Goal: Task Accomplishment & Management: Complete application form

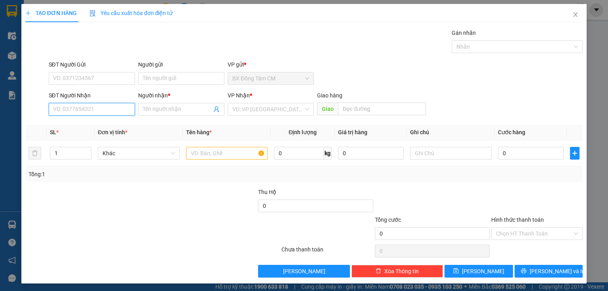
click at [108, 111] on input "SĐT Người Nhận" at bounding box center [92, 109] width 86 height 13
click at [107, 125] on div "0828092191 - HOA" at bounding box center [91, 124] width 76 height 9
type input "0828092191"
type input "HOA"
type input "0828092191"
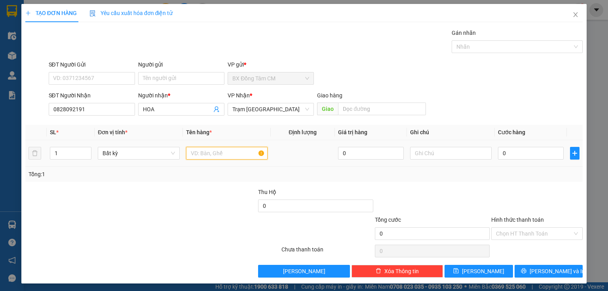
click at [220, 155] on input "text" at bounding box center [226, 153] width 81 height 13
click at [506, 146] on div "0" at bounding box center [531, 153] width 66 height 16
click at [510, 153] on input "0" at bounding box center [531, 153] width 66 height 13
drag, startPoint x: 216, startPoint y: 155, endPoint x: 184, endPoint y: 154, distance: 32.4
click at [184, 154] on td "1th" at bounding box center [227, 153] width 88 height 27
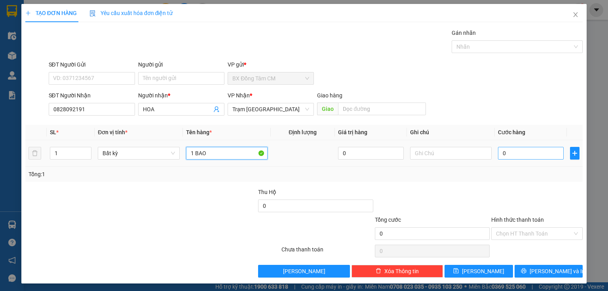
type input "1 BAO"
click at [507, 157] on input "0" at bounding box center [531, 153] width 66 height 13
type input "7"
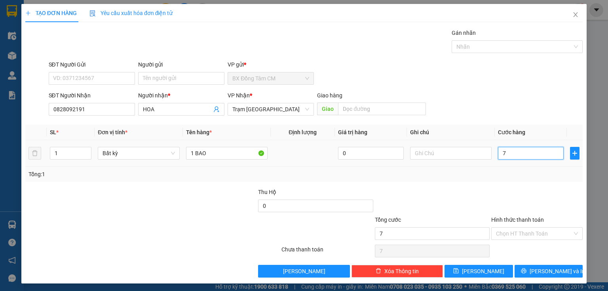
type input "70"
type input "700"
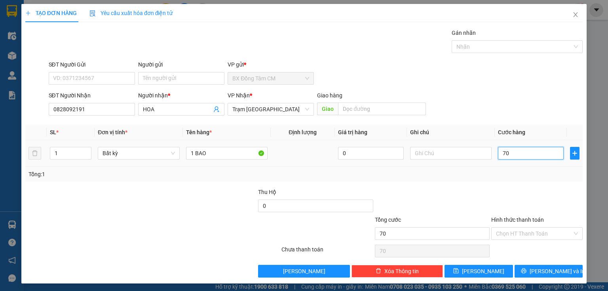
type input "700"
type input "7.000"
type input "70.000"
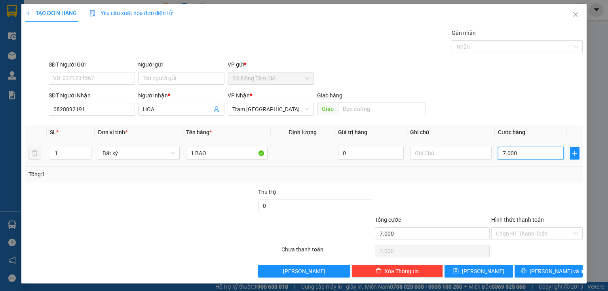
type input "70.000"
click at [526, 272] on icon "printer" at bounding box center [523, 270] width 5 height 5
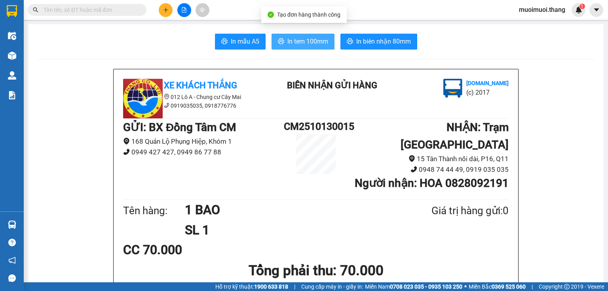
drag, startPoint x: 312, startPoint y: 50, endPoint x: 313, endPoint y: 46, distance: 4.4
click at [313, 46] on span "In tem 100mm" at bounding box center [307, 41] width 41 height 10
click at [168, 6] on button at bounding box center [166, 10] width 14 height 14
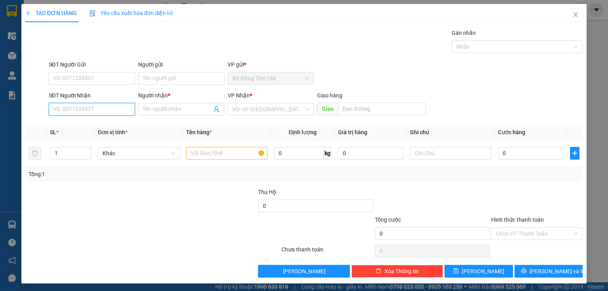
click at [102, 111] on input "SĐT Người Nhận" at bounding box center [92, 109] width 86 height 13
click at [572, 13] on icon "close" at bounding box center [575, 14] width 6 height 6
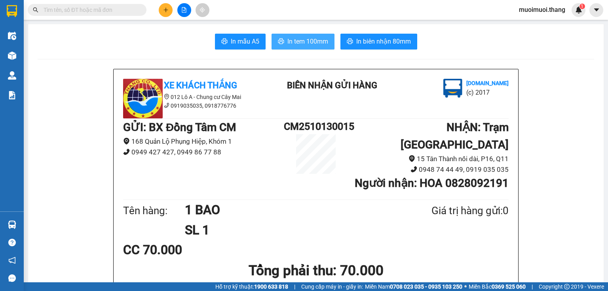
click at [311, 43] on span "In tem 100mm" at bounding box center [307, 41] width 41 height 10
click at [290, 41] on span "In tem 100mm" at bounding box center [307, 41] width 41 height 10
click at [163, 11] on icon "plus" at bounding box center [166, 10] width 6 height 6
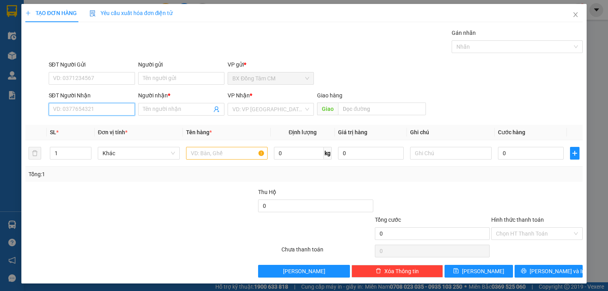
click at [100, 111] on input "SĐT Người Nhận" at bounding box center [92, 109] width 86 height 13
click at [82, 126] on div "0908569104 - phú" at bounding box center [92, 124] width 78 height 9
type input "0908569104"
type input "phú"
type input "0908569104"
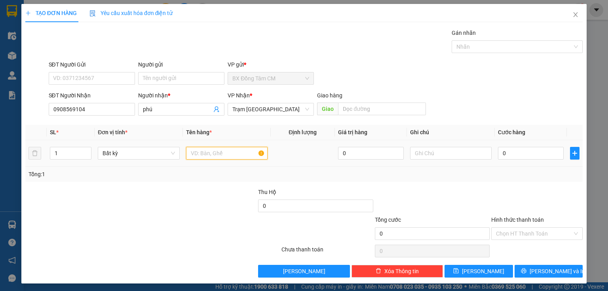
click at [203, 154] on input "text" at bounding box center [226, 153] width 81 height 13
type input "1 BAO NHO"
click at [528, 155] on input "0" at bounding box center [531, 153] width 66 height 13
type input "4"
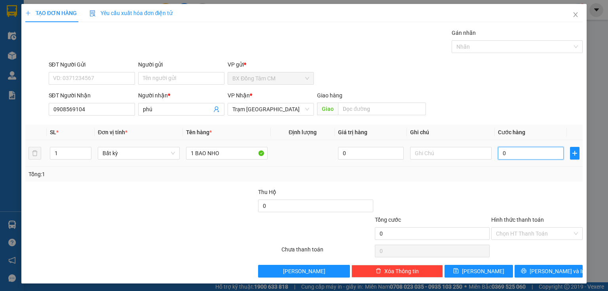
type input "4"
type input "40"
type input "400"
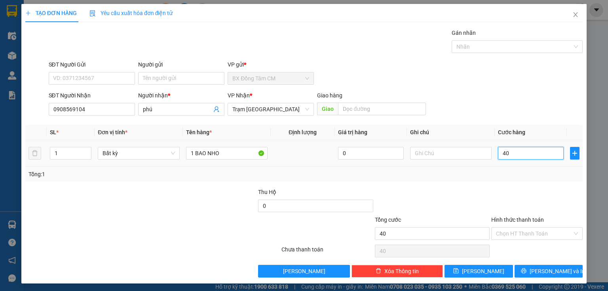
type input "400"
type input "4.000"
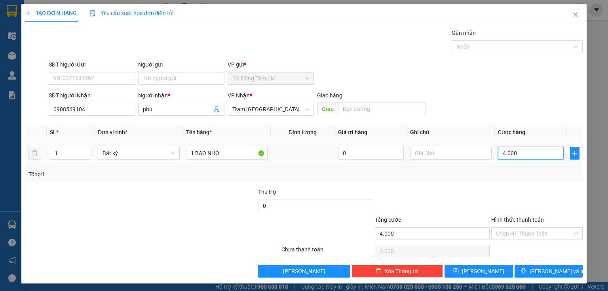
type input "40.000"
click at [526, 269] on icon "printer" at bounding box center [523, 270] width 5 height 5
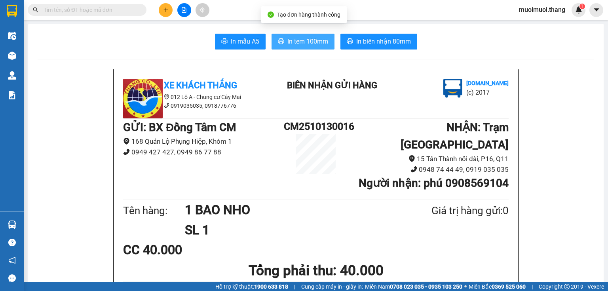
click at [304, 41] on span "In tem 100mm" at bounding box center [307, 41] width 41 height 10
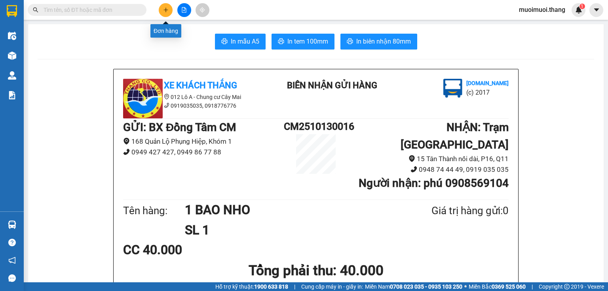
click at [168, 9] on icon "plus" at bounding box center [166, 10] width 6 height 6
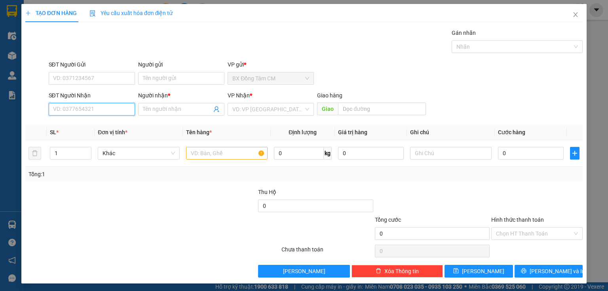
click at [109, 111] on input "SĐT Người Nhận" at bounding box center [92, 109] width 86 height 13
click at [109, 126] on div "0948711884 - NAM go công" at bounding box center [91, 124] width 76 height 9
type input "0948711884"
type input "NAM go công"
type input "0948711884"
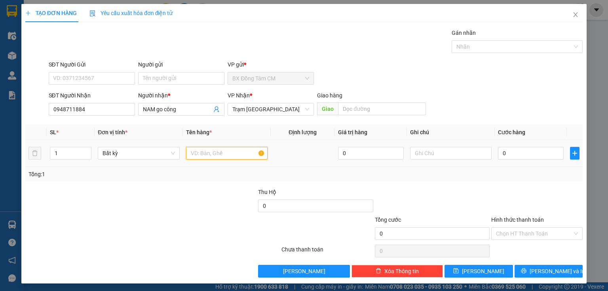
click at [214, 156] on input "text" at bounding box center [226, 153] width 81 height 13
type input "1TH"
click at [513, 155] on input "0" at bounding box center [531, 153] width 66 height 13
type input "5"
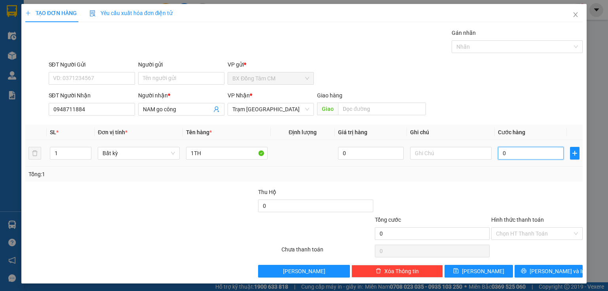
type input "5"
type input "50"
type input "500"
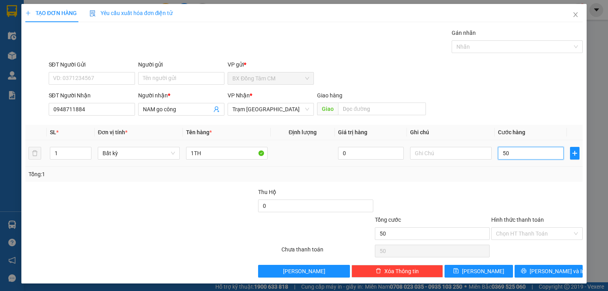
type input "500"
type input "5.000"
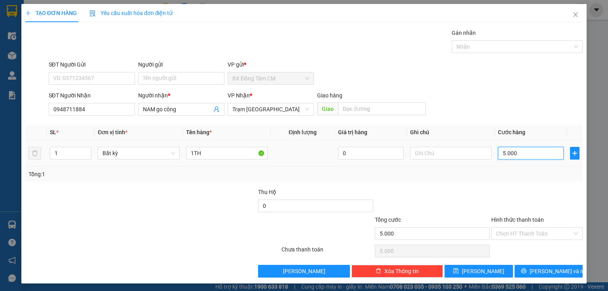
type input "50.000"
click at [526, 272] on icon "printer" at bounding box center [524, 271] width 6 height 6
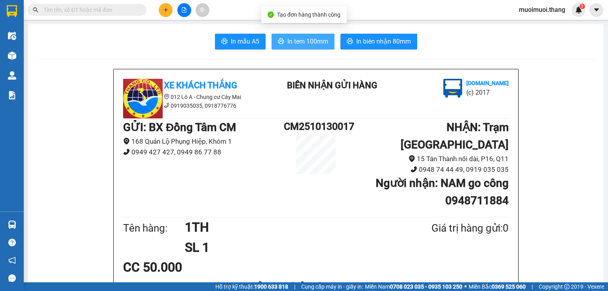
click at [286, 47] on button "In tem 100mm" at bounding box center [302, 42] width 63 height 16
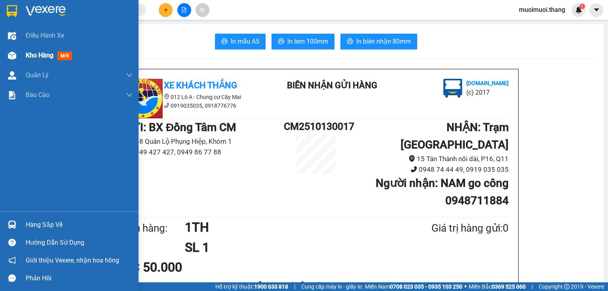
click at [34, 62] on div "Kho hàng mới" at bounding box center [79, 55] width 107 height 20
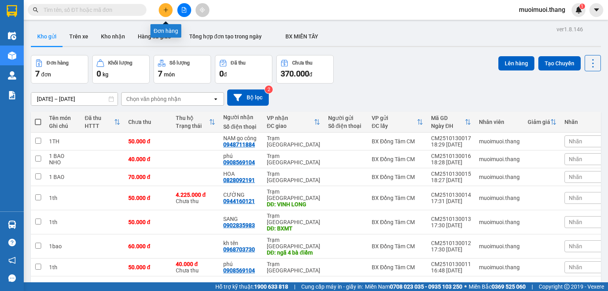
click at [165, 9] on icon "plus" at bounding box center [165, 9] width 4 height 0
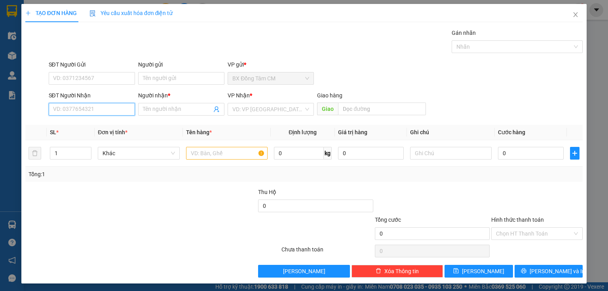
click at [77, 110] on input "SĐT Người Nhận" at bounding box center [92, 109] width 86 height 13
type input "0"
click at [575, 14] on span "Close" at bounding box center [575, 15] width 22 height 22
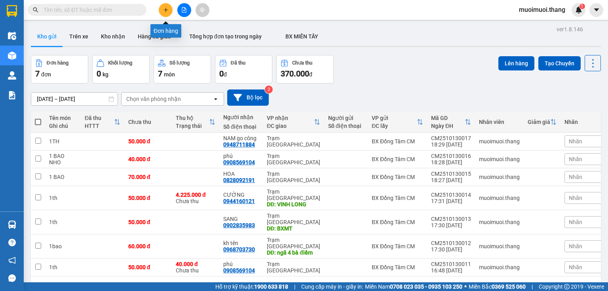
click at [165, 9] on icon "plus" at bounding box center [166, 10] width 6 height 6
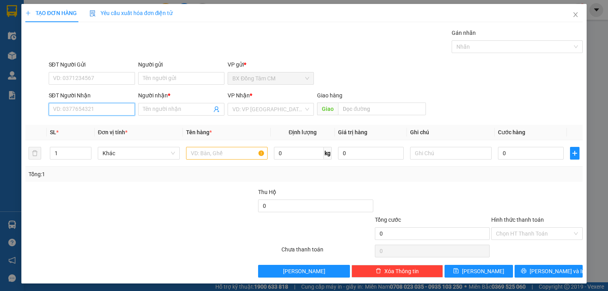
click at [92, 110] on input "SĐT Người Nhận" at bounding box center [92, 109] width 86 height 13
type input "0776747407"
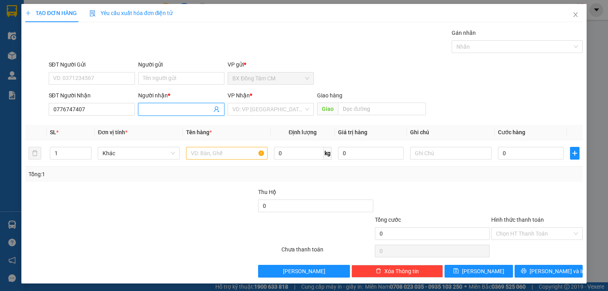
click at [143, 110] on input "Người nhận *" at bounding box center [177, 109] width 69 height 9
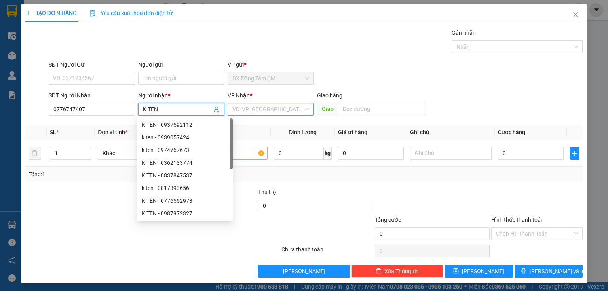
type input "K TEN"
drag, startPoint x: 277, startPoint y: 106, endPoint x: 272, endPoint y: 130, distance: 24.6
click at [277, 106] on input "search" at bounding box center [267, 109] width 71 height 12
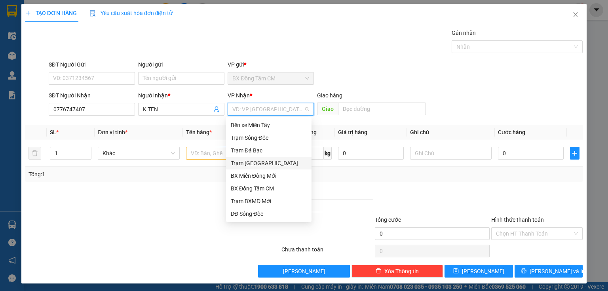
click at [256, 168] on div "Trạm [GEOGRAPHIC_DATA]" at bounding box center [268, 163] width 85 height 13
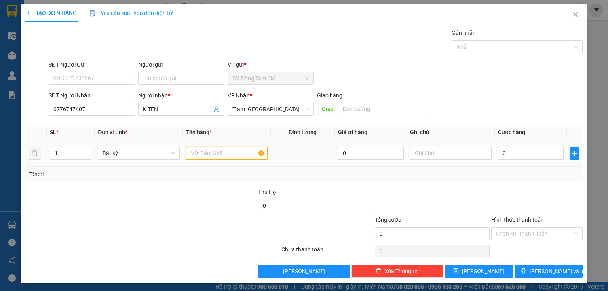
click at [216, 152] on input "text" at bounding box center [226, 153] width 81 height 13
type input "1TH"
click at [507, 150] on input "0" at bounding box center [531, 153] width 66 height 13
type input "5"
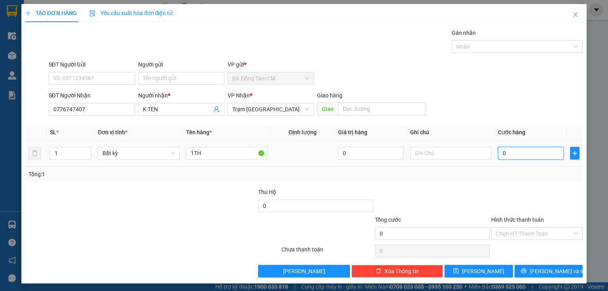
type input "5"
type input "50"
type input "500"
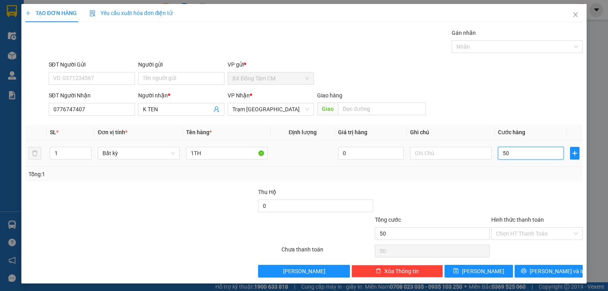
type input "500"
type input "5.000"
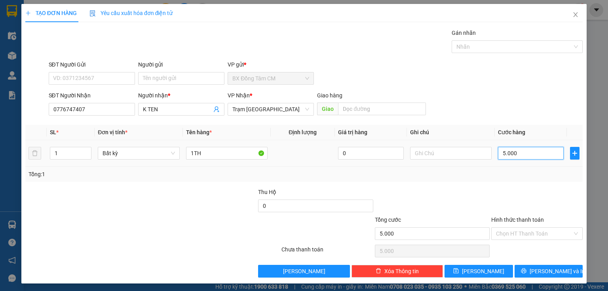
type input "50.000"
click at [525, 269] on button "[PERSON_NAME] và In" at bounding box center [548, 271] width 68 height 13
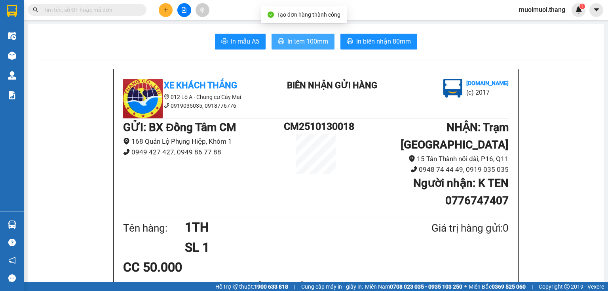
click at [314, 42] on span "In tem 100mm" at bounding box center [307, 41] width 41 height 10
click at [168, 14] on button at bounding box center [166, 10] width 14 height 14
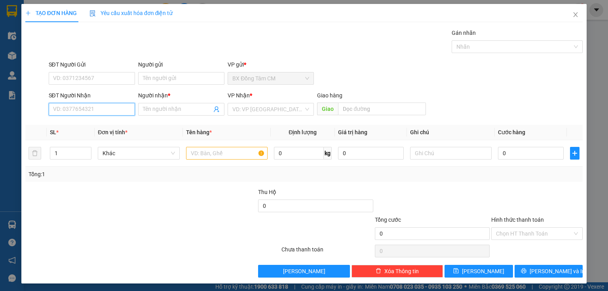
click at [83, 109] on input "SĐT Người Nhận" at bounding box center [92, 109] width 86 height 13
type input "0378690"
click at [576, 14] on span "Close" at bounding box center [575, 15] width 22 height 22
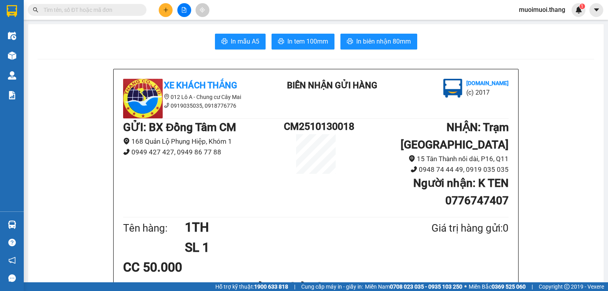
click at [171, 8] on button at bounding box center [166, 10] width 14 height 14
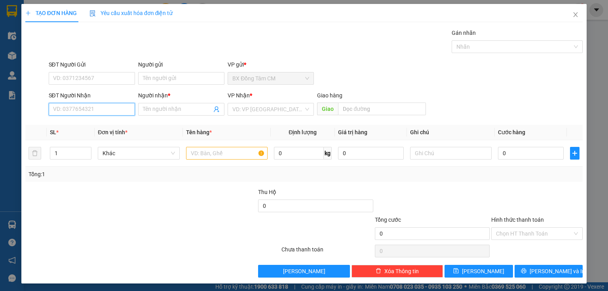
click at [51, 108] on input "SĐT Người Nhận" at bounding box center [92, 109] width 86 height 13
click at [64, 112] on input "0378690390" at bounding box center [92, 109] width 86 height 13
type input "0378690390"
click at [69, 115] on div "SĐT Người Nhận 0378690390" at bounding box center [92, 105] width 86 height 28
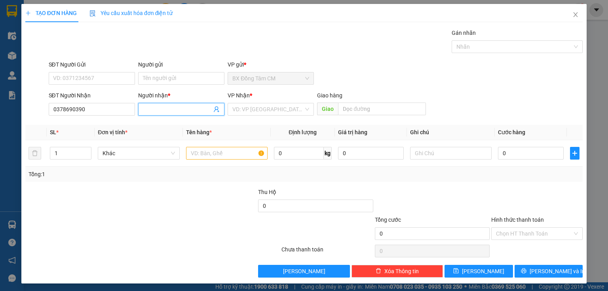
click at [154, 112] on input "Người nhận *" at bounding box center [177, 109] width 69 height 9
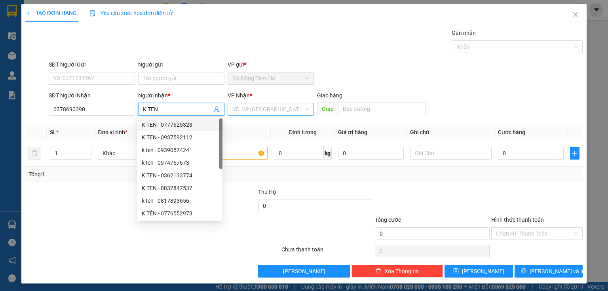
type input "K TEN"
click at [259, 108] on input "search" at bounding box center [267, 109] width 71 height 12
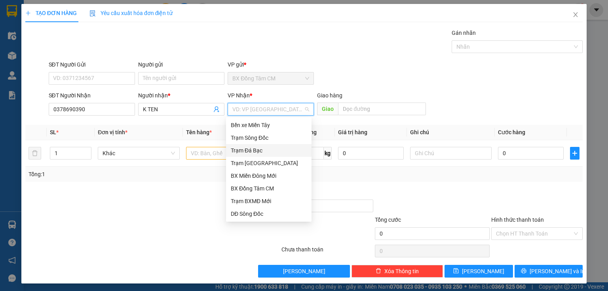
click at [255, 165] on div "Trạm [GEOGRAPHIC_DATA]" at bounding box center [269, 163] width 76 height 9
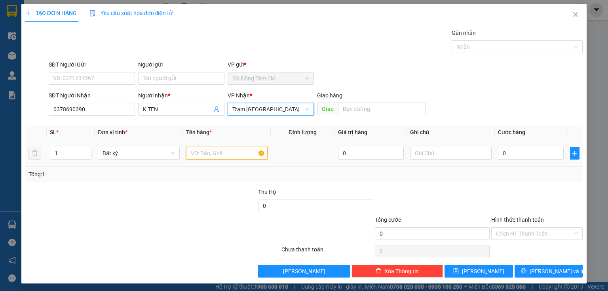
click at [220, 158] on input "text" at bounding box center [226, 153] width 81 height 13
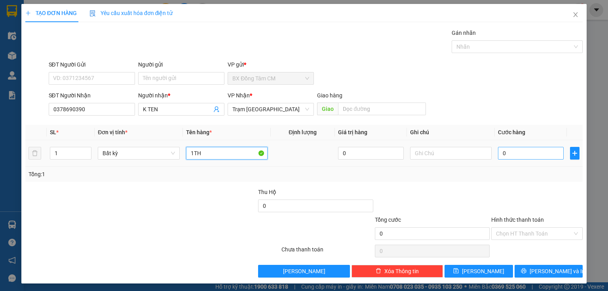
type input "1TH"
click at [532, 147] on input "0" at bounding box center [531, 153] width 66 height 13
type input "6"
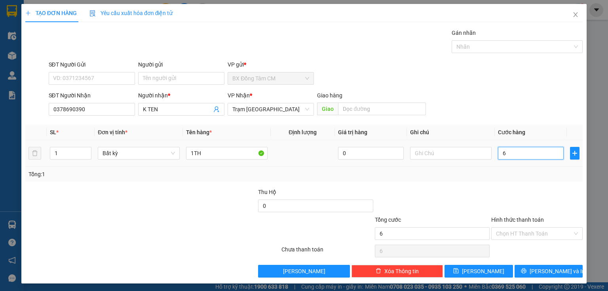
type input "60"
type input "600"
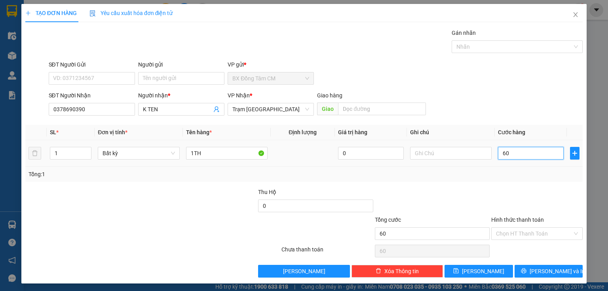
type input "600"
type input "6.000"
type input "60.000"
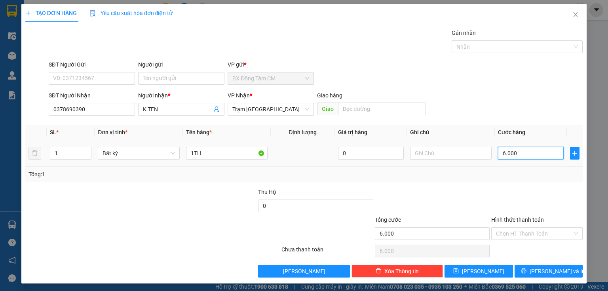
type input "60.000"
click at [522, 235] on input "Hình thức thanh toán" at bounding box center [534, 233] width 76 height 12
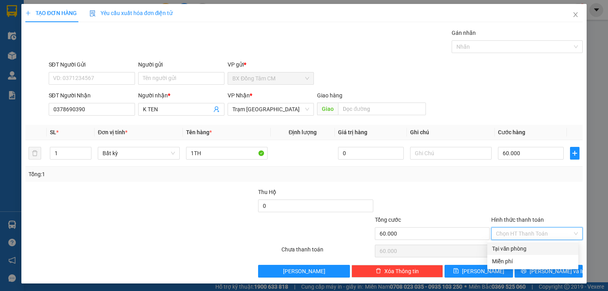
click at [513, 248] on div "Tại văn phòng" at bounding box center [532, 248] width 81 height 9
type input "0"
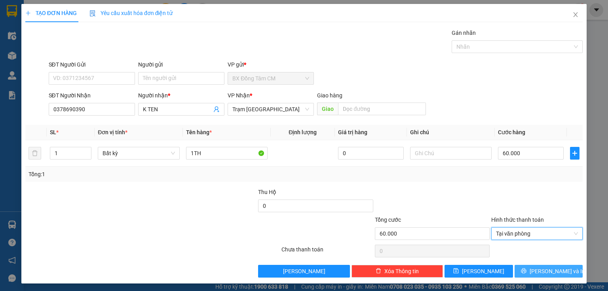
click at [514, 271] on button "[PERSON_NAME] và In" at bounding box center [548, 271] width 68 height 13
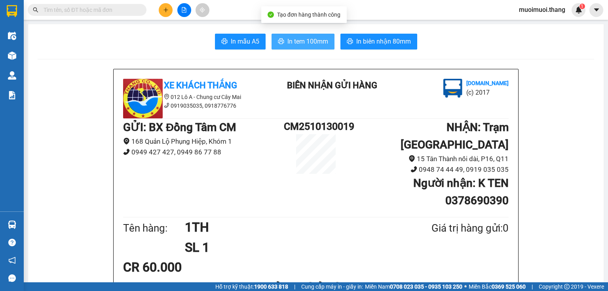
click at [322, 42] on span "In tem 100mm" at bounding box center [307, 41] width 41 height 10
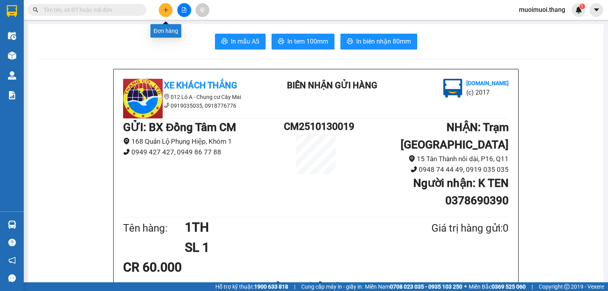
click at [169, 12] on button at bounding box center [166, 10] width 14 height 14
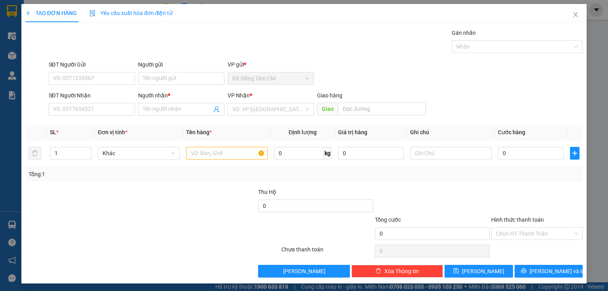
click at [100, 116] on div "SĐT Người Nhận VD: 0377654321" at bounding box center [92, 105] width 86 height 28
click at [103, 108] on input "SĐT Người Nhận" at bounding box center [92, 109] width 86 height 13
click at [64, 113] on input "0919621270" at bounding box center [92, 109] width 86 height 13
click at [67, 114] on input "0919621270" at bounding box center [92, 109] width 86 height 13
click at [73, 114] on input "0919621270" at bounding box center [92, 109] width 86 height 13
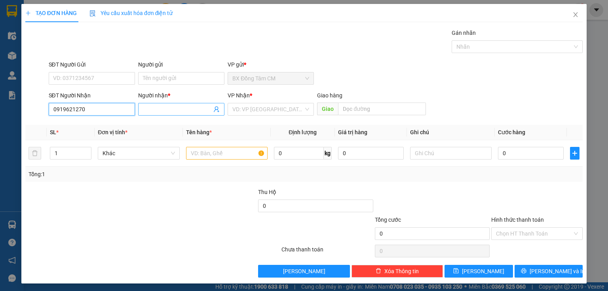
type input "0919621270"
click at [178, 111] on input "Người nhận *" at bounding box center [177, 109] width 69 height 9
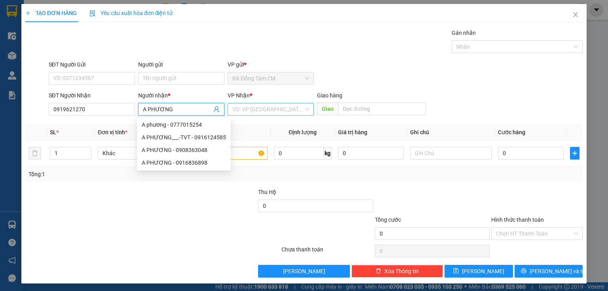
type input "A PHƯƠNG"
click at [258, 111] on input "search" at bounding box center [267, 109] width 71 height 12
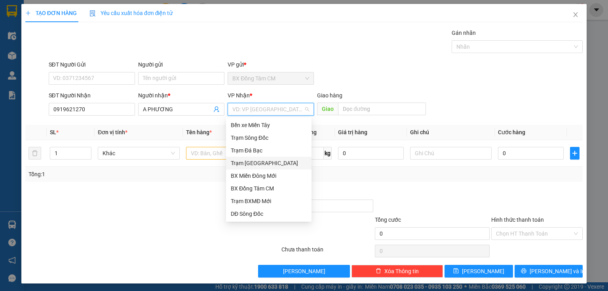
click at [254, 168] on div "Trạm [GEOGRAPHIC_DATA]" at bounding box center [268, 163] width 85 height 13
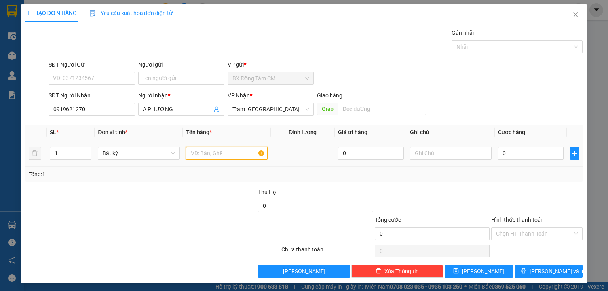
click at [217, 147] on input "text" at bounding box center [226, 153] width 81 height 13
type input "1TH"
click at [527, 158] on input "0" at bounding box center [531, 153] width 66 height 13
type input "4"
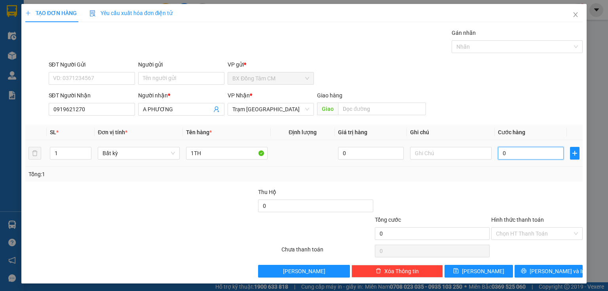
type input "4"
type input "40"
type input "400"
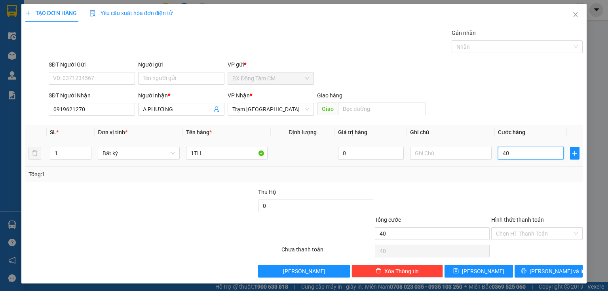
type input "400"
type input "4.000"
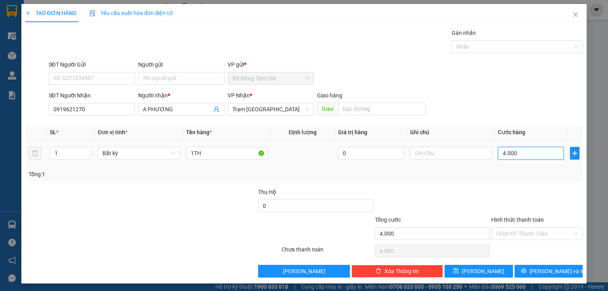
type input "40.000"
click at [545, 269] on span "[PERSON_NAME] và In" at bounding box center [556, 271] width 55 height 9
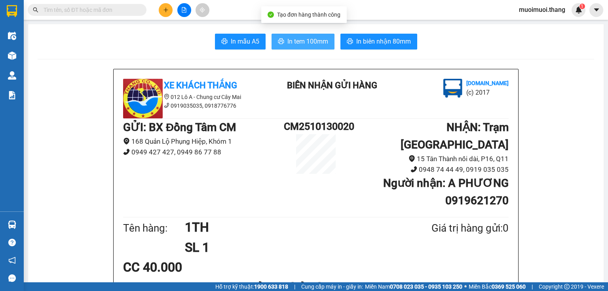
click at [323, 39] on span "In tem 100mm" at bounding box center [307, 41] width 41 height 10
click at [168, 9] on icon "plus" at bounding box center [166, 10] width 6 height 6
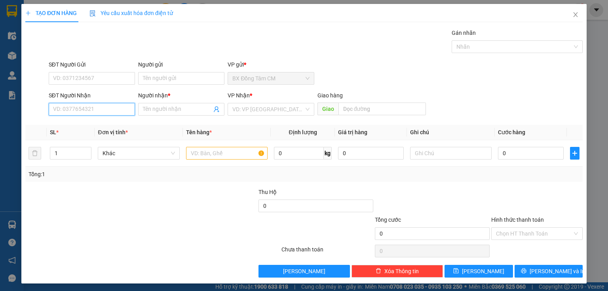
click at [97, 105] on input "SĐT Người Nhận" at bounding box center [92, 109] width 86 height 13
click at [66, 112] on input "0976290768" at bounding box center [92, 109] width 86 height 13
click at [64, 114] on input "0976290768" at bounding box center [92, 109] width 86 height 13
click at [74, 115] on input "0976290768" at bounding box center [92, 109] width 86 height 13
type input "0976290768"
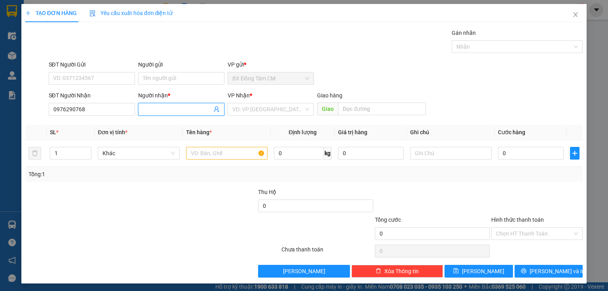
click at [140, 109] on span at bounding box center [181, 109] width 86 height 13
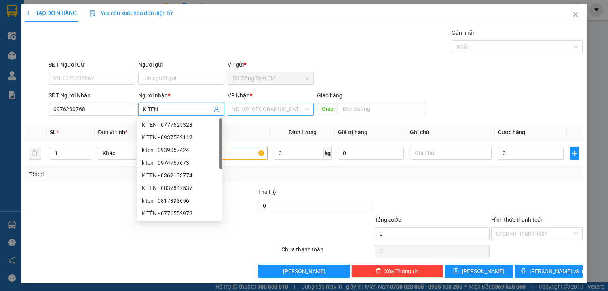
type input "K TEN"
click at [282, 112] on input "search" at bounding box center [267, 109] width 71 height 12
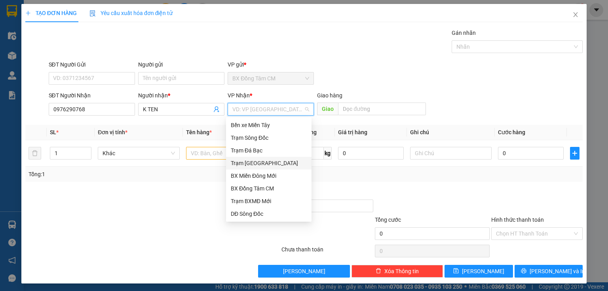
click at [252, 161] on div "Trạm [GEOGRAPHIC_DATA]" at bounding box center [269, 163] width 76 height 9
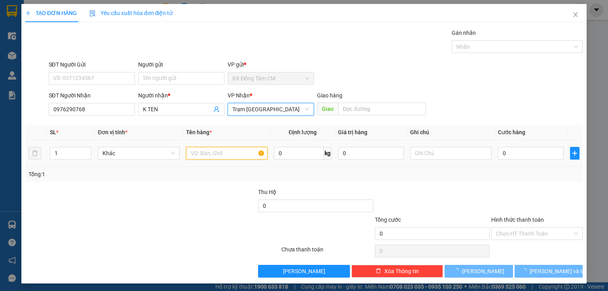
click at [235, 156] on input "text" at bounding box center [226, 153] width 81 height 13
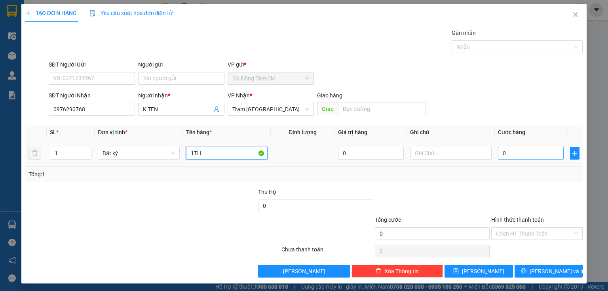
type input "1TH"
click at [529, 148] on input "0" at bounding box center [531, 153] width 66 height 13
type input "5"
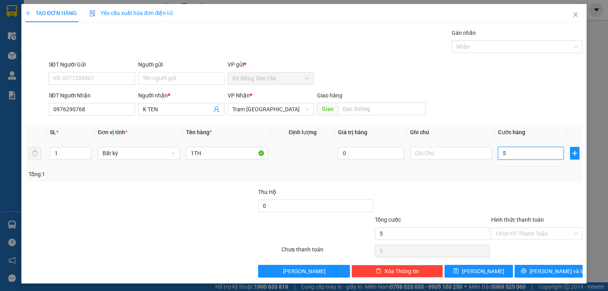
type input "50"
type input "500"
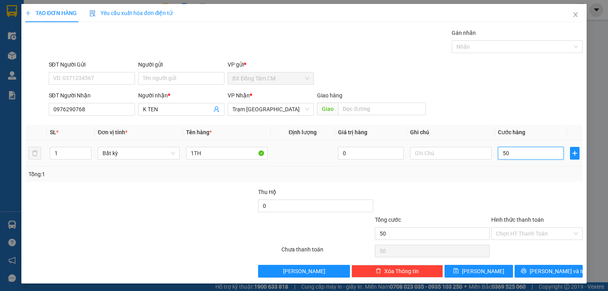
type input "500"
type input "5.000"
type input "50.000"
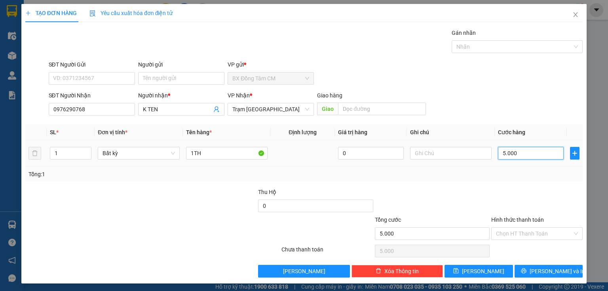
type input "50.000"
drag, startPoint x: 513, startPoint y: 230, endPoint x: 516, endPoint y: 240, distance: 10.8
click at [513, 230] on input "Hình thức thanh toán" at bounding box center [534, 233] width 76 height 12
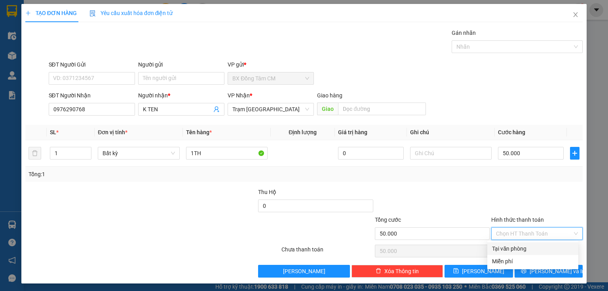
click at [515, 252] on div "Tại văn phòng" at bounding box center [532, 248] width 81 height 9
type input "0"
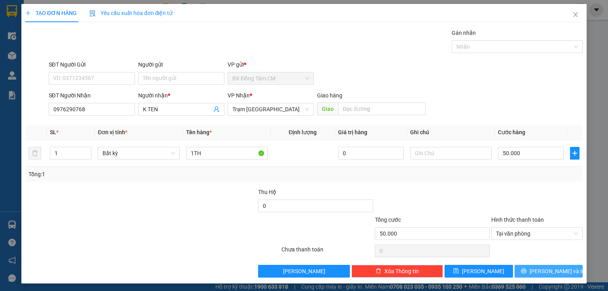
drag, startPoint x: 513, startPoint y: 273, endPoint x: 468, endPoint y: 218, distance: 71.4
click at [514, 272] on button "[PERSON_NAME] và In" at bounding box center [548, 271] width 68 height 13
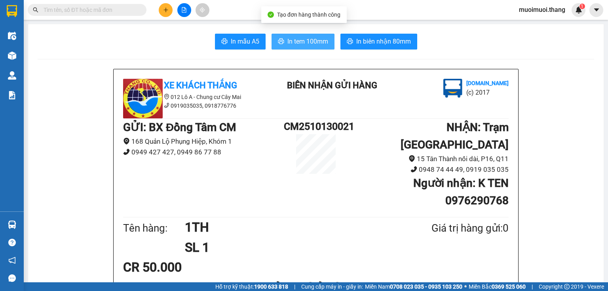
click at [287, 43] on span "In tem 100mm" at bounding box center [307, 41] width 41 height 10
click at [158, 1] on div "Kết quả tìm kiếm ( 0 ) Bộ lọc No Data muoimuoi.thang 1" at bounding box center [304, 10] width 608 height 20
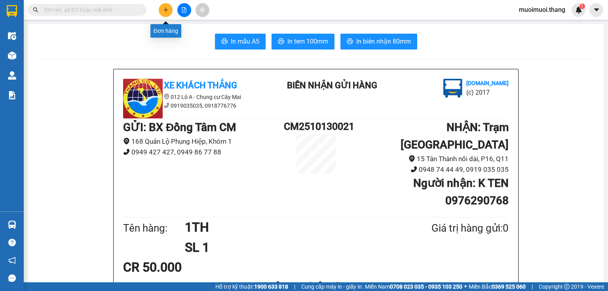
click at [163, 8] on button at bounding box center [166, 10] width 14 height 14
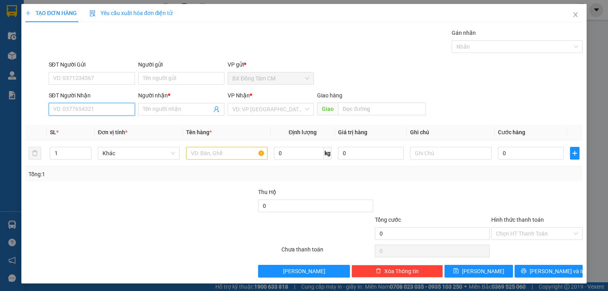
click at [109, 106] on input "SĐT Người Nhận" at bounding box center [92, 109] width 86 height 13
click at [64, 112] on input "0932140959" at bounding box center [92, 109] width 86 height 13
type input "0932140959"
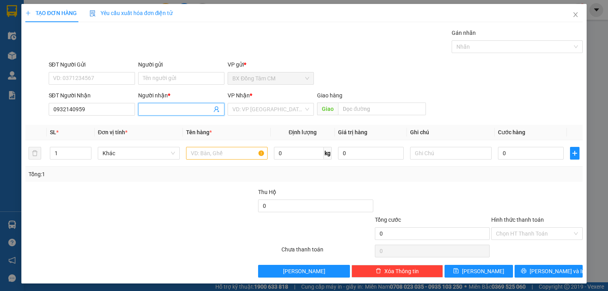
click at [161, 107] on input "Người nhận *" at bounding box center [177, 109] width 69 height 9
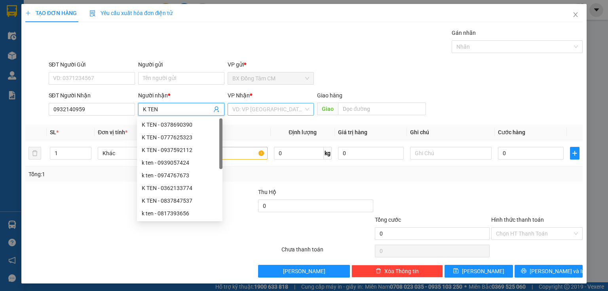
type input "K TEN"
click at [258, 112] on input "search" at bounding box center [267, 109] width 71 height 12
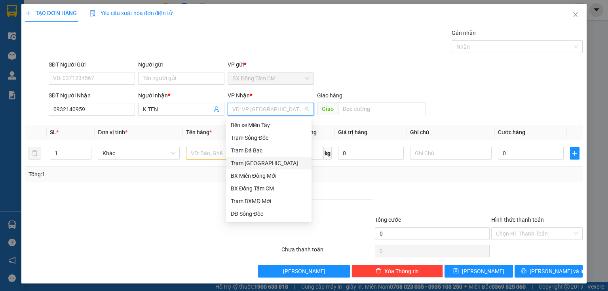
click at [259, 165] on div "Trạm [GEOGRAPHIC_DATA]" at bounding box center [269, 163] width 76 height 9
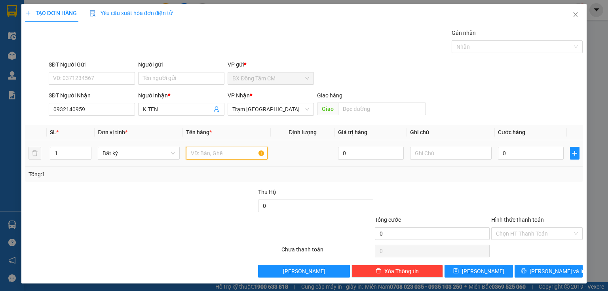
click at [205, 157] on input "text" at bounding box center [226, 153] width 81 height 13
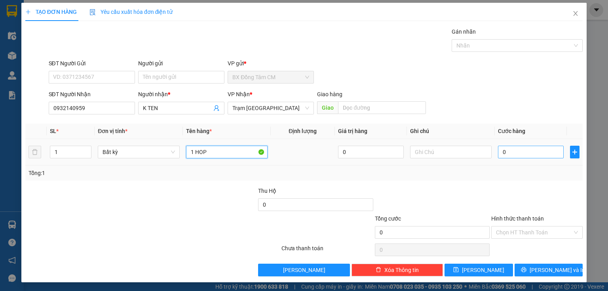
type input "1 HOP"
click at [525, 148] on input "0" at bounding box center [531, 152] width 66 height 13
type input "3"
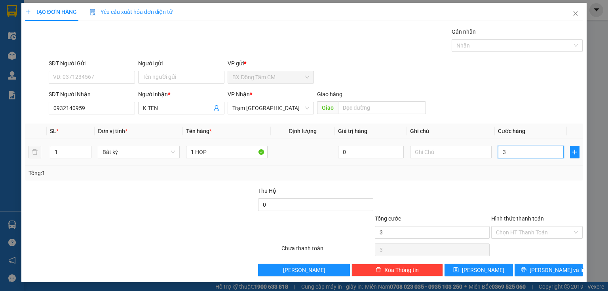
type input "30"
type input "300"
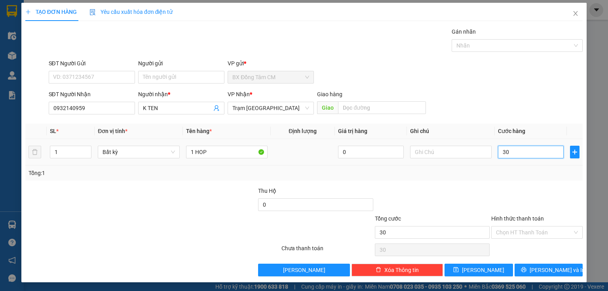
type input "300"
type input "3.000"
type input "30.000"
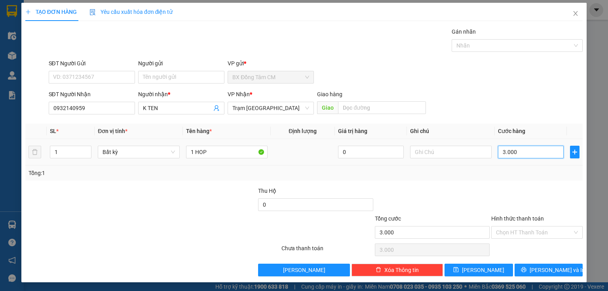
type input "30.000"
drag, startPoint x: 526, startPoint y: 267, endPoint x: 514, endPoint y: 259, distance: 14.7
click at [525, 267] on button "[PERSON_NAME] và In" at bounding box center [548, 269] width 68 height 13
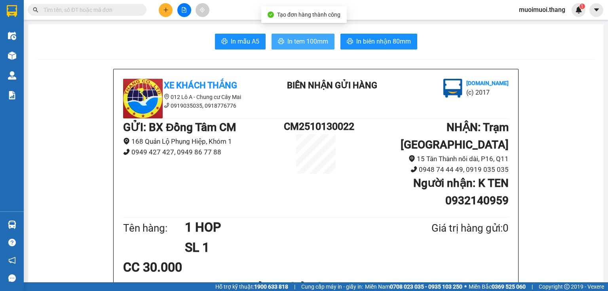
click at [317, 37] on span "In tem 100mm" at bounding box center [307, 41] width 41 height 10
click at [161, 13] on button at bounding box center [166, 10] width 14 height 14
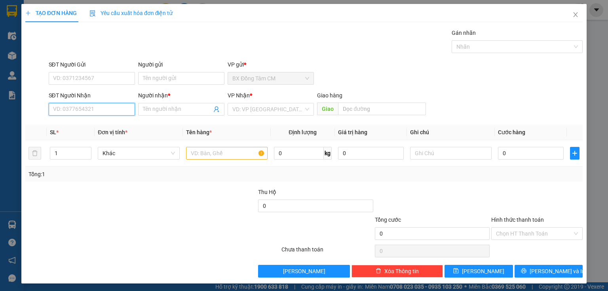
click at [75, 108] on input "SĐT Người Nhận" at bounding box center [92, 109] width 86 height 13
click at [65, 115] on input "0917634104" at bounding box center [92, 109] width 86 height 13
click at [69, 114] on input "0917634104" at bounding box center [92, 109] width 86 height 13
click at [72, 114] on input "0917634104" at bounding box center [92, 109] width 86 height 13
click at [74, 113] on input "0917634104" at bounding box center [92, 109] width 86 height 13
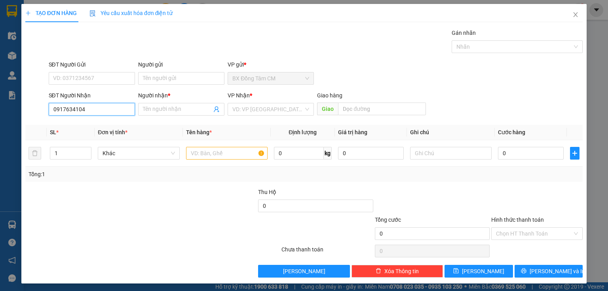
click at [70, 114] on input "0917634104" at bounding box center [92, 109] width 86 height 13
type input "0917634104"
click at [72, 82] on input "SĐT Người Gửi" at bounding box center [92, 78] width 86 height 13
click at [76, 74] on input "SĐT Người Gửi" at bounding box center [92, 78] width 86 height 13
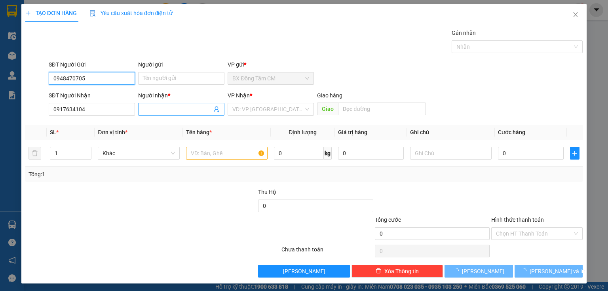
type input "0948470705"
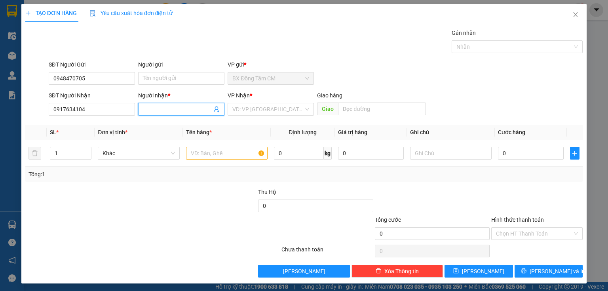
click at [173, 105] on input "Người nhận *" at bounding box center [177, 109] width 69 height 9
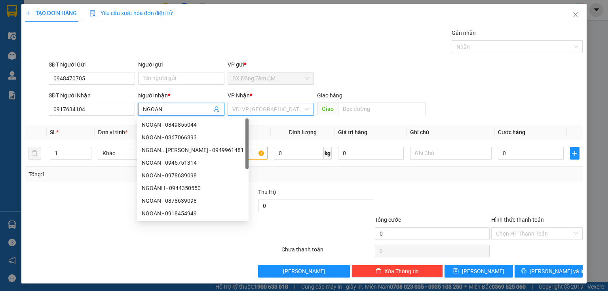
type input "NGOAN"
drag, startPoint x: 259, startPoint y: 108, endPoint x: 263, endPoint y: 114, distance: 6.8
click at [260, 108] on input "search" at bounding box center [267, 109] width 71 height 12
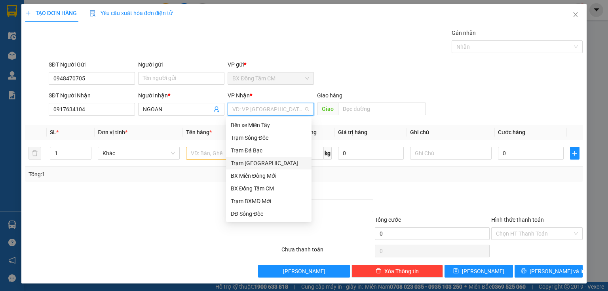
click at [254, 163] on div "Trạm [GEOGRAPHIC_DATA]" at bounding box center [269, 163] width 76 height 9
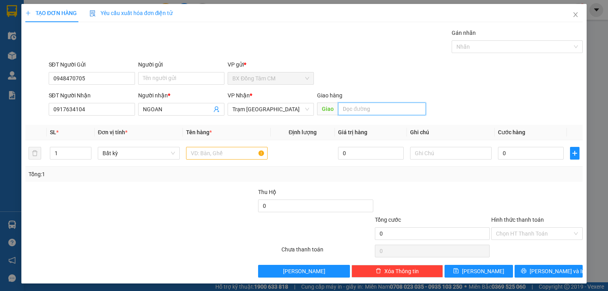
click at [339, 110] on input "text" at bounding box center [382, 108] width 88 height 13
type input "V"
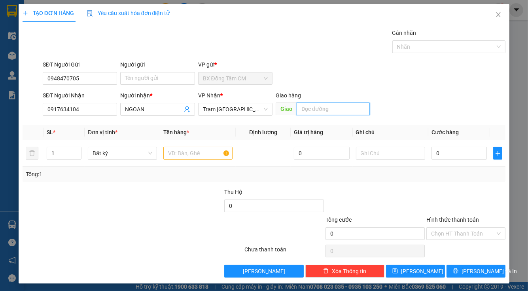
click at [340, 109] on input "text" at bounding box center [333, 108] width 73 height 13
drag, startPoint x: 340, startPoint y: 109, endPoint x: 347, endPoint y: 106, distance: 7.1
click at [347, 106] on input "text" at bounding box center [333, 108] width 73 height 13
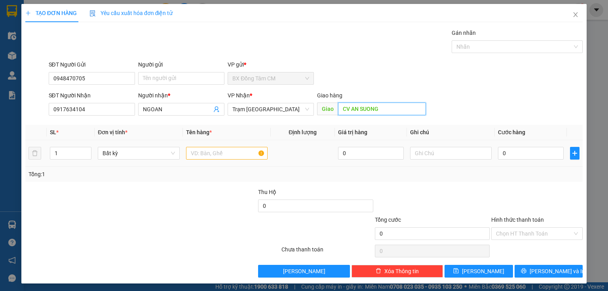
type input "CV AN SUONG"
click at [223, 157] on input "text" at bounding box center [226, 153] width 81 height 13
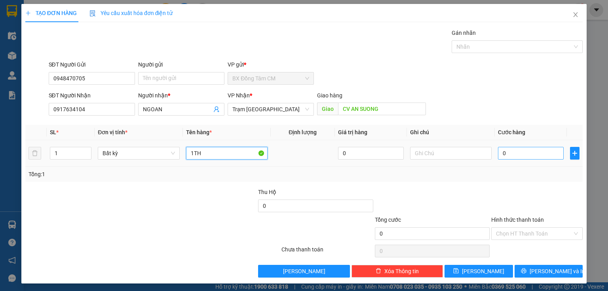
type input "1TH"
type input "7"
type input "70"
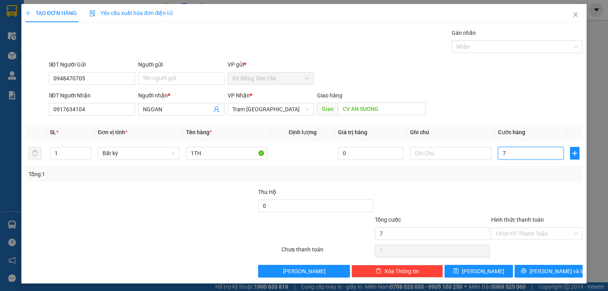
type input "70"
type input "700"
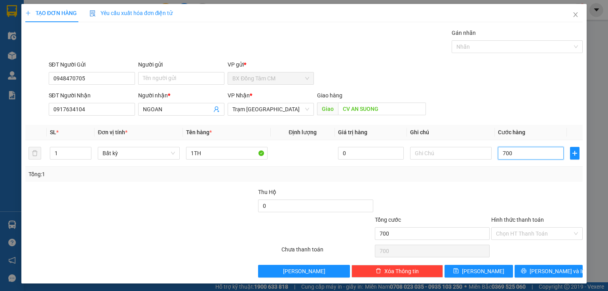
type input "7.000"
type input "70.000"
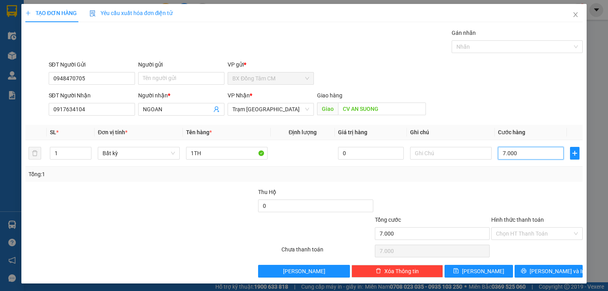
type input "70.000"
click at [553, 276] on button "[PERSON_NAME] và In" at bounding box center [548, 271] width 68 height 13
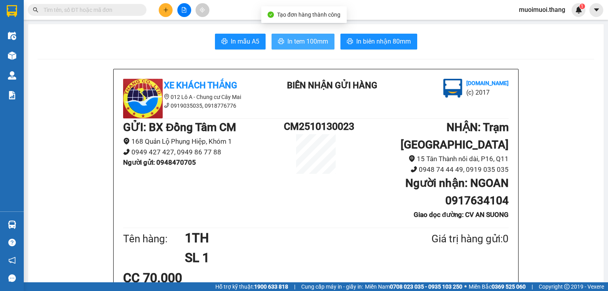
click at [325, 36] on button "In tem 100mm" at bounding box center [302, 42] width 63 height 16
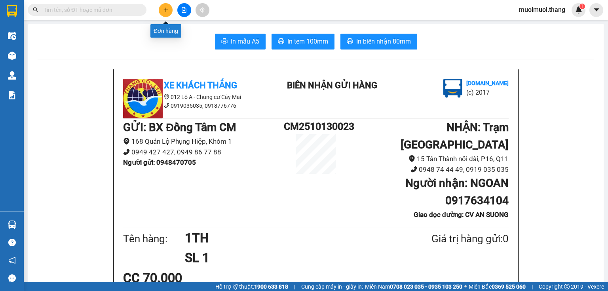
click at [168, 11] on icon "plus" at bounding box center [166, 10] width 6 height 6
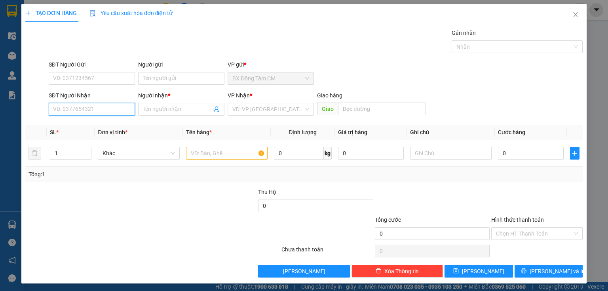
click at [78, 106] on input "SĐT Người Nhận" at bounding box center [92, 109] width 86 height 13
type input "0909511167"
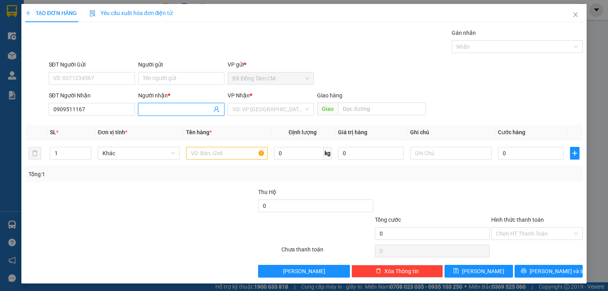
click at [146, 112] on input "Người nhận *" at bounding box center [177, 109] width 69 height 9
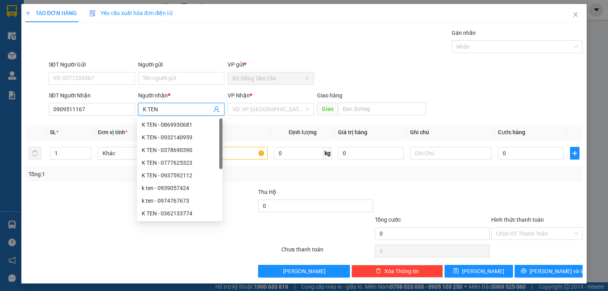
type input "K TEN"
click at [235, 98] on span "VP Nhận" at bounding box center [238, 95] width 22 height 6
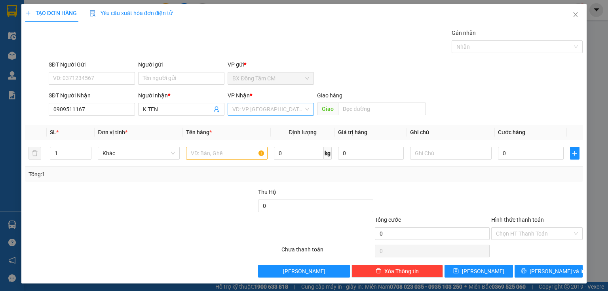
click at [264, 105] on input "search" at bounding box center [267, 109] width 71 height 12
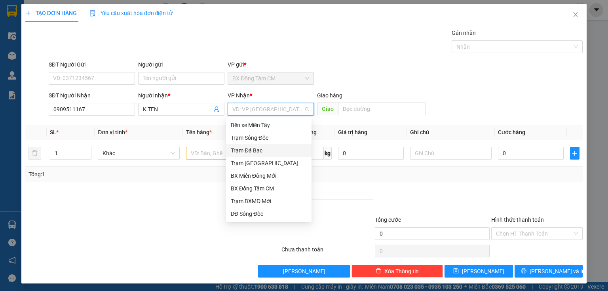
click at [258, 154] on div "Trạm Đá Bạc" at bounding box center [269, 150] width 76 height 9
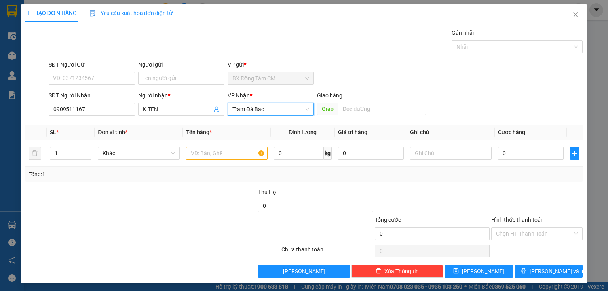
click at [259, 111] on span "Trạm Đá Bạc" at bounding box center [270, 109] width 77 height 12
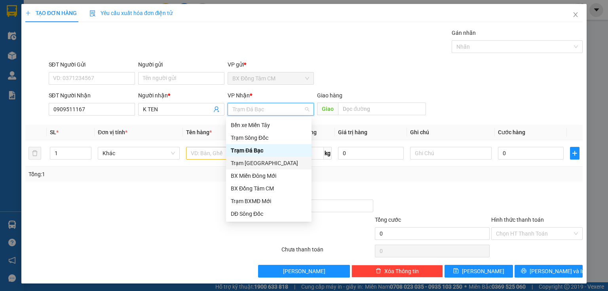
drag, startPoint x: 258, startPoint y: 159, endPoint x: 245, endPoint y: 157, distance: 13.1
click at [258, 159] on div "Trạm [GEOGRAPHIC_DATA]" at bounding box center [269, 163] width 76 height 9
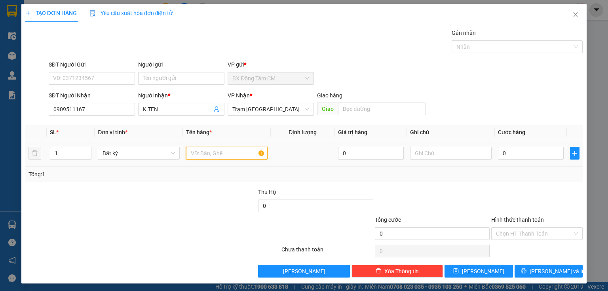
click at [229, 152] on input "text" at bounding box center [226, 153] width 81 height 13
type input "1TH"
click at [536, 150] on input "0" at bounding box center [531, 153] width 66 height 13
type input "5"
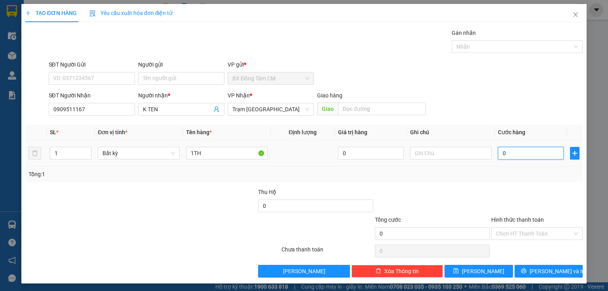
type input "5"
type input "50"
type input "500"
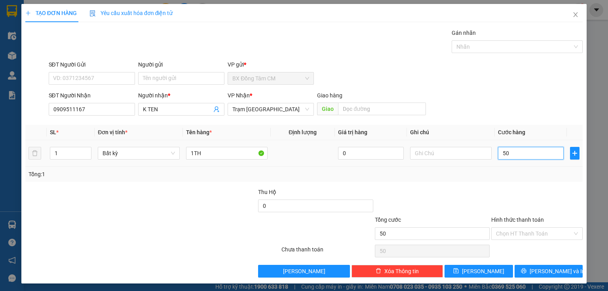
type input "500"
type input "5.000"
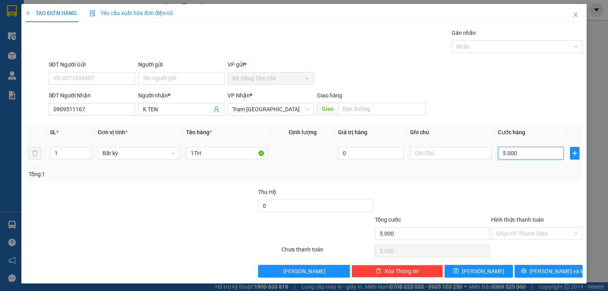
type input "50.000"
click at [515, 270] on button "[PERSON_NAME] và In" at bounding box center [548, 271] width 68 height 13
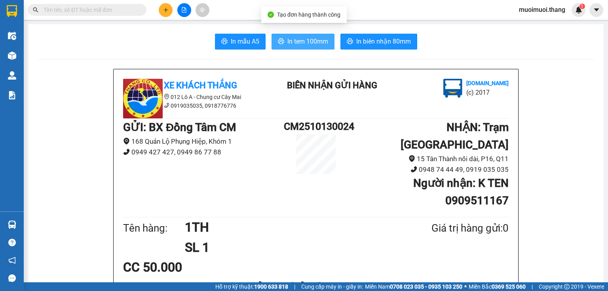
click at [294, 48] on button "In tem 100mm" at bounding box center [302, 42] width 63 height 16
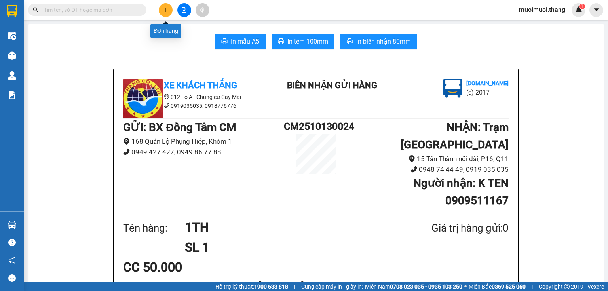
click at [168, 15] on button at bounding box center [166, 10] width 14 height 14
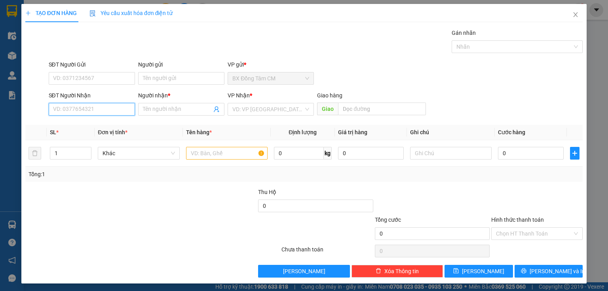
click at [114, 110] on input "SĐT Người Nhận" at bounding box center [92, 109] width 86 height 13
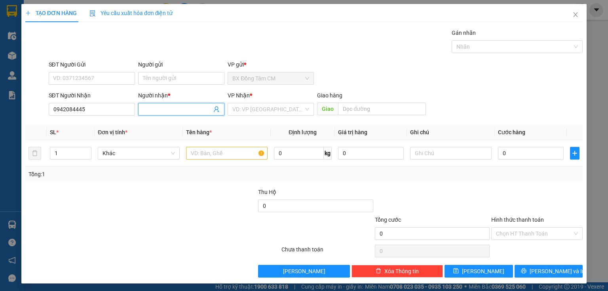
click at [157, 109] on input "Người nhận *" at bounding box center [177, 109] width 69 height 9
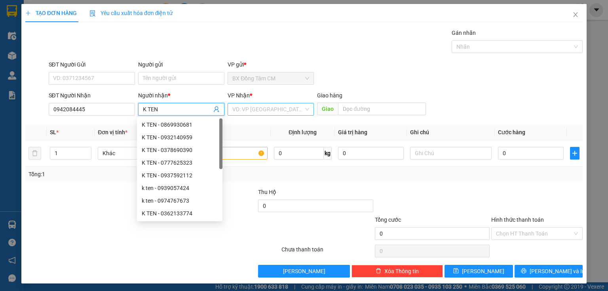
click at [256, 109] on input "search" at bounding box center [267, 109] width 71 height 12
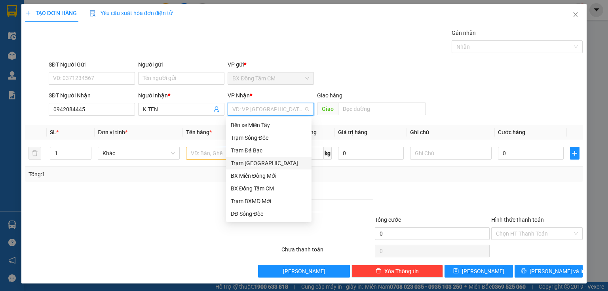
click at [259, 159] on div "Trạm [GEOGRAPHIC_DATA]" at bounding box center [269, 163] width 76 height 9
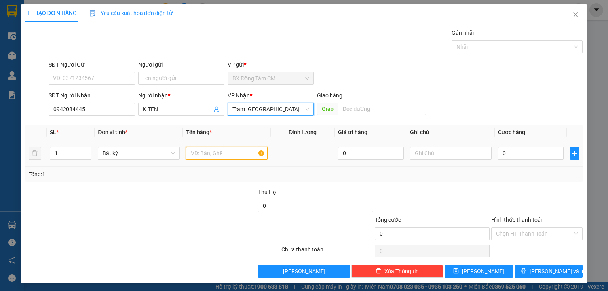
click at [225, 152] on input "text" at bounding box center [226, 153] width 81 height 13
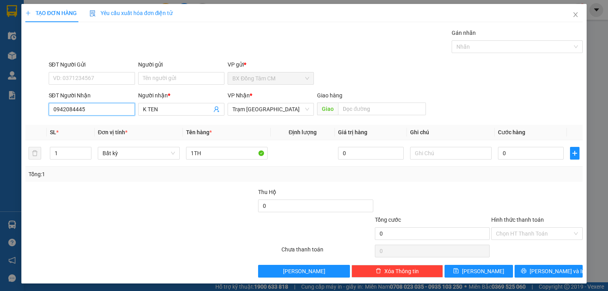
click at [93, 103] on input "0942084445" at bounding box center [92, 109] width 86 height 13
drag, startPoint x: 122, startPoint y: 122, endPoint x: 210, endPoint y: 138, distance: 90.0
click at [127, 121] on div "0942084448 - K TEN" at bounding box center [91, 124] width 76 height 9
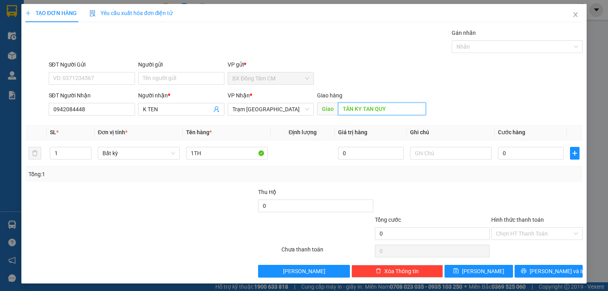
click at [405, 112] on input "TÂN KY TAN QUY" at bounding box center [382, 108] width 88 height 13
click at [511, 160] on div "0" at bounding box center [531, 153] width 66 height 16
click at [513, 157] on input "0" at bounding box center [531, 153] width 66 height 13
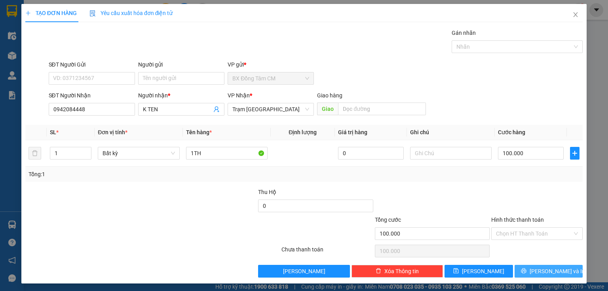
click at [526, 267] on button "[PERSON_NAME] và In" at bounding box center [548, 271] width 68 height 13
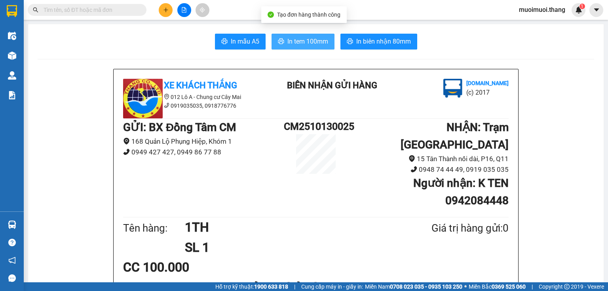
click at [308, 48] on button "In tem 100mm" at bounding box center [302, 42] width 63 height 16
click at [167, 15] on button at bounding box center [166, 10] width 14 height 14
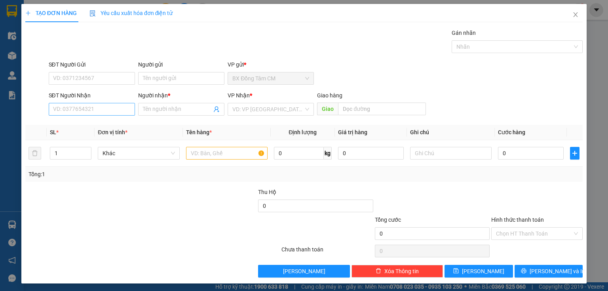
click at [108, 104] on div "SĐT Người Nhận VD: 0377654321" at bounding box center [92, 105] width 86 height 28
click at [117, 106] on input "SĐT Người Nhận" at bounding box center [92, 109] width 86 height 13
click at [111, 122] on div "0975662833 - [PERSON_NAME]" at bounding box center [92, 124] width 78 height 9
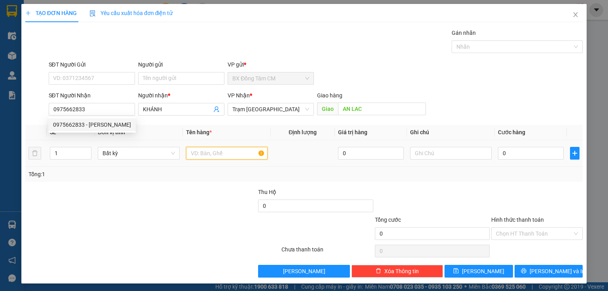
click at [224, 157] on input "text" at bounding box center [226, 153] width 81 height 13
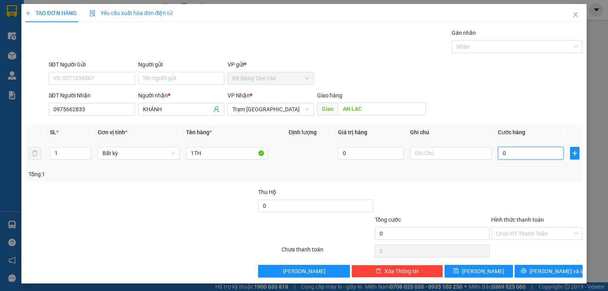
click at [544, 156] on input "0" at bounding box center [531, 153] width 66 height 13
click at [521, 233] on input "Hình thức thanh toán" at bounding box center [534, 233] width 76 height 12
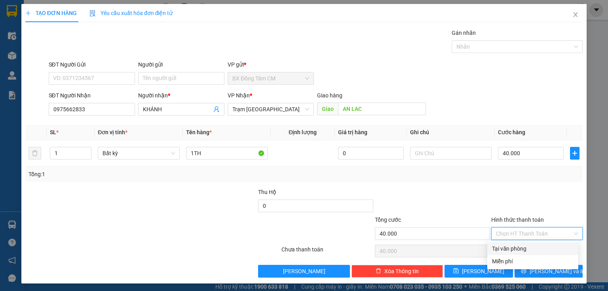
click at [517, 251] on div "Tại văn phòng" at bounding box center [532, 248] width 81 height 9
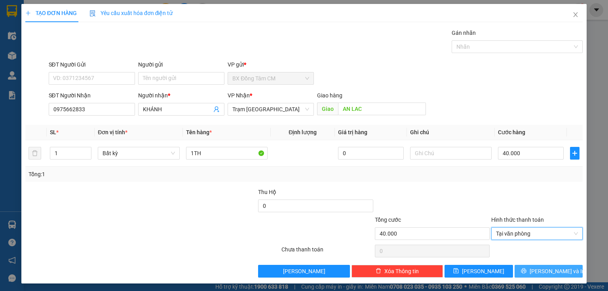
click at [522, 270] on button "[PERSON_NAME] và In" at bounding box center [548, 271] width 68 height 13
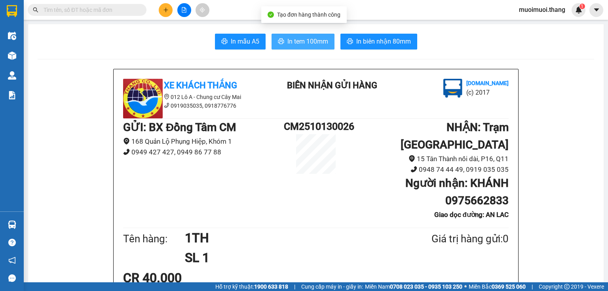
click at [287, 34] on button "In tem 100mm" at bounding box center [302, 42] width 63 height 16
click at [163, 12] on icon "plus" at bounding box center [166, 10] width 6 height 6
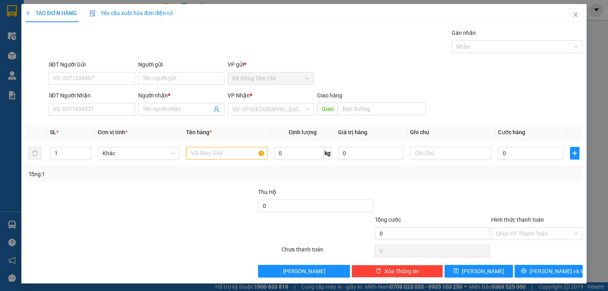
click at [92, 99] on div "SĐT Người Nhận" at bounding box center [92, 95] width 86 height 9
click at [92, 103] on input "SĐT Người Nhận" at bounding box center [92, 109] width 86 height 13
click at [91, 103] on input "SĐT Người Nhận" at bounding box center [92, 109] width 86 height 13
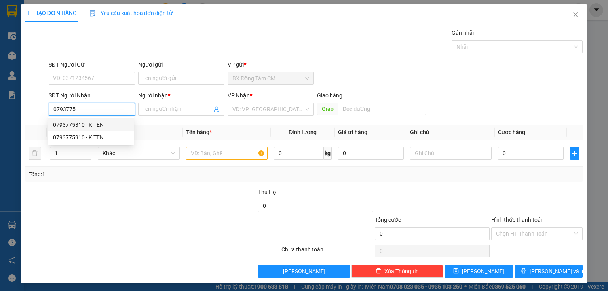
click at [87, 127] on div "0793775310 - K TEN" at bounding box center [91, 124] width 76 height 9
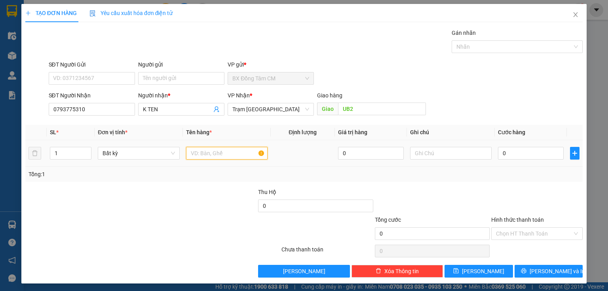
click at [186, 153] on input "text" at bounding box center [226, 153] width 81 height 13
click at [515, 158] on input "0" at bounding box center [531, 153] width 66 height 13
click at [508, 237] on input "Hình thức thanh toán" at bounding box center [534, 233] width 76 height 12
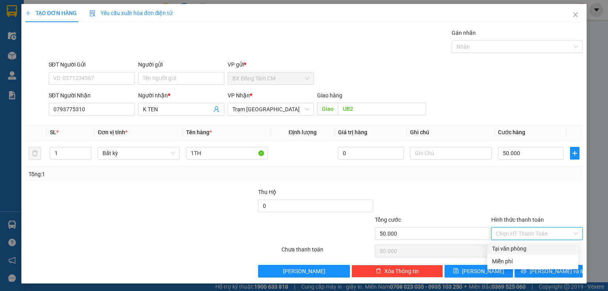
click at [507, 251] on div "Tại văn phòng" at bounding box center [532, 248] width 81 height 9
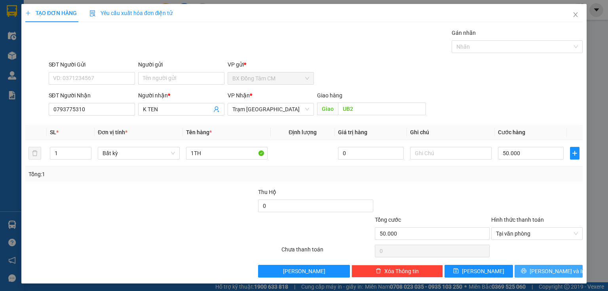
click at [527, 274] on button "[PERSON_NAME] và In" at bounding box center [548, 271] width 68 height 13
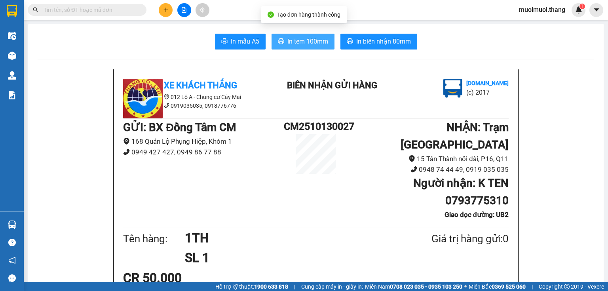
click at [318, 34] on button "In tem 100mm" at bounding box center [302, 42] width 63 height 16
click at [162, 16] on button at bounding box center [166, 10] width 14 height 14
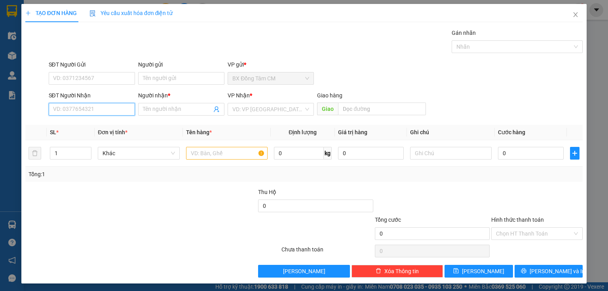
click at [121, 104] on input "SĐT Người Nhận" at bounding box center [92, 109] width 86 height 13
drag, startPoint x: 102, startPoint y: 127, endPoint x: 120, endPoint y: 127, distance: 18.2
click at [108, 127] on div "0918800068 - K TEN" at bounding box center [91, 124] width 76 height 9
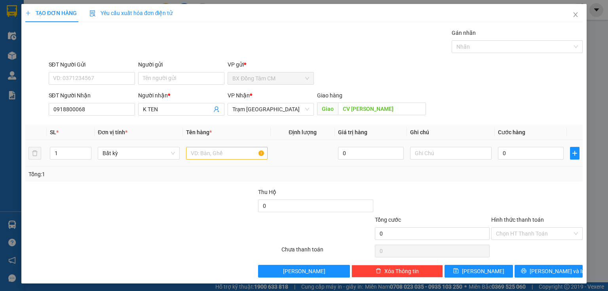
drag, startPoint x: 203, startPoint y: 144, endPoint x: 198, endPoint y: 150, distance: 7.4
click at [202, 146] on td at bounding box center [227, 153] width 88 height 27
click at [198, 150] on input "text" at bounding box center [226, 153] width 81 height 13
drag, startPoint x: 517, startPoint y: 139, endPoint x: 504, endPoint y: 153, distance: 20.1
click at [504, 153] on table "SL * Đơn vị tính * Tên hàng * Định lượng Giá trị hàng Ghi chú Cước hàng 1 Bất k…" at bounding box center [303, 146] width 557 height 42
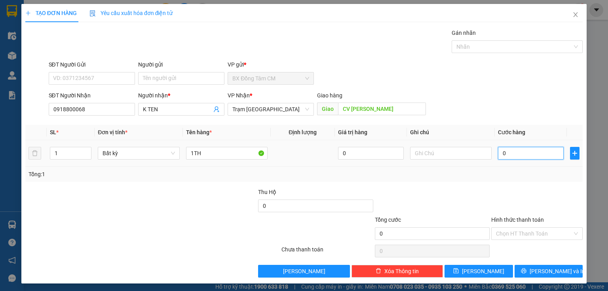
click at [504, 153] on input "0" at bounding box center [531, 153] width 66 height 13
click at [543, 269] on span "[PERSON_NAME] và In" at bounding box center [556, 271] width 55 height 9
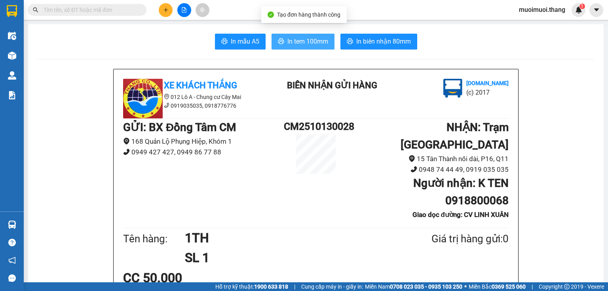
click at [322, 48] on button "In tem 100mm" at bounding box center [302, 42] width 63 height 16
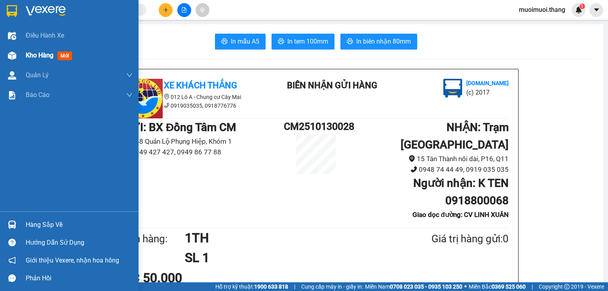
click at [23, 54] on div "Kho hàng mới" at bounding box center [69, 55] width 138 height 20
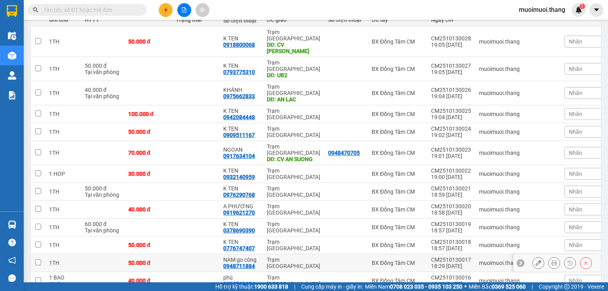
scroll to position [109, 0]
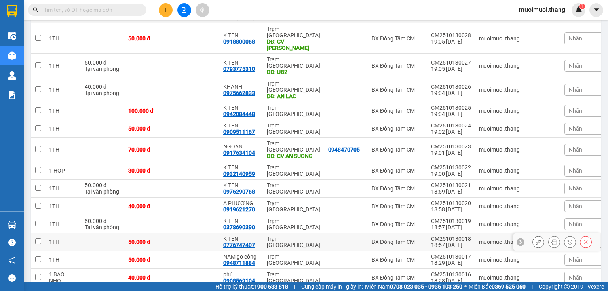
click at [257, 235] on div "K TEN 0776747407" at bounding box center [241, 241] width 36 height 13
checkbox input "true"
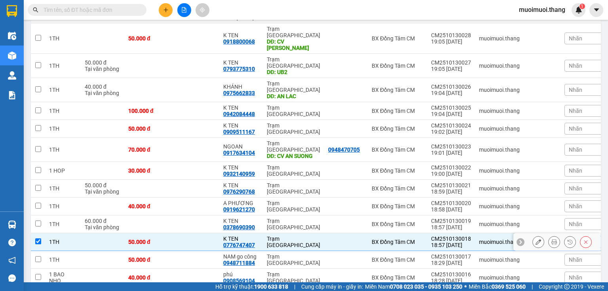
click at [535, 239] on icon at bounding box center [538, 242] width 6 height 6
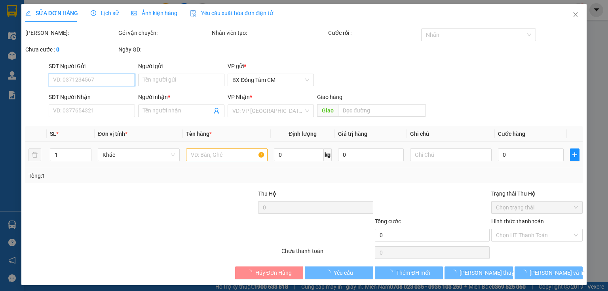
type input "0776747407"
type input "K TEN"
type input "50.000"
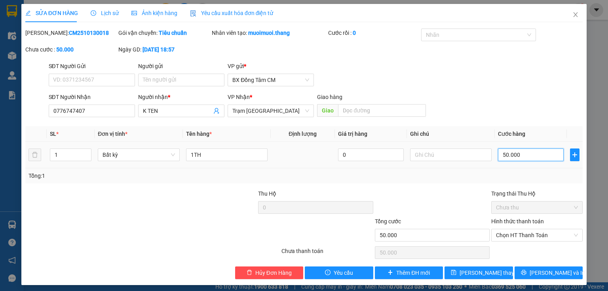
click at [502, 157] on input "50.000" at bounding box center [531, 154] width 66 height 13
type input "0"
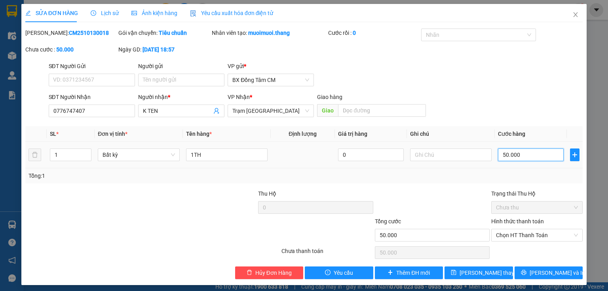
type input "0.000"
type input "40.000"
drag, startPoint x: 538, startPoint y: 275, endPoint x: 478, endPoint y: 242, distance: 68.3
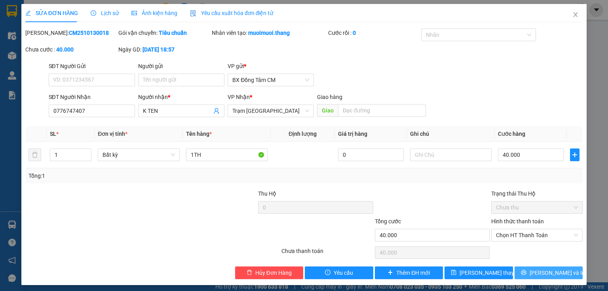
click at [538, 275] on span "[PERSON_NAME] và In" at bounding box center [556, 272] width 55 height 9
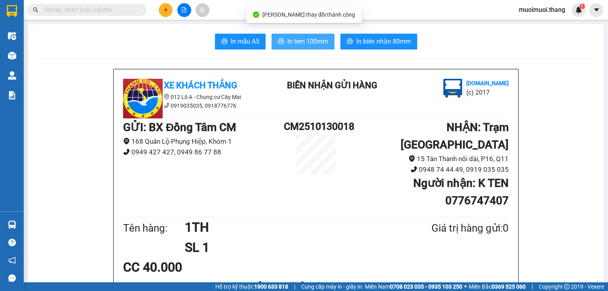
click at [326, 47] on button "In tem 100mm" at bounding box center [302, 42] width 63 height 16
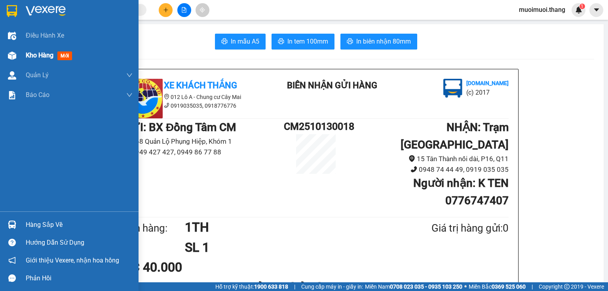
click at [12, 51] on img at bounding box center [12, 55] width 8 height 8
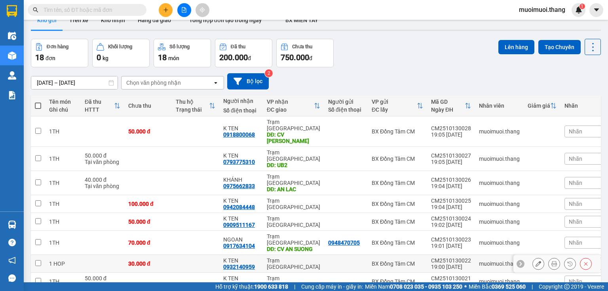
scroll to position [32, 0]
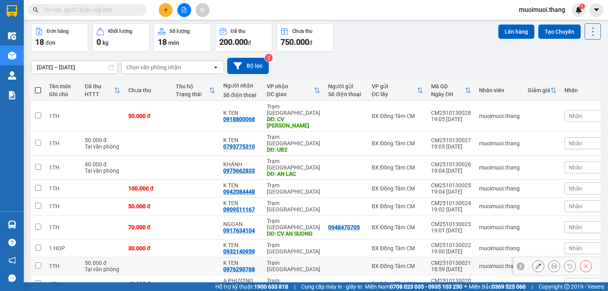
click at [306, 259] on div "Trạm [GEOGRAPHIC_DATA]" at bounding box center [293, 265] width 53 height 13
checkbox input "true"
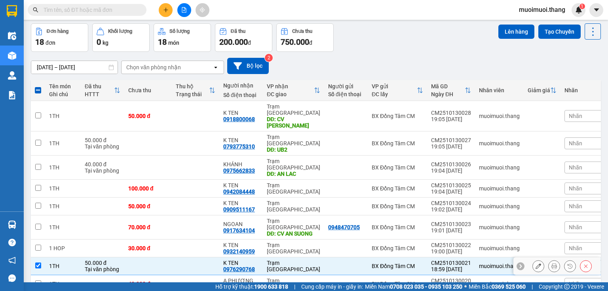
click at [538, 259] on button at bounding box center [537, 266] width 11 height 14
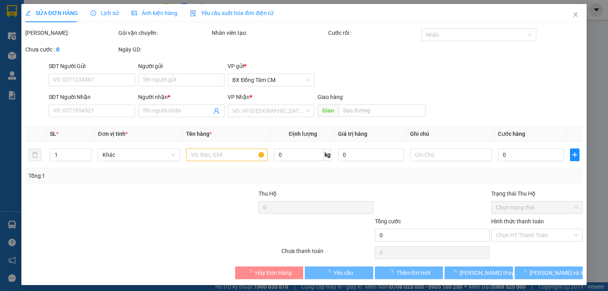
type input "0976290768"
type input "K TEN"
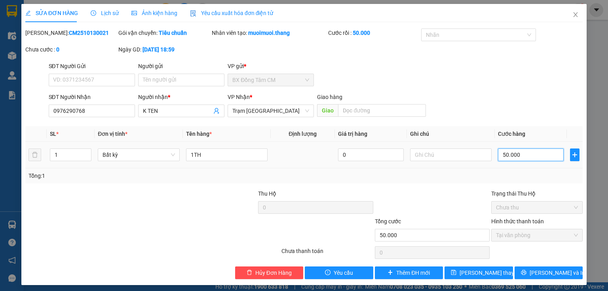
click at [518, 151] on input "50.000" at bounding box center [531, 154] width 66 height 13
type input "0"
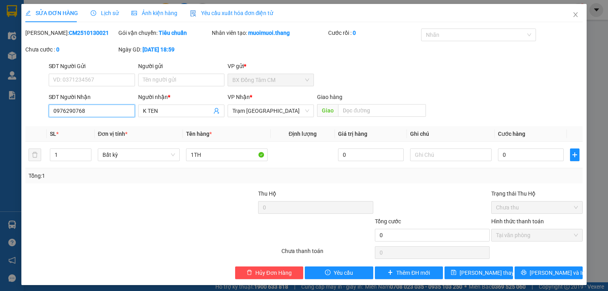
drag, startPoint x: 118, startPoint y: 112, endPoint x: 0, endPoint y: 123, distance: 118.4
click at [0, 123] on div "SỬA ĐƠN HÀNG Lịch sử Ảnh kiện hàng Yêu cầu xuất hóa đơn điện tử Total Paid Fee …" at bounding box center [304, 145] width 608 height 291
click at [276, 272] on span "Hủy Đơn Hàng" at bounding box center [273, 272] width 36 height 9
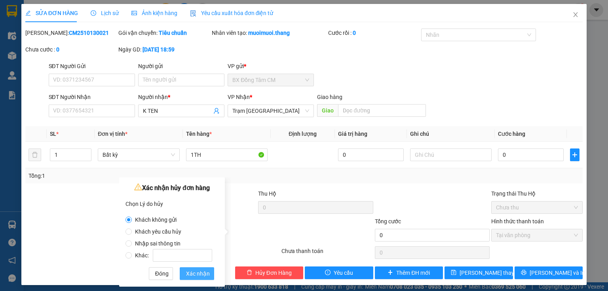
click at [195, 276] on span "Xác nhận" at bounding box center [198, 273] width 24 height 9
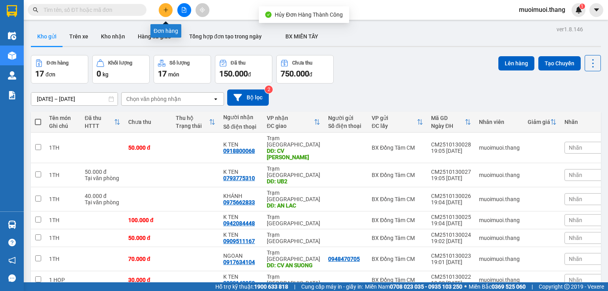
click at [165, 13] on button at bounding box center [166, 10] width 14 height 14
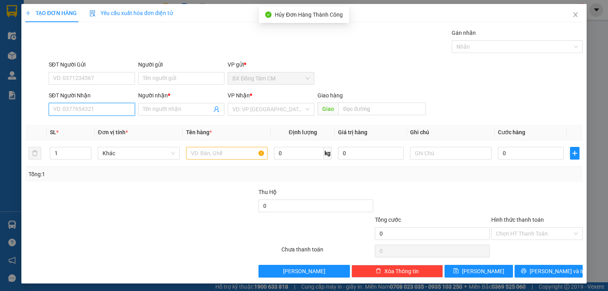
click at [70, 110] on input "SĐT Người Nhận" at bounding box center [92, 109] width 86 height 13
paste input "0976290768"
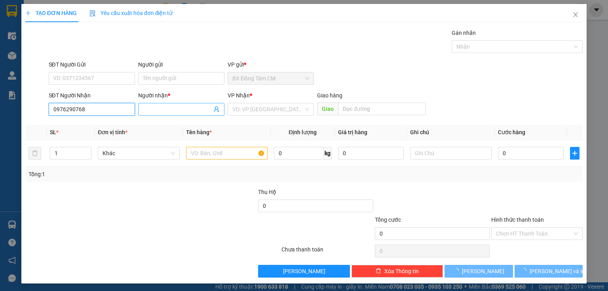
type input "0976290768"
click at [163, 113] on input "Người nhận *" at bounding box center [177, 109] width 69 height 9
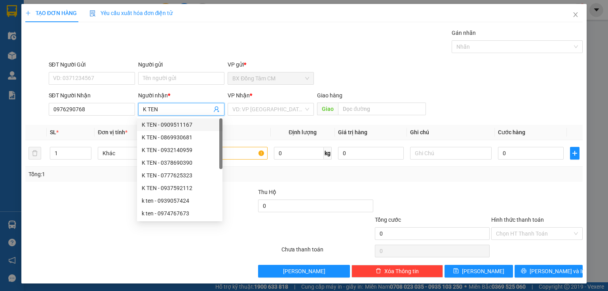
type input "K TEN"
click at [278, 102] on div "VP Nhận *" at bounding box center [270, 97] width 86 height 12
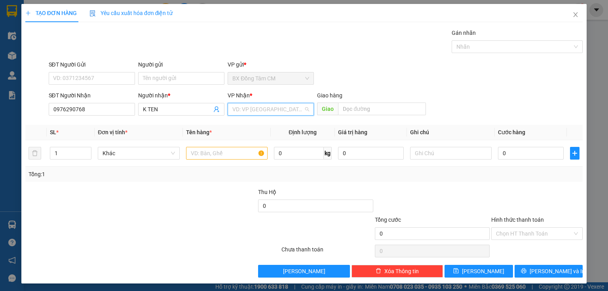
click at [275, 111] on input "search" at bounding box center [267, 109] width 71 height 12
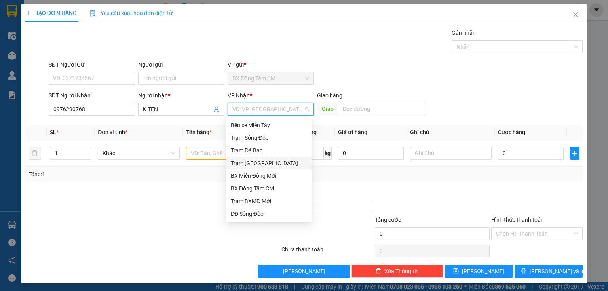
click at [256, 161] on div "Trạm [GEOGRAPHIC_DATA]" at bounding box center [269, 163] width 76 height 9
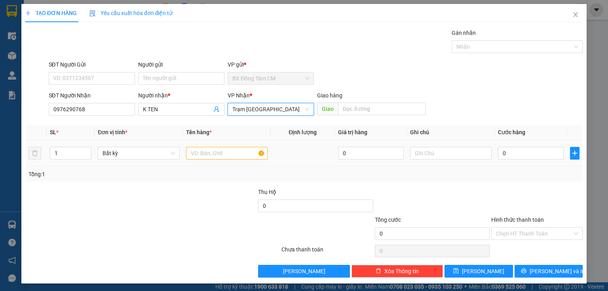
click at [213, 143] on td at bounding box center [227, 153] width 88 height 27
click at [205, 151] on input "text" at bounding box center [226, 153] width 81 height 13
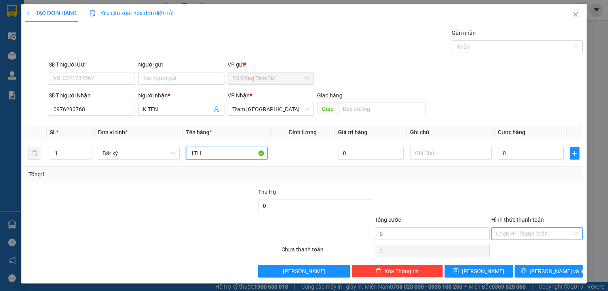
type input "1TH"
click at [511, 234] on input "Hình thức thanh toán" at bounding box center [534, 233] width 76 height 12
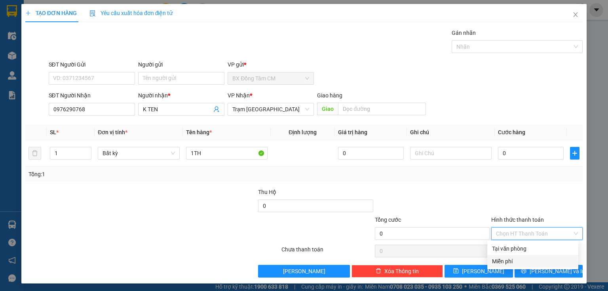
click at [507, 259] on div "Miễn phí" at bounding box center [532, 261] width 81 height 9
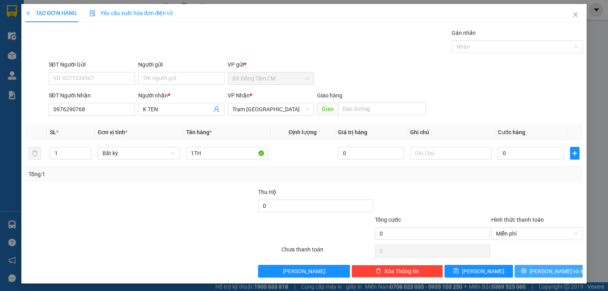
click at [518, 266] on button "[PERSON_NAME] và In" at bounding box center [548, 271] width 68 height 13
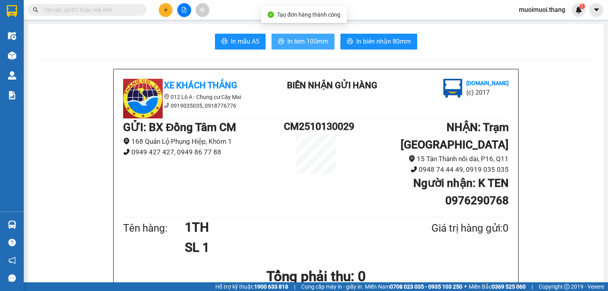
click at [315, 42] on span "In tem 100mm" at bounding box center [307, 41] width 41 height 10
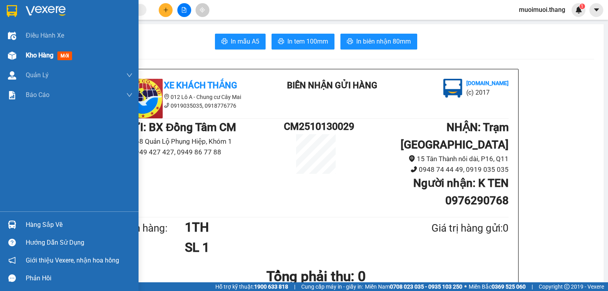
drag, startPoint x: 24, startPoint y: 53, endPoint x: 38, endPoint y: 44, distance: 16.7
click at [25, 53] on div "Kho hàng mới" at bounding box center [69, 55] width 138 height 20
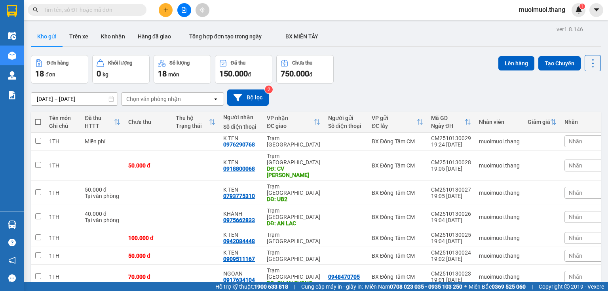
click at [171, 12] on button at bounding box center [166, 10] width 14 height 14
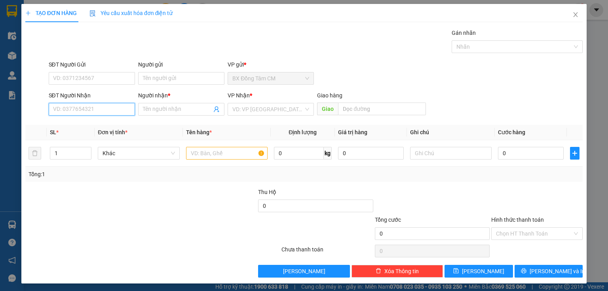
click at [78, 105] on input "SĐT Người Nhận" at bounding box center [92, 109] width 86 height 13
type input "0938365711"
drag, startPoint x: 60, startPoint y: 122, endPoint x: 226, endPoint y: 149, distance: 168.3
click at [63, 122] on div "0938365711 - K TEN" at bounding box center [91, 124] width 76 height 9
type input "K TEN"
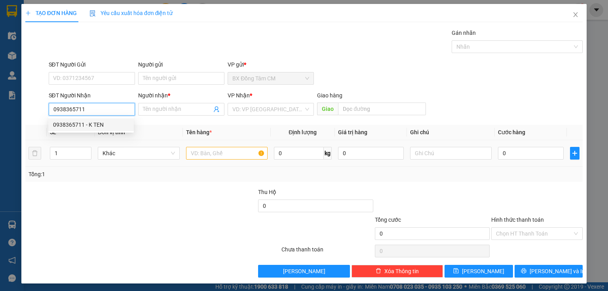
type input "KHU CHE XUAT LINH TRUNG"
type input "0938365711"
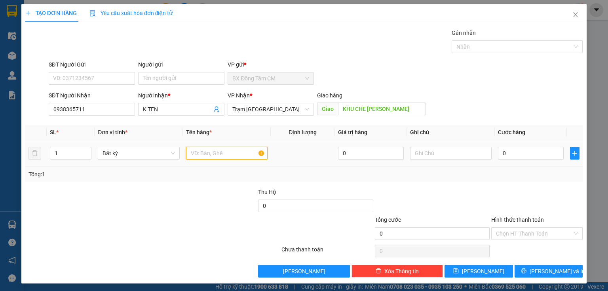
click at [227, 155] on input "text" at bounding box center [226, 153] width 81 height 13
type input "1TH"
click at [559, 159] on input "0" at bounding box center [531, 153] width 66 height 13
type input "5"
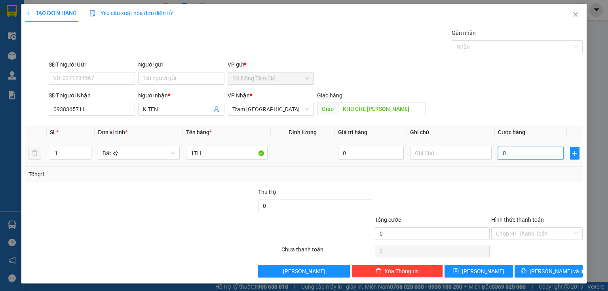
type input "5"
type input "50"
type input "500"
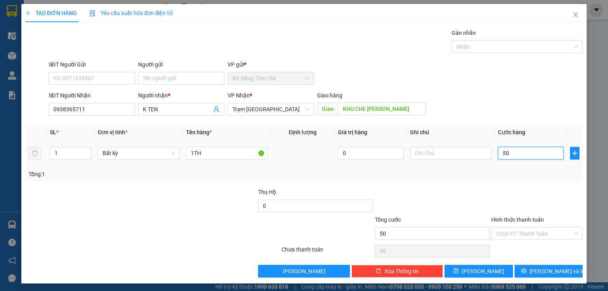
type input "500"
type input "5.000"
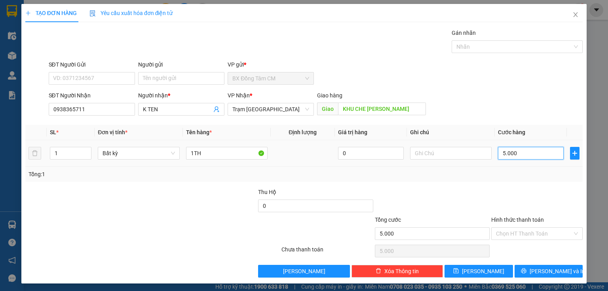
type input "50.000"
click at [540, 274] on span "[PERSON_NAME] và In" at bounding box center [556, 271] width 55 height 9
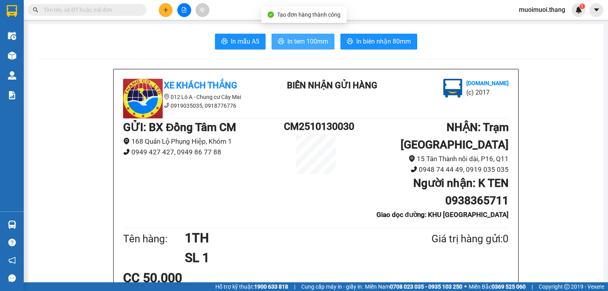
click at [321, 45] on span "In tem 100mm" at bounding box center [307, 41] width 41 height 10
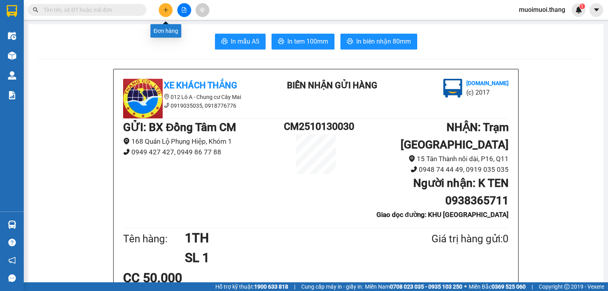
click at [168, 13] on button at bounding box center [166, 10] width 14 height 14
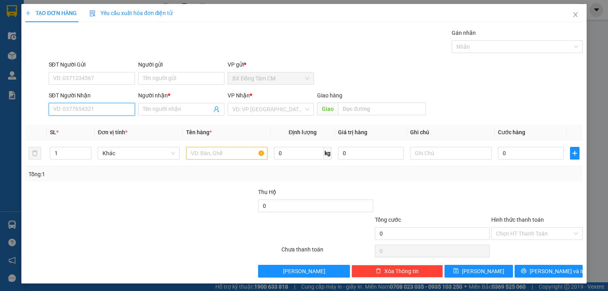
click at [75, 103] on input "SĐT Người Nhận" at bounding box center [92, 109] width 86 height 13
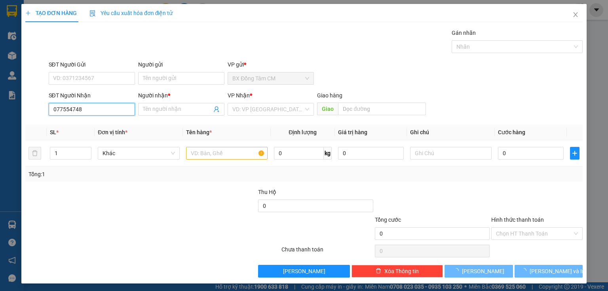
type input "0775547485"
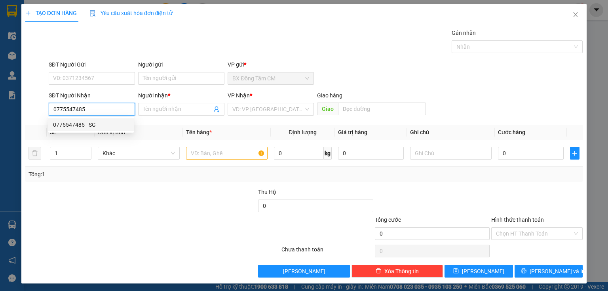
click at [114, 128] on div "0775547485 - SG" at bounding box center [91, 124] width 76 height 9
type input "SG"
type input "0775547485"
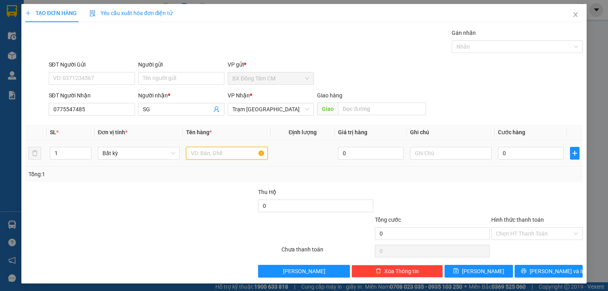
click at [200, 153] on input "text" at bounding box center [226, 153] width 81 height 13
type input "1TH"
click at [494, 155] on td "0" at bounding box center [530, 153] width 72 height 27
click at [500, 152] on input "0" at bounding box center [531, 153] width 66 height 13
type input "5"
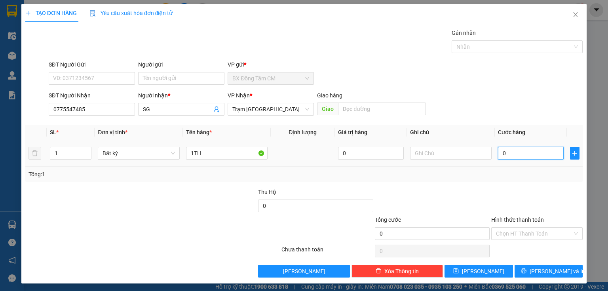
type input "5"
type input "50"
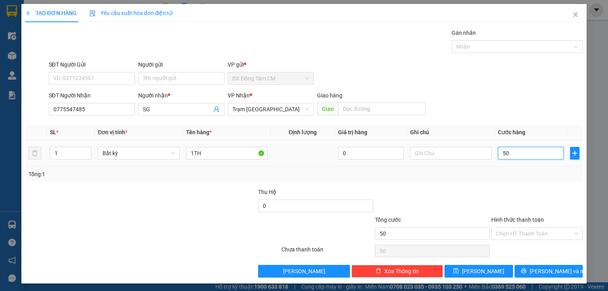
type input "500"
type input "5.000"
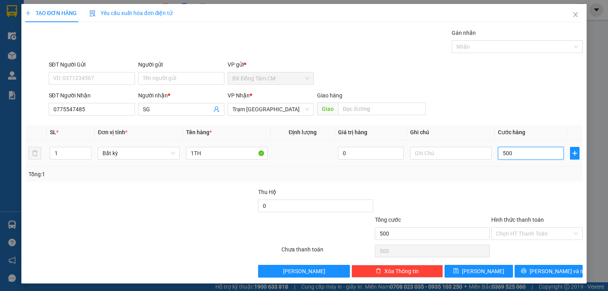
type input "5.000"
type input "50.000"
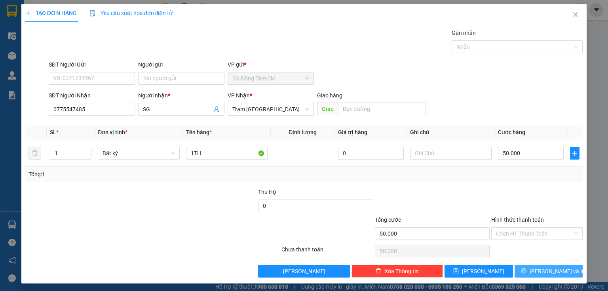
click at [549, 274] on span "[PERSON_NAME] và In" at bounding box center [556, 271] width 55 height 9
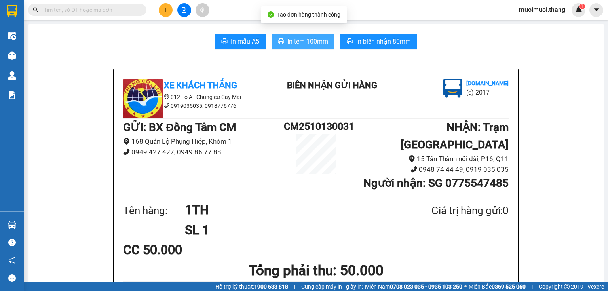
click at [324, 38] on span "In tem 100mm" at bounding box center [307, 41] width 41 height 10
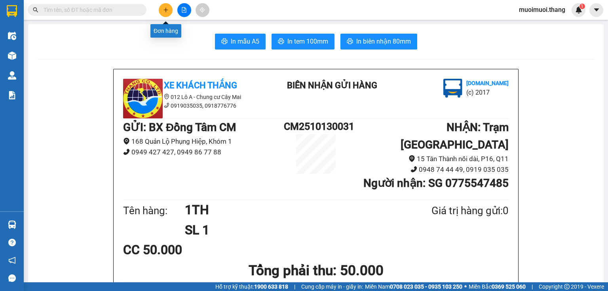
click at [165, 13] on button at bounding box center [166, 10] width 14 height 14
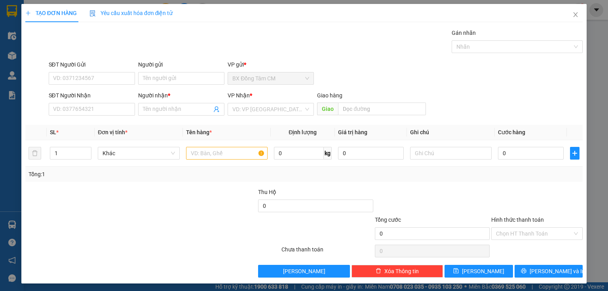
click at [93, 121] on div "Transit Pickup Surcharge Ids Transit Deliver Surcharge Ids Transit Deliver Surc…" at bounding box center [303, 152] width 557 height 249
click at [97, 112] on input "SĐT Người Nhận" at bounding box center [92, 109] width 86 height 13
type input "0908569104"
drag, startPoint x: 76, startPoint y: 125, endPoint x: 92, endPoint y: 124, distance: 15.4
click at [81, 124] on div "0908569104 - SG" at bounding box center [91, 124] width 76 height 9
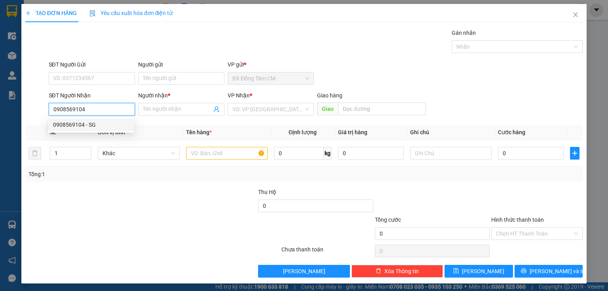
type input "SG"
type input "0908569104"
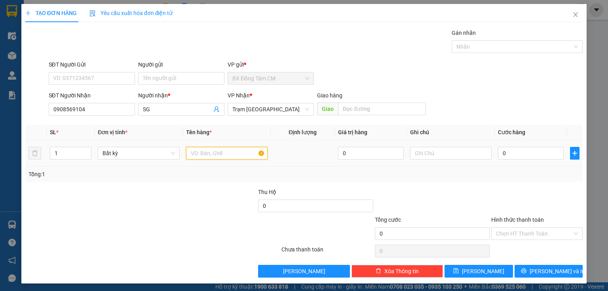
click at [205, 154] on input "text" at bounding box center [226, 153] width 81 height 13
type input "1TH"
click at [528, 154] on input "0" at bounding box center [531, 153] width 66 height 13
type input "5"
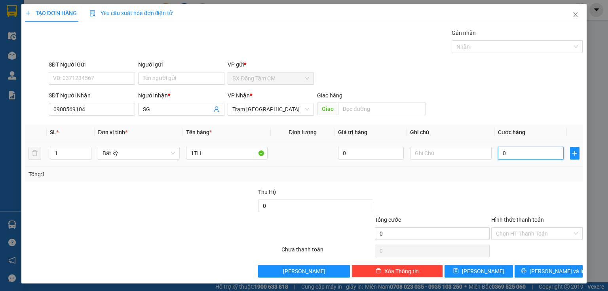
type input "5"
type input "50"
type input "500"
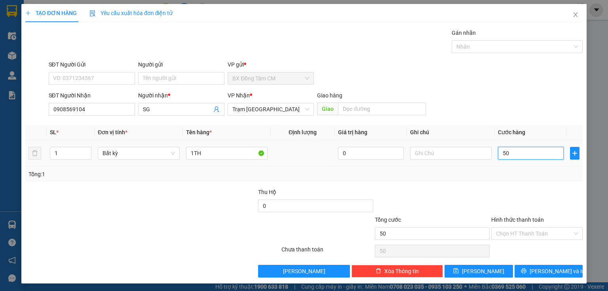
type input "500"
type input "5.000"
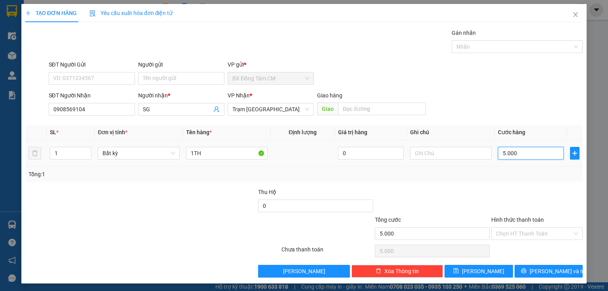
type input "50.000"
drag, startPoint x: 544, startPoint y: 271, endPoint x: 538, endPoint y: 263, distance: 10.4
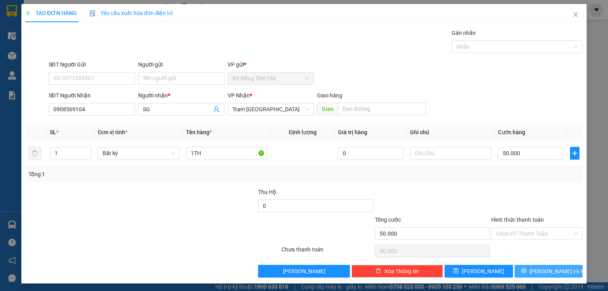
click at [544, 270] on span "[PERSON_NAME] và In" at bounding box center [556, 271] width 55 height 9
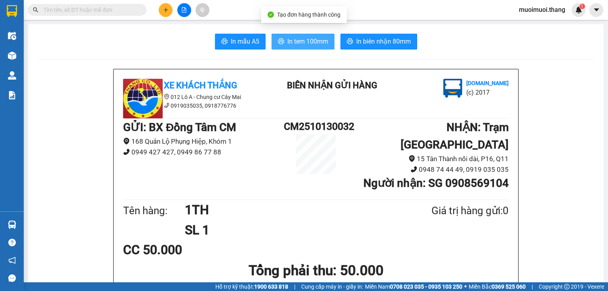
drag, startPoint x: 292, startPoint y: 49, endPoint x: 292, endPoint y: 45, distance: 4.4
click at [320, 39] on span "In tem 100mm" at bounding box center [307, 41] width 41 height 10
click at [25, 57] on main "In mẫu A5 In tem 100mm In biên nhận 80mm Xe Khách THẮNG 012 Lô A - Chung cư Cây…" at bounding box center [304, 141] width 608 height 282
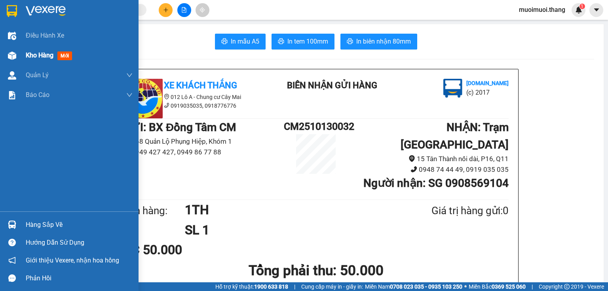
click at [17, 57] on div at bounding box center [12, 56] width 14 height 14
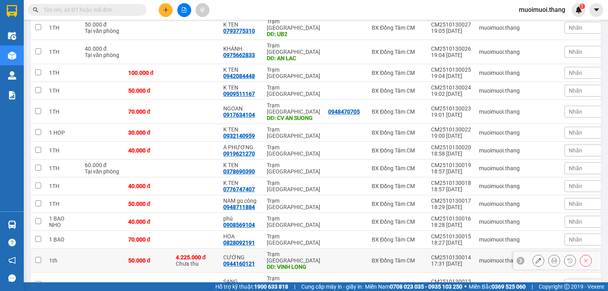
scroll to position [264, 0]
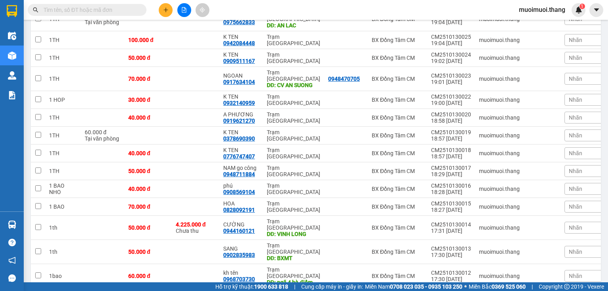
drag, startPoint x: 261, startPoint y: 233, endPoint x: 255, endPoint y: 239, distance: 8.4
drag, startPoint x: 253, startPoint y: 240, endPoint x: 151, endPoint y: 244, distance: 102.1
checkbox input "false"
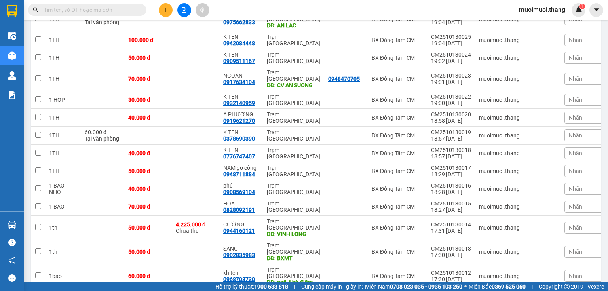
drag, startPoint x: 244, startPoint y: 240, endPoint x: 240, endPoint y: 241, distance: 4.5
copy div "0908569104"
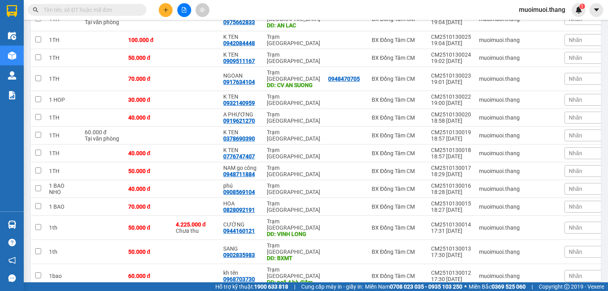
click at [99, 8] on input "text" at bounding box center [90, 10] width 93 height 9
paste input "0908569104"
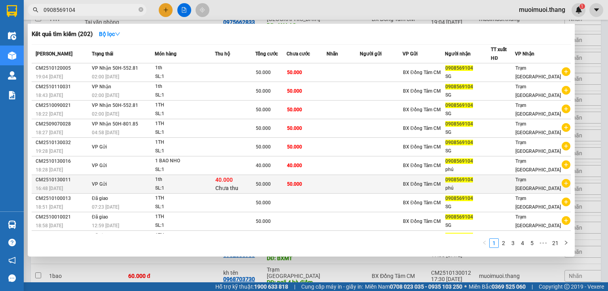
type input "0908569104"
click at [216, 180] on tr "CM2510130011 16:48 - 13/10 VP Gửi 1th SL: 1 40.000 Chưa thu 50.000 50.000 BX Đồ…" at bounding box center [301, 184] width 539 height 19
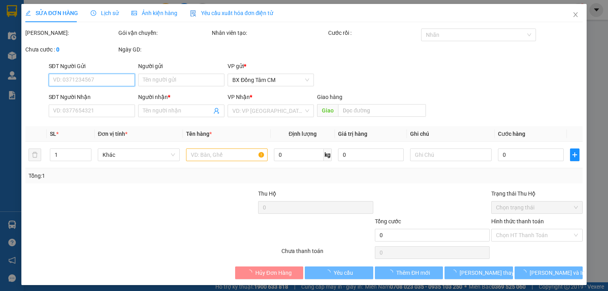
type input "0908569104"
type input "phú"
type input "50.000"
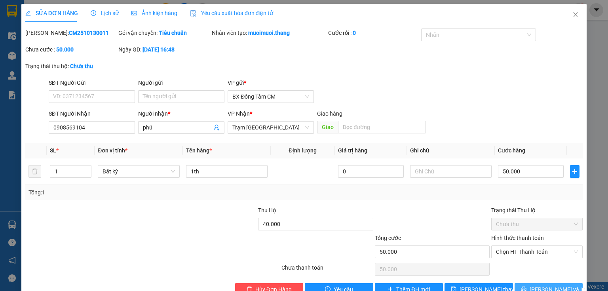
click at [528, 287] on button "[PERSON_NAME] và In" at bounding box center [548, 289] width 68 height 13
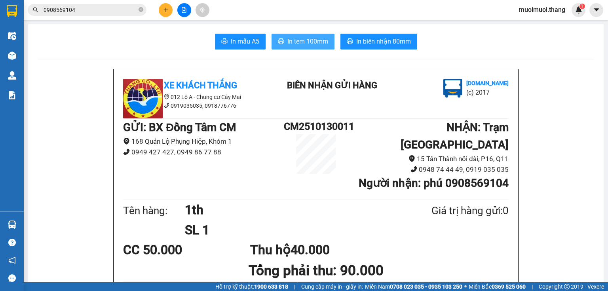
click at [318, 37] on span "In tem 100mm" at bounding box center [307, 41] width 41 height 10
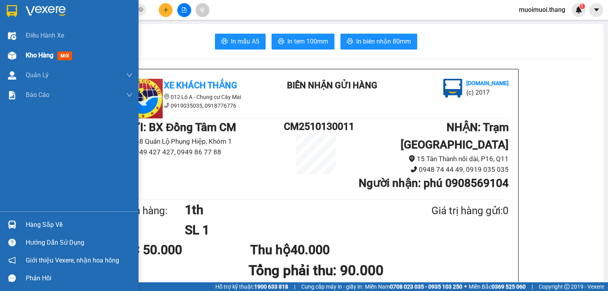
click at [21, 57] on div "Kho hàng mới" at bounding box center [69, 55] width 138 height 20
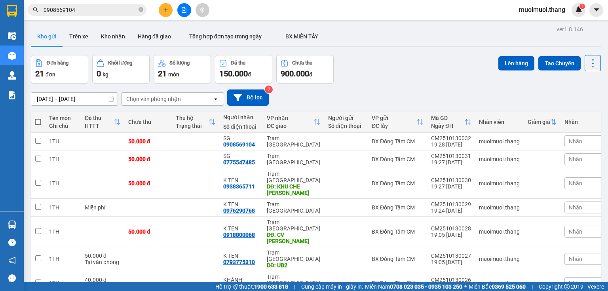
click at [33, 123] on th at bounding box center [38, 122] width 14 height 21
click at [41, 119] on th at bounding box center [38, 122] width 14 height 21
click at [35, 121] on span at bounding box center [38, 122] width 6 height 6
click at [38, 118] on input "checkbox" at bounding box center [38, 118] width 0 height 0
checkbox input "true"
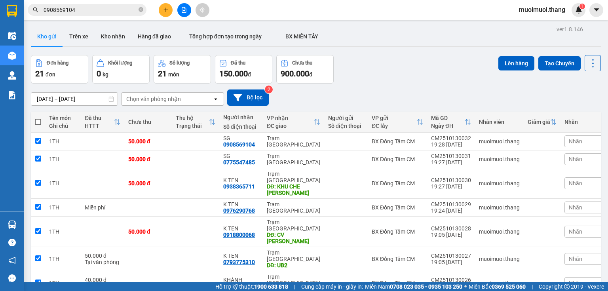
checkbox input "true"
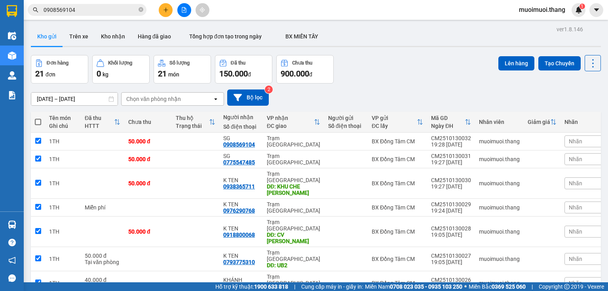
checkbox input "true"
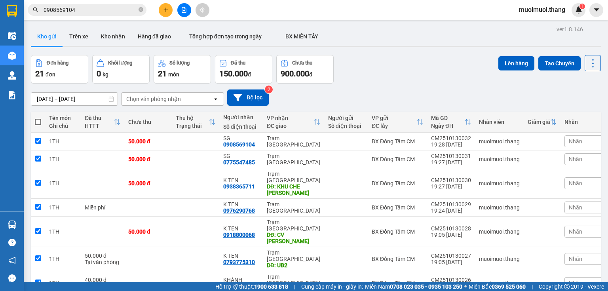
checkbox input "true"
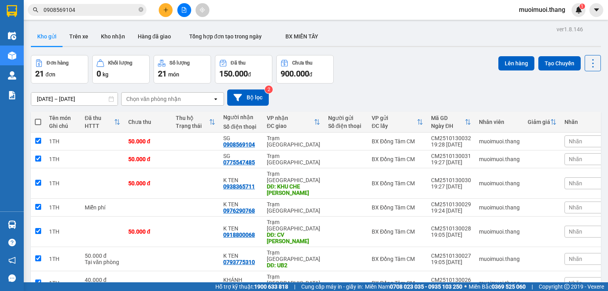
checkbox input "true"
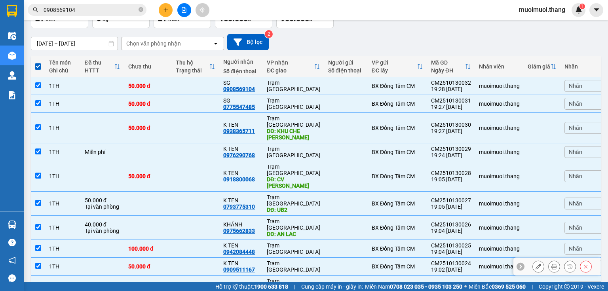
scroll to position [158, 0]
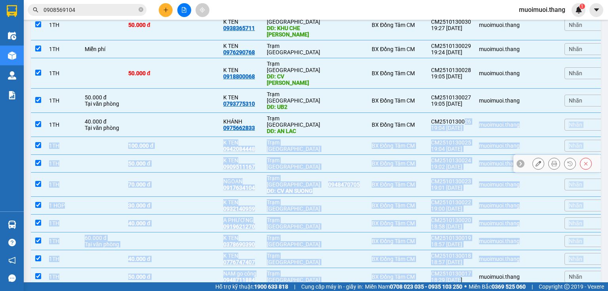
drag, startPoint x: 468, startPoint y: 133, endPoint x: 471, endPoint y: 239, distance: 106.1
click at [468, 242] on tbody "1TH 50.000 đ SG 0908569104 Trạm Sài Gòn BX Đồng Tâm CM CM2510130032 19:28 13/10…" at bounding box center [320, 192] width 578 height 437
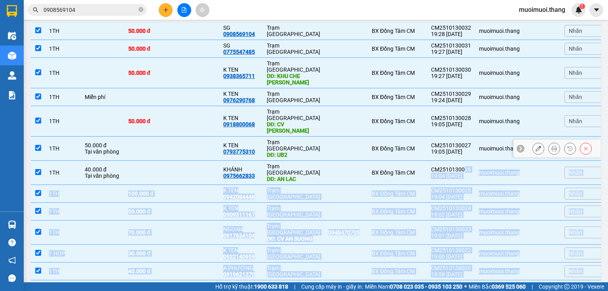
scroll to position [0, 0]
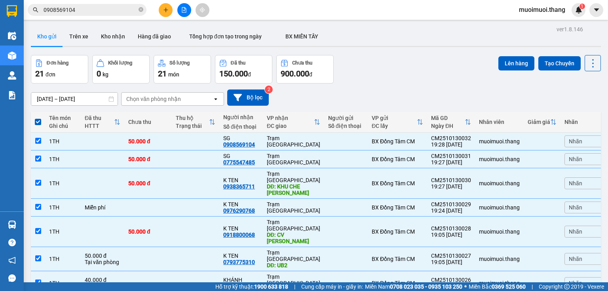
click at [417, 73] on div "Đơn hàng 21 đơn Khối lượng 0 kg Số lượng 21 món Đã thu 150.000 đ Chưa thu 900.0…" at bounding box center [316, 69] width 570 height 28
click at [505, 63] on button "Lên hàng" at bounding box center [516, 63] width 36 height 14
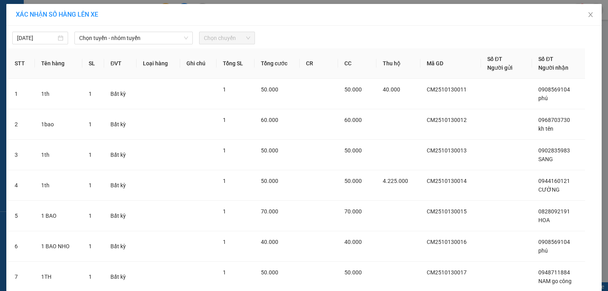
click at [107, 28] on div "13/10/2025 Chọn tuyến - nhóm tuyến Chọn chuyến" at bounding box center [303, 36] width 591 height 17
click at [105, 36] on span "Chọn tuyến - nhóm tuyến" at bounding box center [133, 38] width 109 height 12
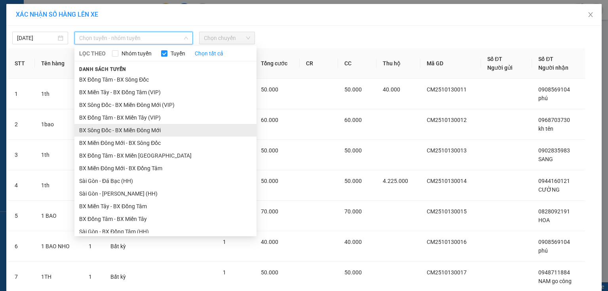
click at [78, 125] on li "BX Sông Đốc - BX Miền Đông Mới" at bounding box center [165, 130] width 182 height 13
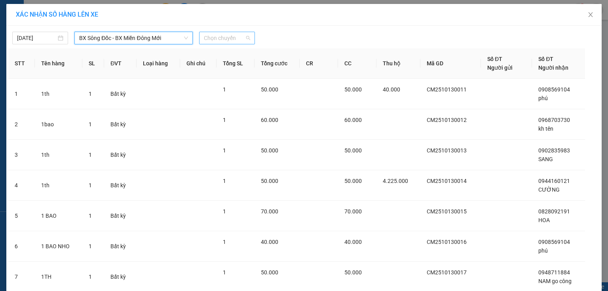
click at [204, 35] on span "Chọn chuyến" at bounding box center [227, 38] width 46 height 12
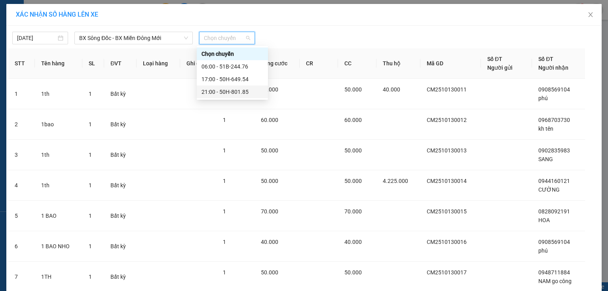
click at [206, 94] on div "21:00 - 50H-801.85" at bounding box center [232, 91] width 62 height 9
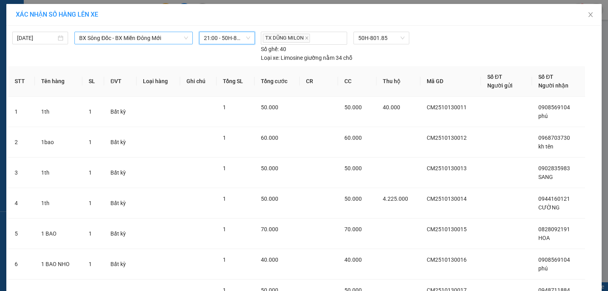
click at [104, 41] on span "BX Sông Đốc - BX Miền Đông Mới" at bounding box center [133, 38] width 109 height 12
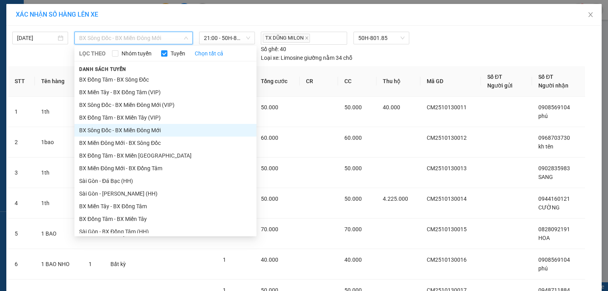
click at [113, 127] on li "BX Sông Đốc - BX Miền Đông Mới" at bounding box center [165, 130] width 182 height 13
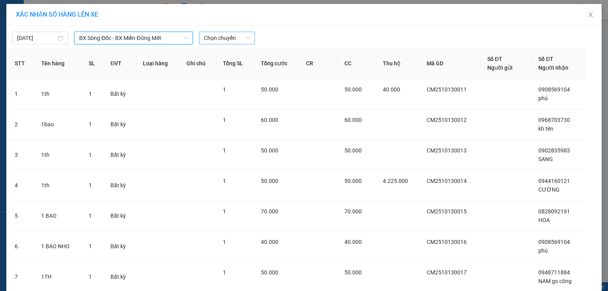
click at [200, 32] on div "Chọn chuyến" at bounding box center [227, 38] width 56 height 13
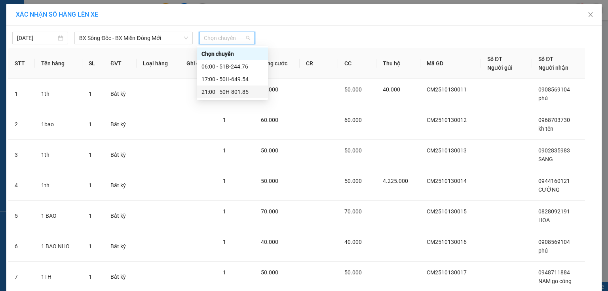
click at [202, 92] on div "21:00 - 50H-801.85" at bounding box center [232, 91] width 62 height 9
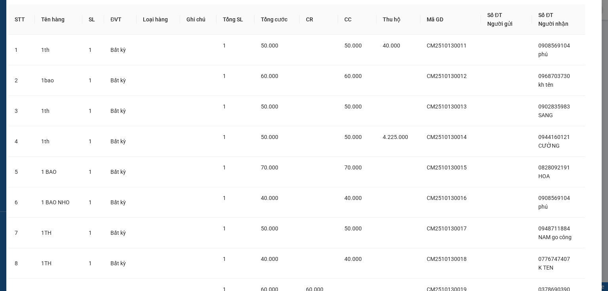
scroll to position [501, 0]
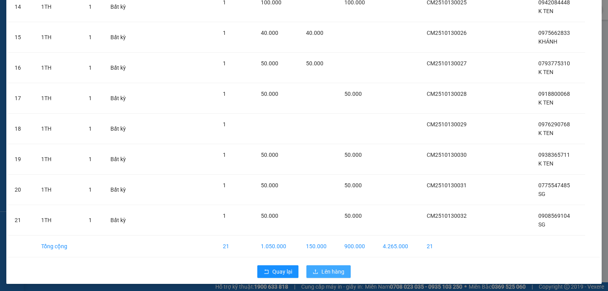
click at [338, 272] on span "Lên hàng" at bounding box center [332, 271] width 23 height 9
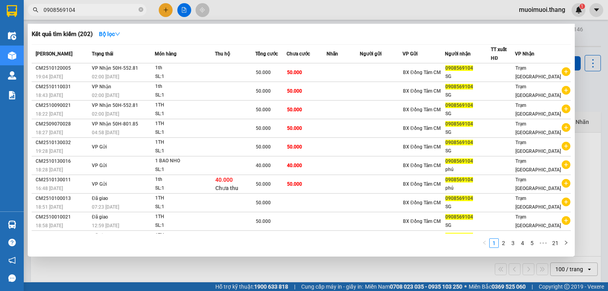
click at [79, 9] on input "0908569104" at bounding box center [90, 10] width 93 height 9
drag, startPoint x: 79, startPoint y: 9, endPoint x: 28, endPoint y: 25, distance: 53.7
click at [28, 17] on div "Kết quả tìm kiếm ( 202 ) Bộ lọc Mã ĐH Trạng thái Món hàng Thu hộ Tổng cước Chưa…" at bounding box center [77, 10] width 154 height 14
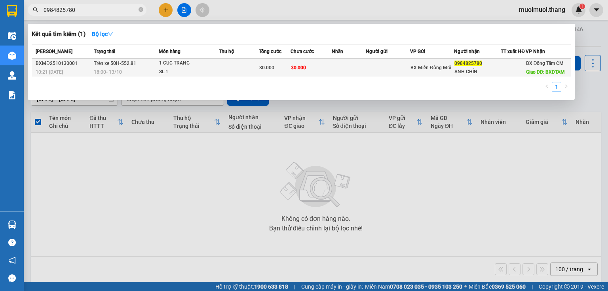
type input "0984825780"
click at [252, 71] on td at bounding box center [239, 68] width 40 height 19
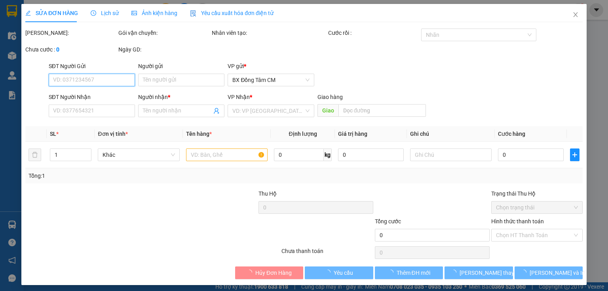
type input "0984825780"
type input "ANH CHÍN"
type input "BXDTAM"
type input "30.000"
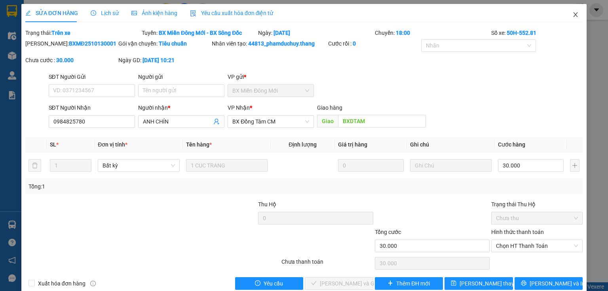
click at [574, 18] on span "Close" at bounding box center [575, 15] width 22 height 22
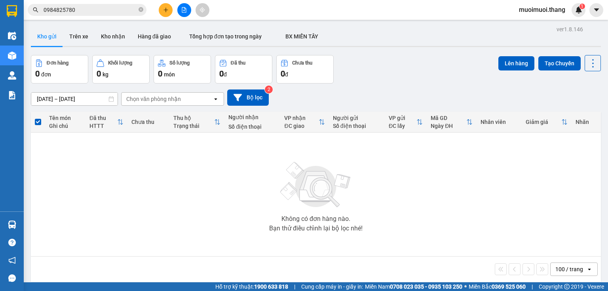
click at [83, 12] on input "0984825780" at bounding box center [90, 10] width 93 height 9
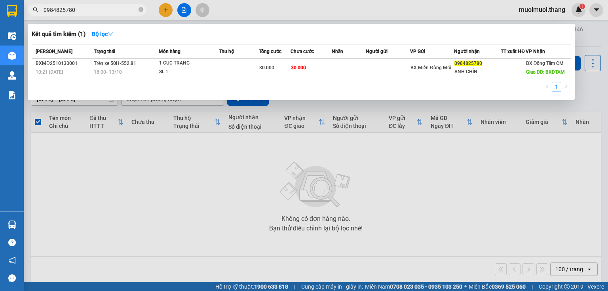
click at [323, 141] on div at bounding box center [304, 145] width 608 height 291
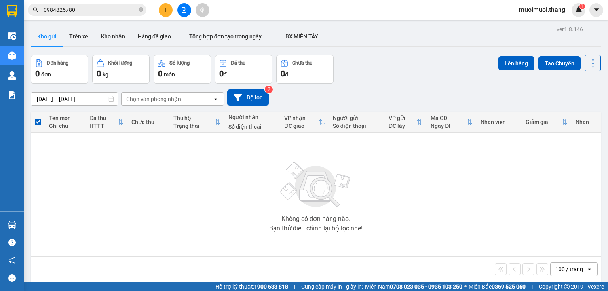
click at [530, 6] on span "muoimuoi.thang" at bounding box center [541, 10] width 59 height 10
click at [536, 27] on span "Đăng xuất" at bounding box center [544, 24] width 43 height 9
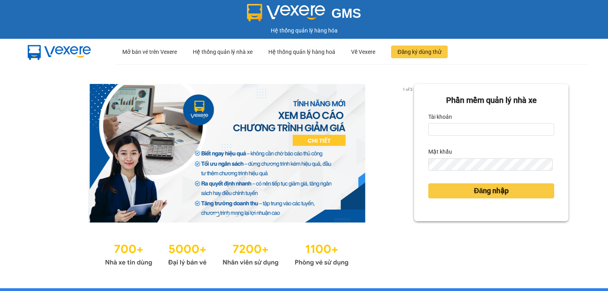
drag, startPoint x: 438, startPoint y: 95, endPoint x: 443, endPoint y: 119, distance: 25.0
click at [442, 114] on form "Phần mềm quản lý nhà xe Tài khoản Mật khẩu Đăng nhập" at bounding box center [491, 152] width 126 height 117
click at [439, 129] on input "Phần mềm quản lý nhà xe Tài kho" at bounding box center [491, 129] width 126 height 13
click at [437, 127] on input "Phần mềm quản lý nhà xe Tài kho" at bounding box center [491, 129] width 126 height 13
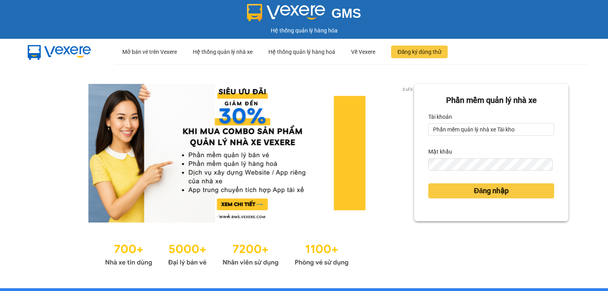
click at [471, 115] on div "Tài khoản" at bounding box center [491, 116] width 126 height 13
click at [513, 129] on input "Phần mềm quản lý nhà xe Tài kho" at bounding box center [491, 129] width 126 height 13
drag, startPoint x: 508, startPoint y: 136, endPoint x: 386, endPoint y: 152, distance: 123.2
click at [383, 154] on div "2 of 3 Phần mềm quản lý nhà xe Tài khoản Phần mềm quản lý nhà xe Tài kho Mật kh…" at bounding box center [304, 176] width 608 height 224
type input "P"
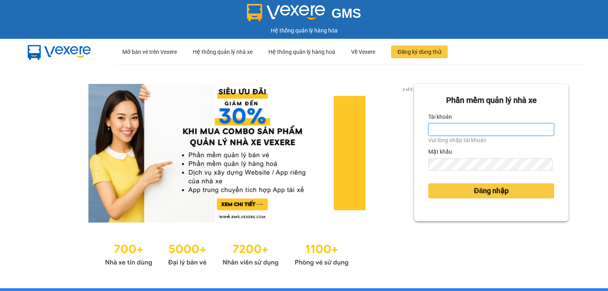
drag, startPoint x: 432, startPoint y: 134, endPoint x: 432, endPoint y: 127, distance: 7.9
click at [432, 127] on input "Tài khoản" at bounding box center [491, 129] width 126 height 13
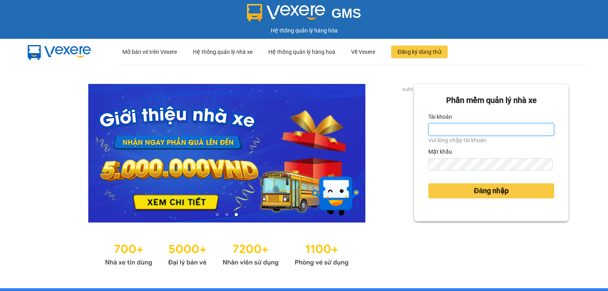
type input "ahan.thang"
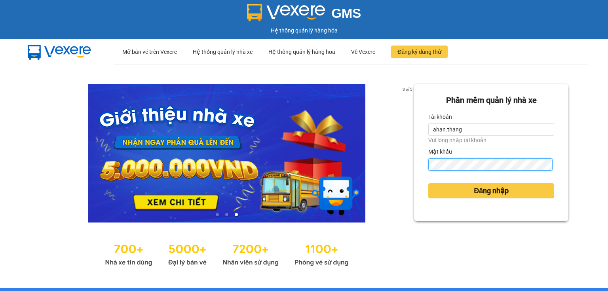
click at [459, 165] on form "Phần mềm quản lý nhà xe Tài khoản ahan.thang Vui lòng nhập tài khoản Mật khẩu Đ…" at bounding box center [491, 152] width 126 height 117
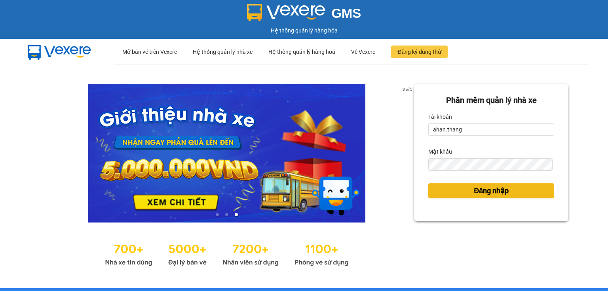
click at [464, 196] on button "Đăng nhập" at bounding box center [491, 190] width 126 height 15
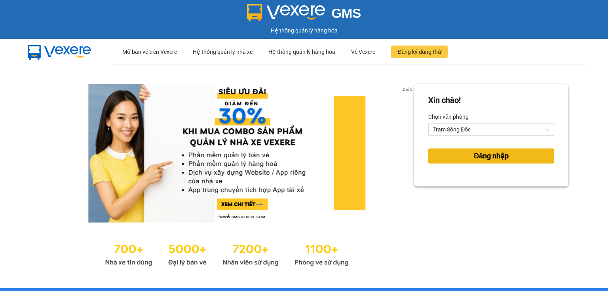
click at [438, 163] on button "Đăng nhập" at bounding box center [491, 155] width 126 height 15
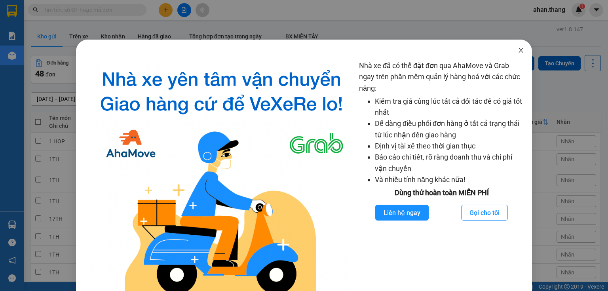
click at [515, 46] on span "Close" at bounding box center [520, 51] width 22 height 22
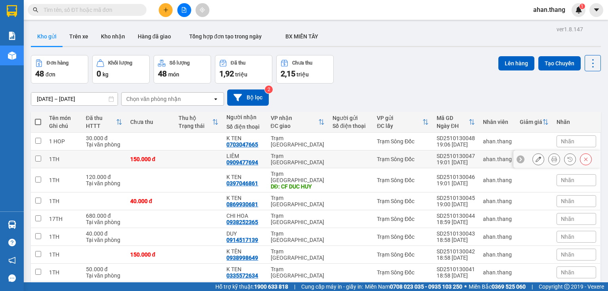
click at [267, 150] on td "Trạm [GEOGRAPHIC_DATA]" at bounding box center [298, 159] width 62 height 18
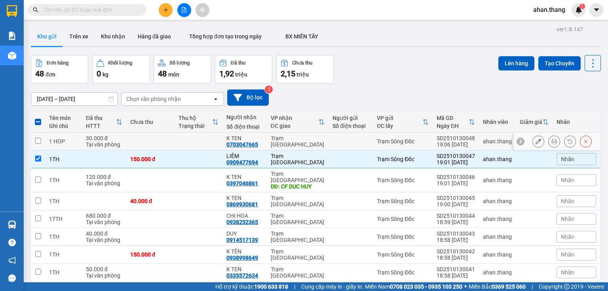
click at [269, 153] on td "Trạm [GEOGRAPHIC_DATA]" at bounding box center [298, 159] width 62 height 18
checkbox input "false"
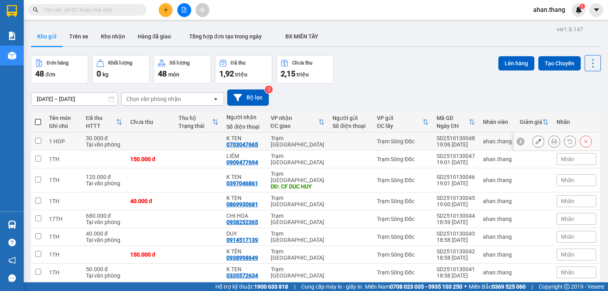
click at [274, 141] on div "Trạm [GEOGRAPHIC_DATA]" at bounding box center [298, 141] width 54 height 13
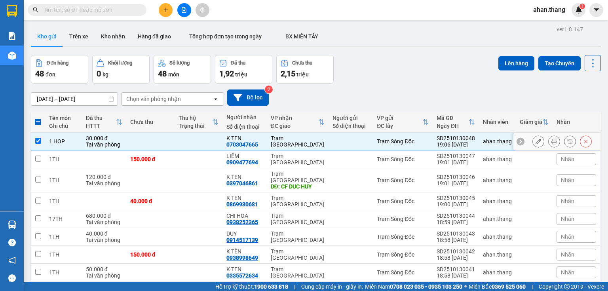
click at [274, 141] on div "Trạm [GEOGRAPHIC_DATA]" at bounding box center [298, 141] width 54 height 13
checkbox input "false"
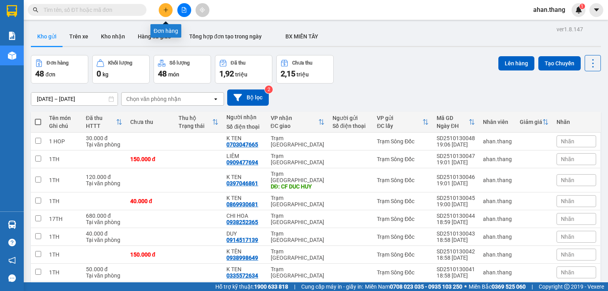
drag, startPoint x: 176, startPoint y: 14, endPoint x: 181, endPoint y: 15, distance: 4.8
click at [179, 15] on div at bounding box center [183, 10] width 59 height 14
click at [186, 16] on button at bounding box center [184, 10] width 14 height 14
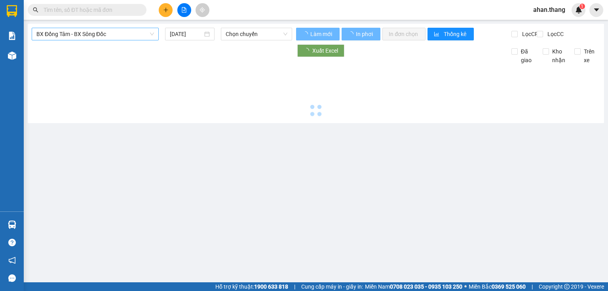
click at [87, 31] on span "BX Đồng Tâm - BX Sông Đốc" at bounding box center [94, 34] width 117 height 12
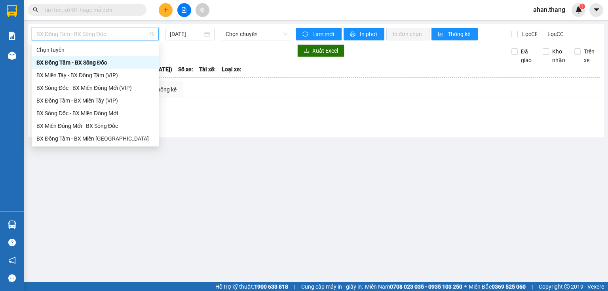
scroll to position [63, 0]
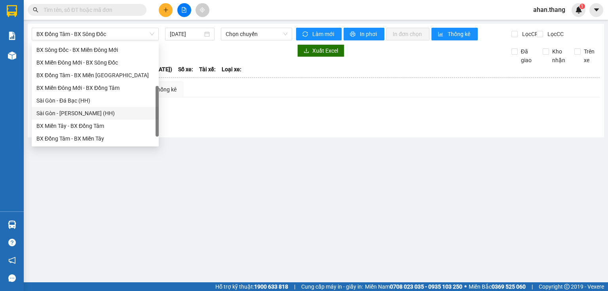
drag, startPoint x: 220, startPoint y: 120, endPoint x: 104, endPoint y: 66, distance: 127.6
click at [203, 117] on div "Lọc VP Gửi" at bounding box center [315, 114] width 567 height 13
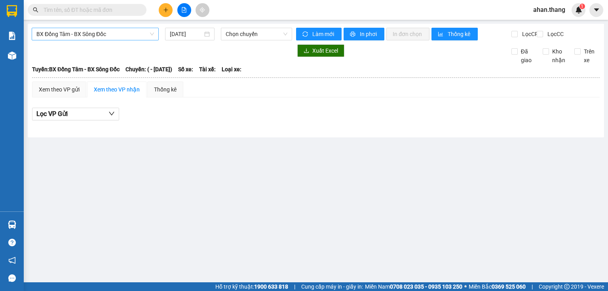
click at [95, 38] on span "BX Đồng Tâm - BX Sông Đốc" at bounding box center [94, 34] width 117 height 12
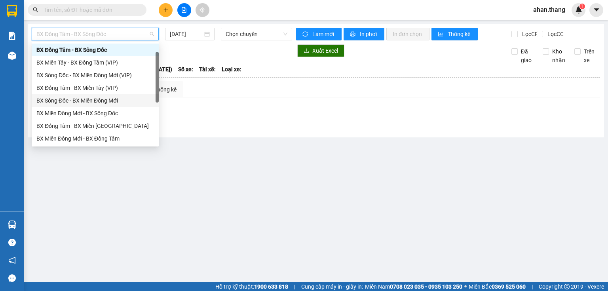
scroll to position [76, 0]
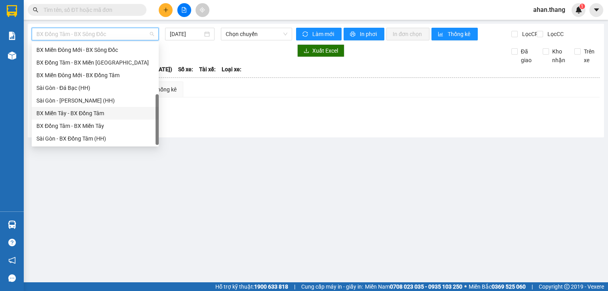
drag, startPoint x: 88, startPoint y: 111, endPoint x: 205, endPoint y: 67, distance: 124.3
click at [89, 111] on div "BX Miền Tây - BX Đồng Tâm" at bounding box center [94, 113] width 117 height 9
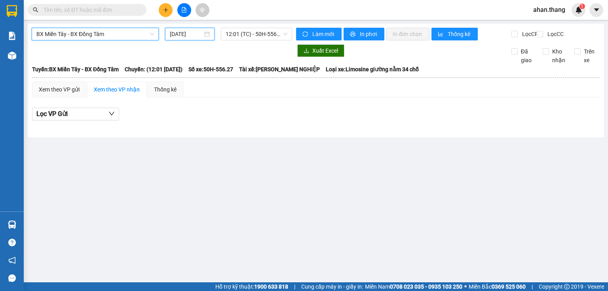
click at [182, 33] on input "[DATE]" at bounding box center [186, 34] width 32 height 9
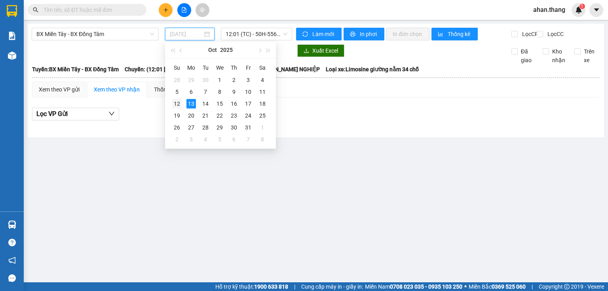
click at [177, 104] on div "12" at bounding box center [176, 103] width 9 height 9
type input "12/10/2025"
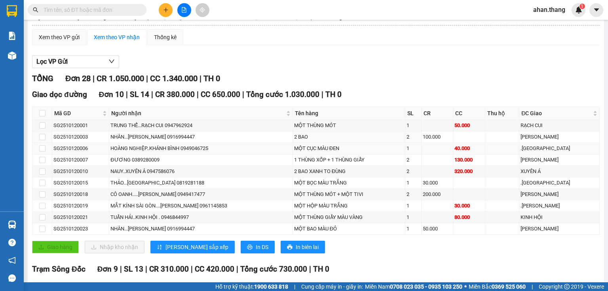
scroll to position [95, 0]
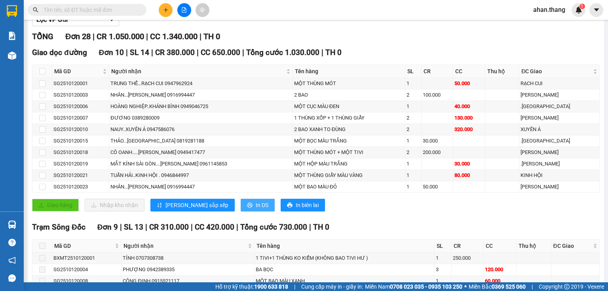
click at [247, 208] on icon "printer" at bounding box center [250, 205] width 6 height 6
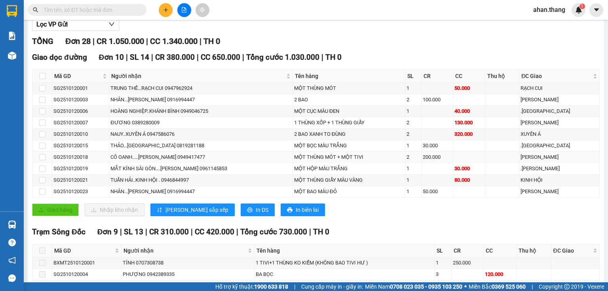
scroll to position [222, 0]
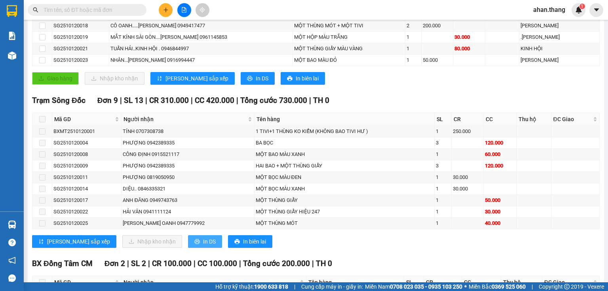
click at [203, 242] on span "In DS" at bounding box center [209, 241] width 13 height 9
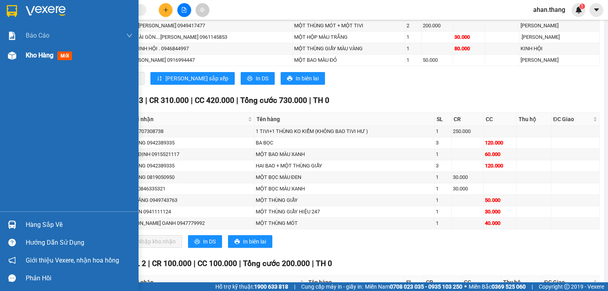
click at [42, 53] on span "Kho hàng" at bounding box center [40, 55] width 28 height 8
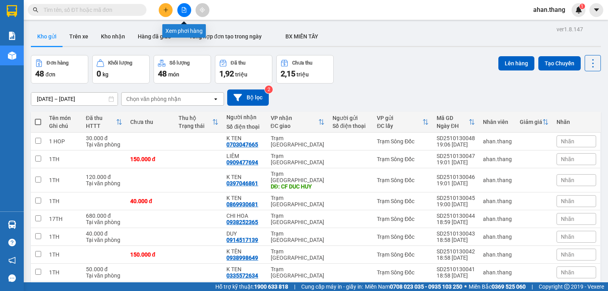
click at [165, 14] on button at bounding box center [166, 10] width 14 height 14
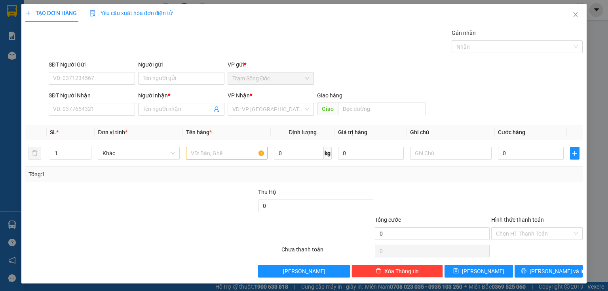
click at [119, 116] on div "SĐT Người Nhận VD: 0377654321" at bounding box center [92, 105] width 86 height 28
click at [119, 110] on input "SĐT Người Nhận" at bounding box center [92, 109] width 86 height 13
type input "0938647922"
click at [573, 14] on icon "close" at bounding box center [575, 14] width 4 height 5
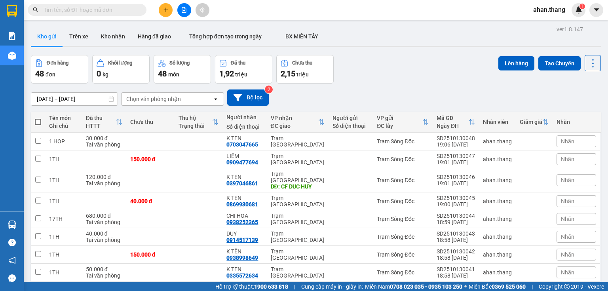
click at [157, 5] on div at bounding box center [183, 10] width 59 height 14
click at [159, 9] on button at bounding box center [166, 10] width 14 height 14
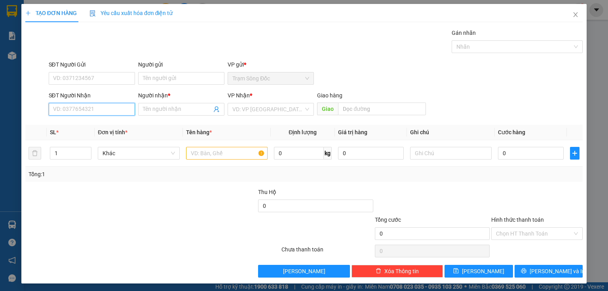
click at [107, 111] on input "SĐT Người Nhận" at bounding box center [92, 109] width 86 height 13
click at [66, 111] on input "0938647922" at bounding box center [92, 109] width 86 height 13
type input "0938647922"
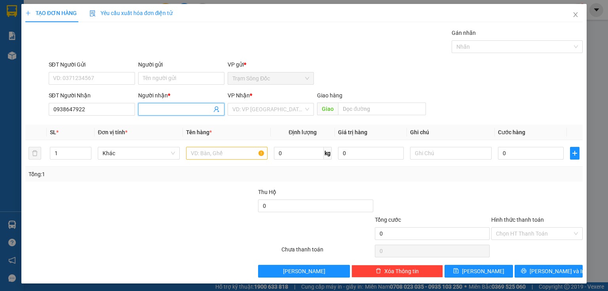
click at [150, 109] on input "Người nhận *" at bounding box center [177, 109] width 69 height 9
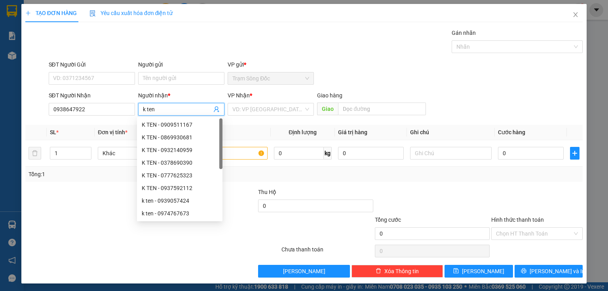
click at [246, 102] on div "VP Nhận *" at bounding box center [270, 97] width 86 height 12
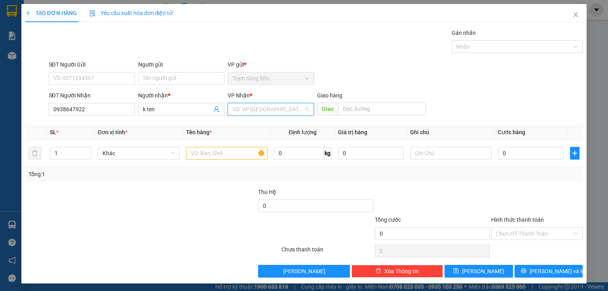
click at [249, 107] on input "search" at bounding box center [267, 109] width 71 height 12
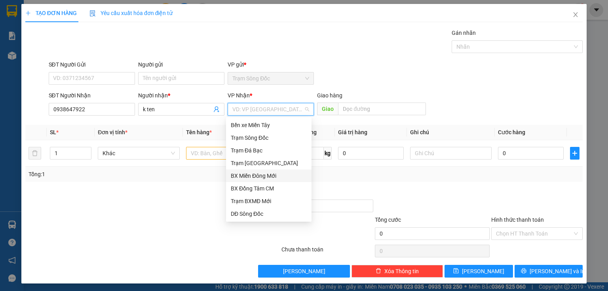
click at [256, 170] on div "BX Miền Đông Mới" at bounding box center [268, 175] width 85 height 13
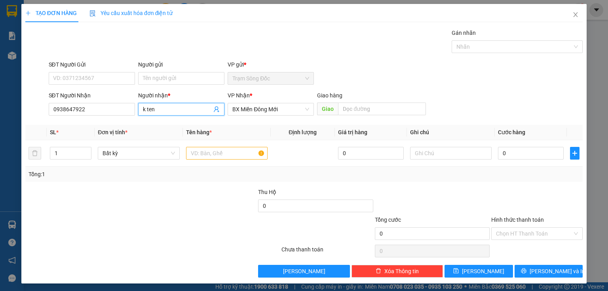
click at [207, 113] on span "k ten" at bounding box center [181, 109] width 86 height 13
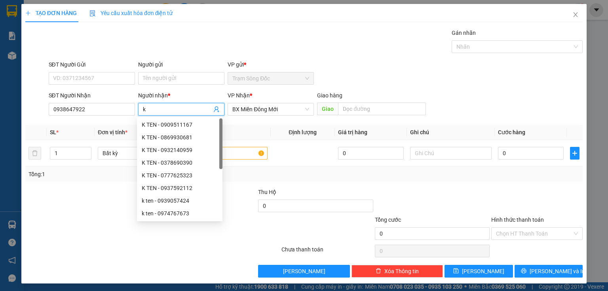
type input "k"
type input "t"
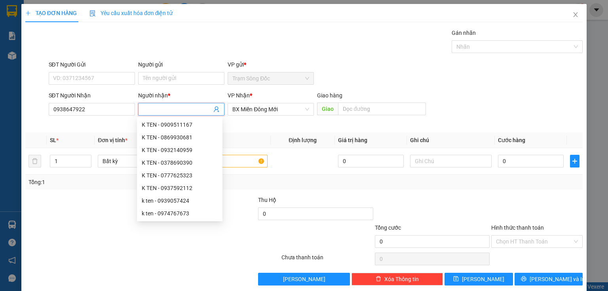
type input "h"
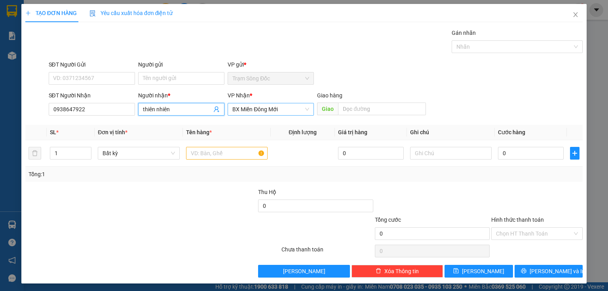
click at [241, 110] on span "BX Miền Đông Mới" at bounding box center [270, 109] width 77 height 12
type input "thiên nhiên"
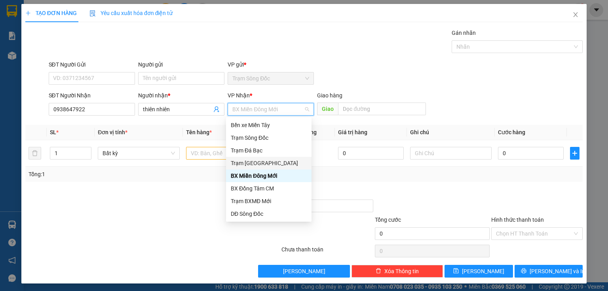
click at [259, 165] on div "Trạm [GEOGRAPHIC_DATA]" at bounding box center [269, 163] width 76 height 9
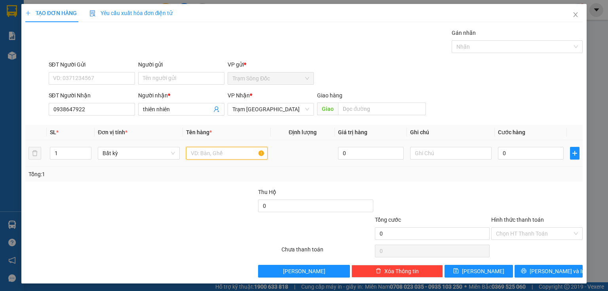
click at [230, 155] on input "text" at bounding box center [226, 153] width 81 height 13
type input "1 hop"
click at [513, 152] on input "0" at bounding box center [531, 153] width 66 height 13
type input "3"
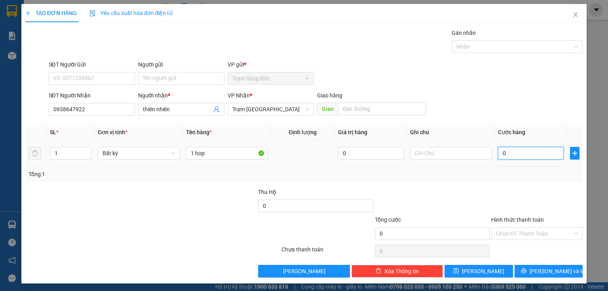
type input "3"
type input "30"
type input "300"
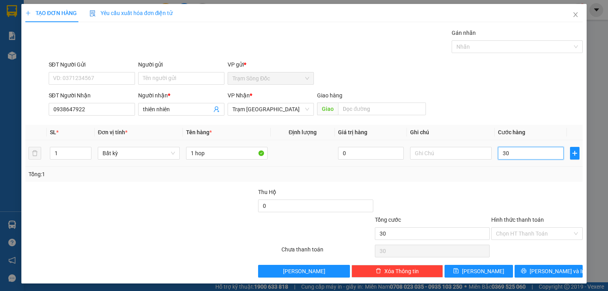
type input "300"
type input "3.000"
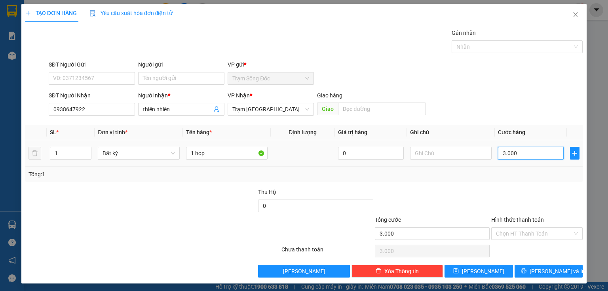
type input "30.000"
drag, startPoint x: 537, startPoint y: 223, endPoint x: 535, endPoint y: 232, distance: 8.5
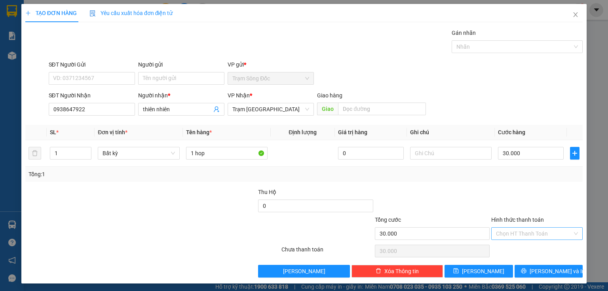
click at [536, 227] on div "Hình thức thanh toán Chọn HT Thanh Toán" at bounding box center [536, 229] width 91 height 28
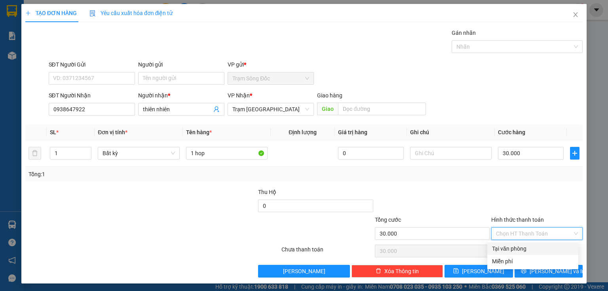
click at [535, 232] on input "Hình thức thanh toán" at bounding box center [534, 233] width 76 height 12
click at [521, 249] on div "Tại văn phòng" at bounding box center [532, 248] width 81 height 9
type input "0"
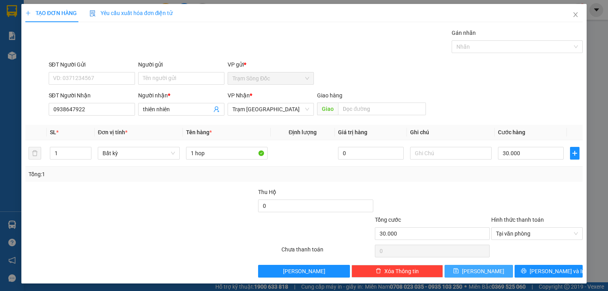
click at [486, 271] on button "[PERSON_NAME]" at bounding box center [478, 271] width 68 height 13
type input "0"
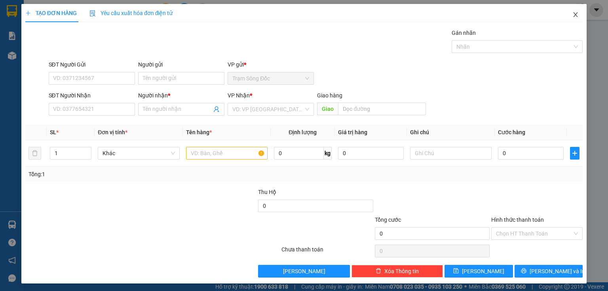
click at [578, 15] on span "Close" at bounding box center [575, 15] width 22 height 22
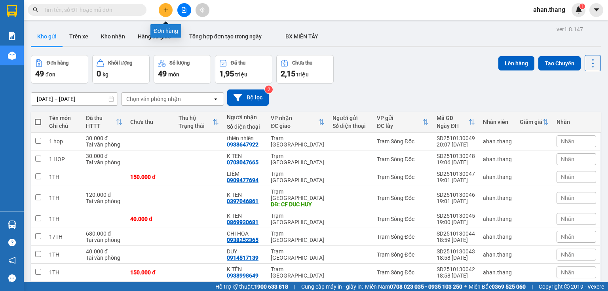
click at [163, 8] on icon "plus" at bounding box center [166, 10] width 6 height 6
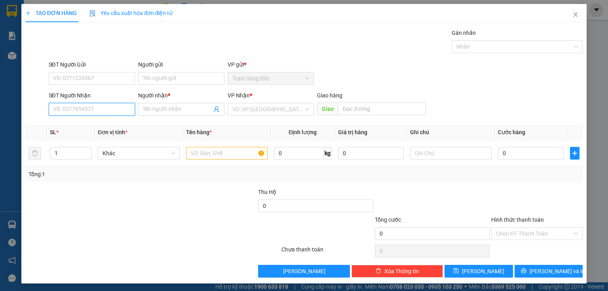
click at [79, 106] on input "SĐT Người Nhận" at bounding box center [92, 109] width 86 height 13
click at [65, 114] on input "0878405202" at bounding box center [92, 109] width 86 height 13
type input "0878405202"
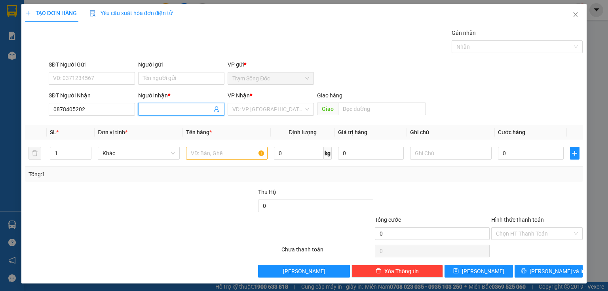
click at [155, 113] on span at bounding box center [181, 109] width 86 height 13
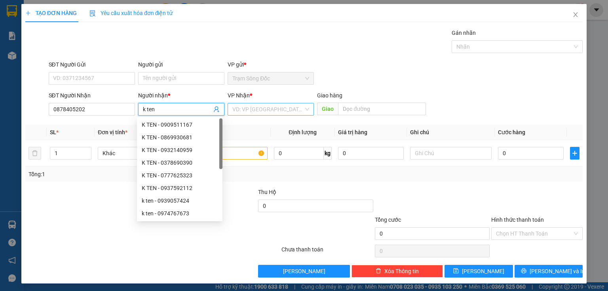
type input "k ten"
click at [275, 111] on input "search" at bounding box center [267, 109] width 71 height 12
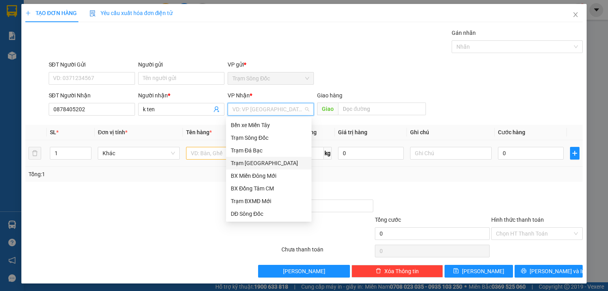
drag, startPoint x: 239, startPoint y: 164, endPoint x: 231, endPoint y: 160, distance: 8.8
click at [239, 164] on div "Trạm [GEOGRAPHIC_DATA]" at bounding box center [269, 163] width 76 height 9
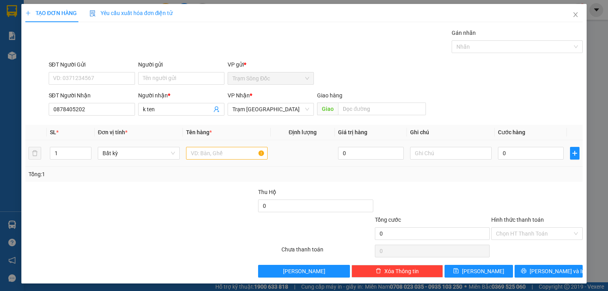
click at [229, 160] on div at bounding box center [226, 153] width 81 height 16
click at [231, 159] on input "text" at bounding box center [226, 153] width 81 height 13
type input "1th"
click at [515, 160] on div "0" at bounding box center [531, 153] width 66 height 16
click at [515, 159] on div "0" at bounding box center [531, 153] width 66 height 16
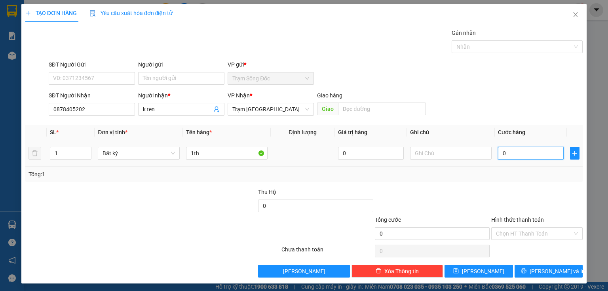
click at [516, 158] on input "0" at bounding box center [531, 153] width 66 height 13
type input "4"
type input "40"
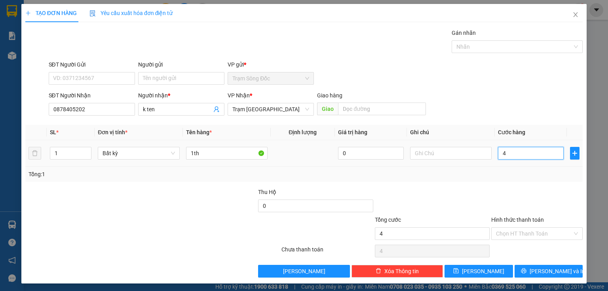
type input "40"
type input "400"
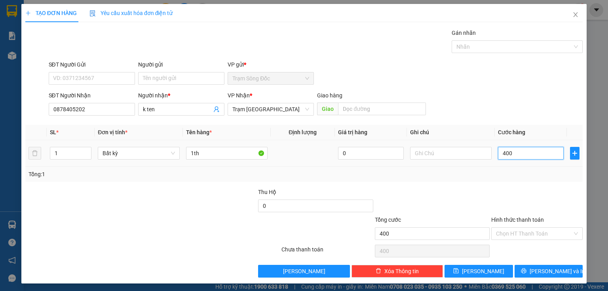
type input "4.000"
type input "40.000"
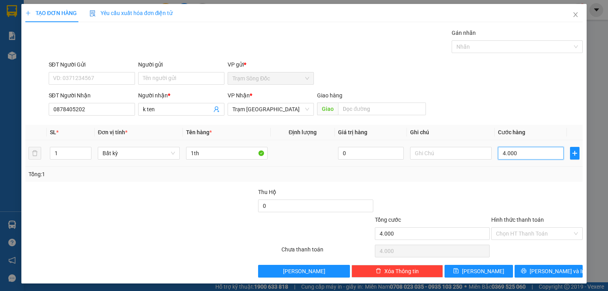
type input "40.000"
click at [487, 271] on button "[PERSON_NAME]" at bounding box center [478, 271] width 68 height 13
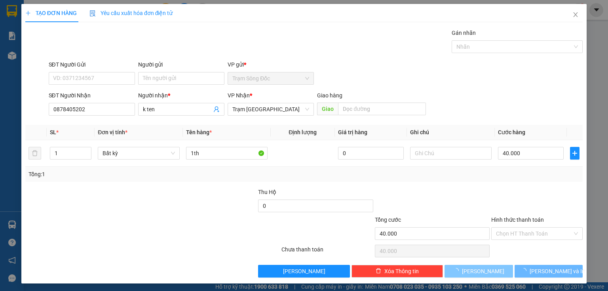
type input "0"
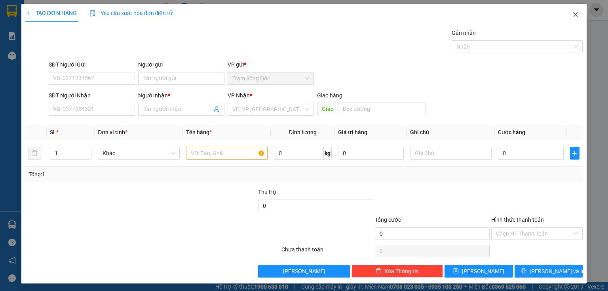
click at [567, 19] on span "Close" at bounding box center [575, 15] width 22 height 22
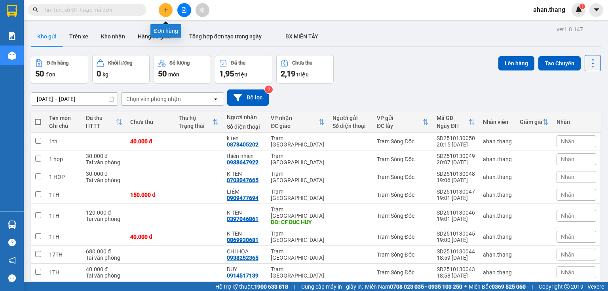
click at [165, 11] on icon "plus" at bounding box center [165, 10] width 0 height 4
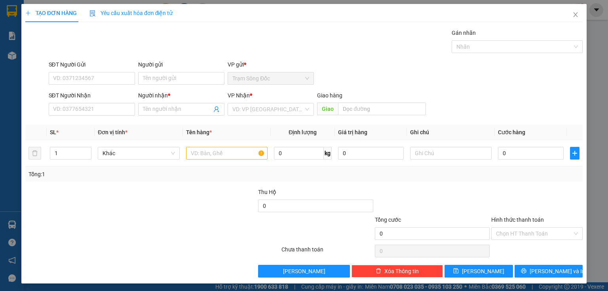
click at [105, 102] on div "SĐT Người Nhận" at bounding box center [92, 97] width 86 height 12
click at [104, 111] on input "SĐT Người Nhận" at bounding box center [92, 109] width 86 height 13
click at [63, 113] on input "0912347653" at bounding box center [92, 109] width 86 height 13
click at [71, 112] on input "0912347653" at bounding box center [92, 109] width 86 height 13
type input "0912347653"
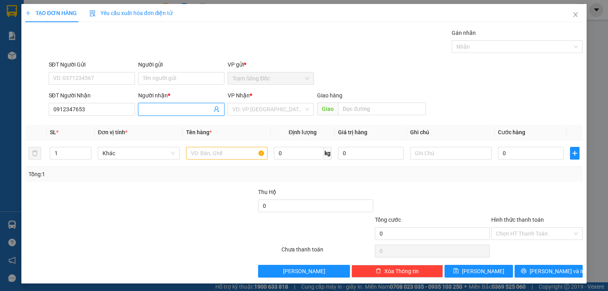
click at [157, 108] on input "Người nhận *" at bounding box center [177, 109] width 69 height 9
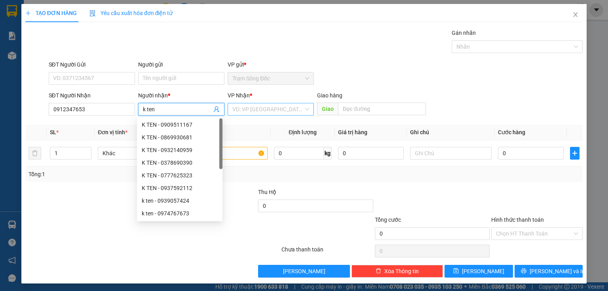
type input "k ten"
click at [267, 108] on input "search" at bounding box center [267, 109] width 71 height 12
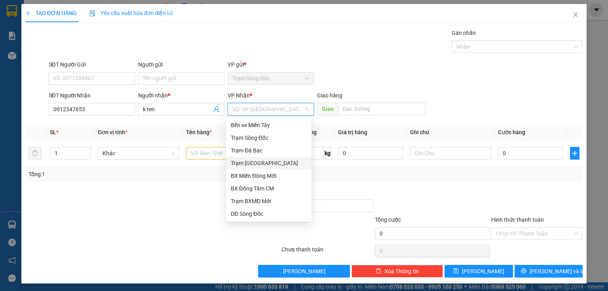
drag, startPoint x: 263, startPoint y: 165, endPoint x: 329, endPoint y: 129, distance: 74.7
click at [265, 165] on div "Trạm [GEOGRAPHIC_DATA]" at bounding box center [269, 163] width 76 height 9
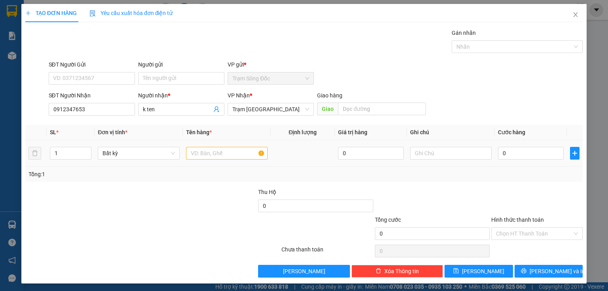
click at [365, 116] on div "Giao hàng Giao" at bounding box center [371, 105] width 109 height 28
click at [369, 101] on div "Giao hàng" at bounding box center [371, 97] width 109 height 12
click at [359, 109] on input "text" at bounding box center [382, 108] width 88 height 13
type input "mđ mới"
click at [195, 157] on input "text" at bounding box center [226, 153] width 81 height 13
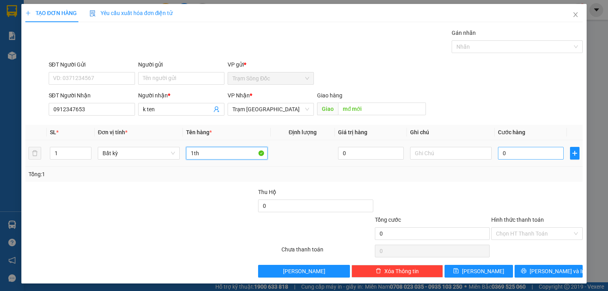
type input "1th"
click at [533, 153] on input "0" at bounding box center [531, 153] width 66 height 13
type input "6"
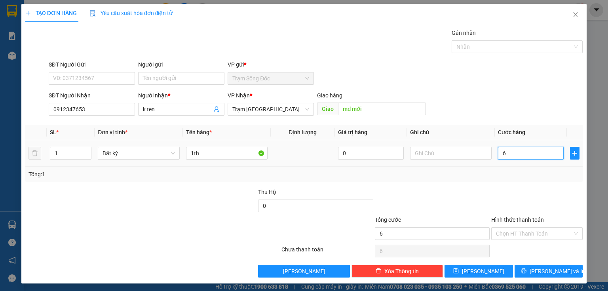
type input "60"
type input "600"
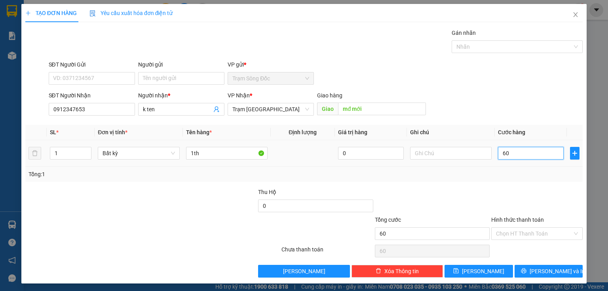
type input "600"
type input "6.000"
type input "60.000"
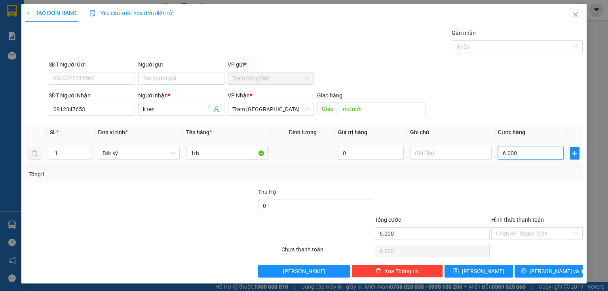
type input "60.000"
click at [533, 229] on input "Hình thức thanh toán" at bounding box center [534, 233] width 76 height 12
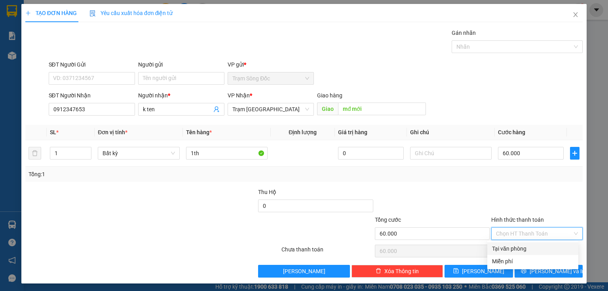
click at [511, 246] on div "Tại văn phòng" at bounding box center [532, 248] width 81 height 9
type input "0"
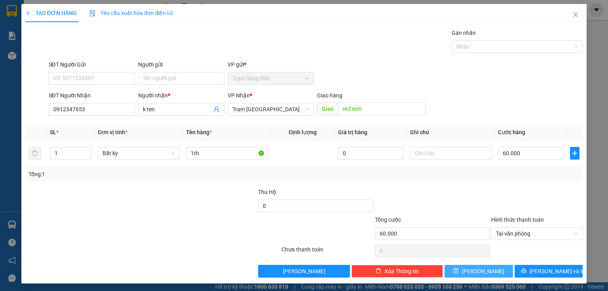
click at [492, 267] on button "[PERSON_NAME]" at bounding box center [478, 271] width 68 height 13
type input "0"
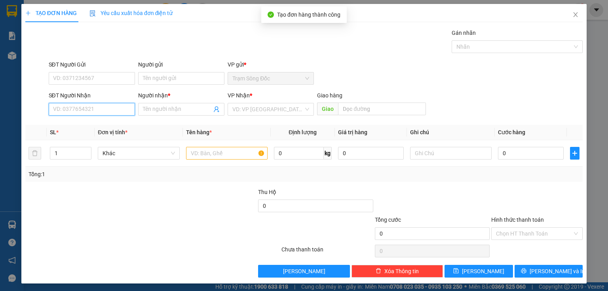
click at [95, 103] on input "SĐT Người Nhận" at bounding box center [92, 109] width 86 height 13
type input "0943777250"
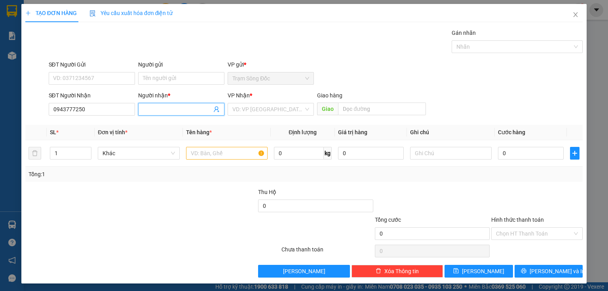
click at [150, 109] on input "Người nhận *" at bounding box center [177, 109] width 69 height 9
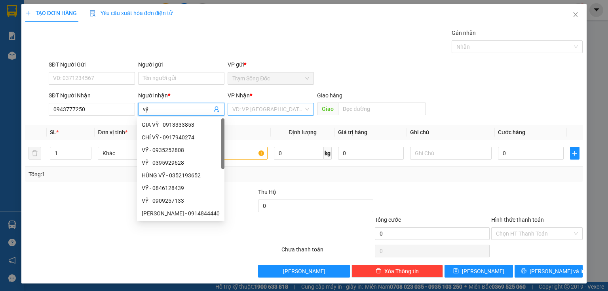
type input "vỹ"
click at [268, 106] on input "search" at bounding box center [267, 109] width 71 height 12
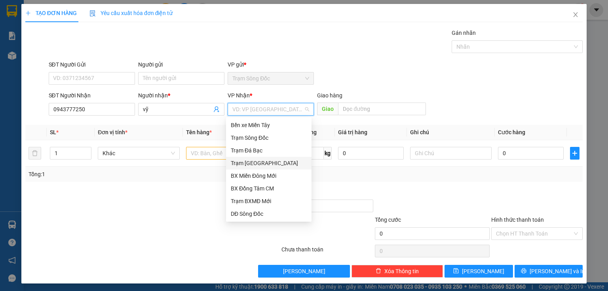
click at [260, 159] on div "Trạm [GEOGRAPHIC_DATA]" at bounding box center [269, 163] width 76 height 9
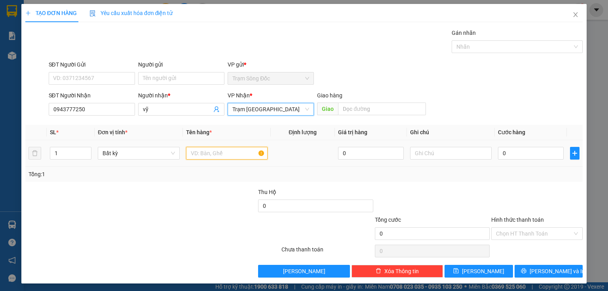
click at [229, 153] on input "text" at bounding box center [226, 153] width 81 height 13
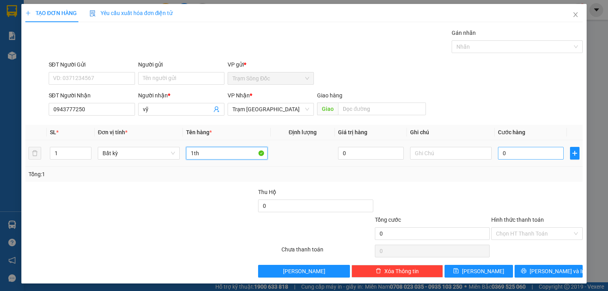
type input "1th"
type input "3"
type input "30"
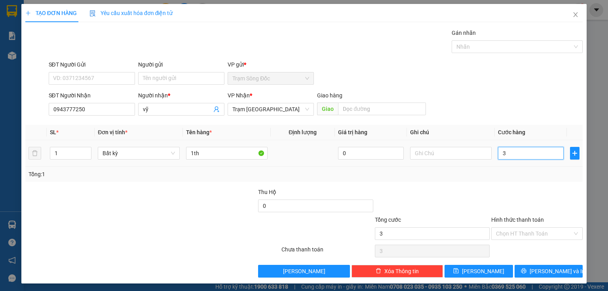
type input "30"
type input "300"
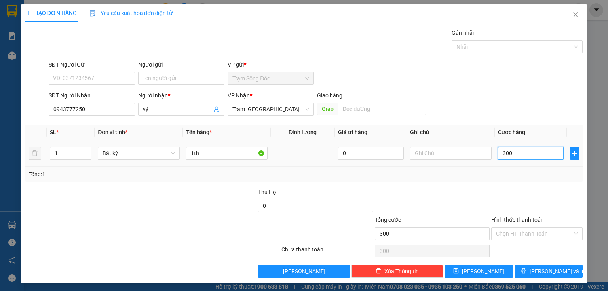
type input "3.000"
type input "30.000"
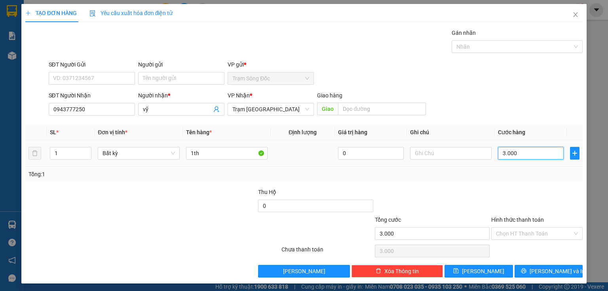
type input "30.000"
click at [473, 277] on div "TẠO ĐƠN HÀNG Yêu cầu xuất hóa đơn điện tử Transit Pickup Surcharge Ids Transit …" at bounding box center [303, 143] width 565 height 279
click at [475, 272] on span "[PERSON_NAME]" at bounding box center [483, 271] width 42 height 9
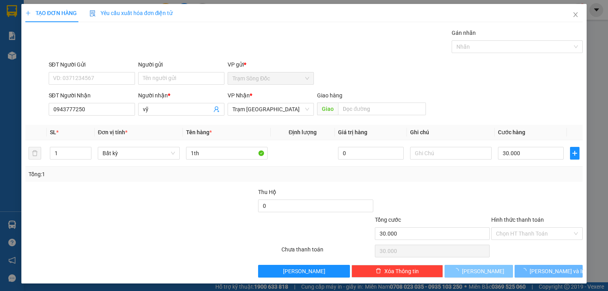
type input "0"
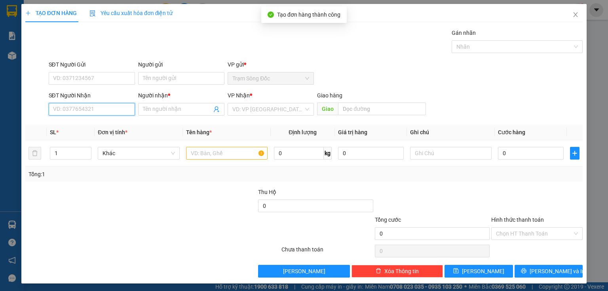
click at [120, 110] on input "SĐT Người Nhận" at bounding box center [92, 109] width 86 height 13
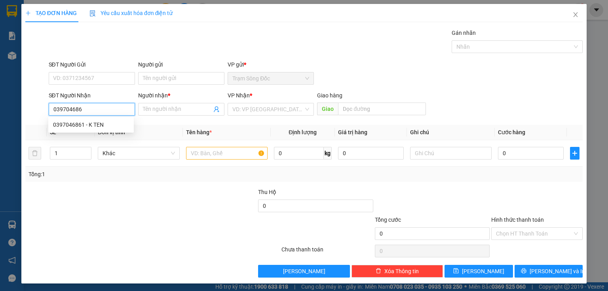
type input "0397046861"
click at [93, 131] on div "0397046861 - SAI GON" at bounding box center [91, 124] width 87 height 13
type input "SAI GON"
type input "CF DUC HUY"
type input "0397046861"
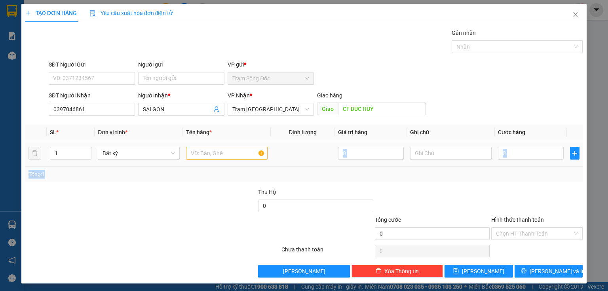
click at [240, 165] on div "SL * Đơn vị tính * Tên hàng * Định lượng Giá trị hàng Ghi chú Cước hàng 1 Bất k…" at bounding box center [303, 153] width 557 height 57
click at [211, 157] on input "text" at bounding box center [226, 153] width 81 height 13
type input "1th"
click at [536, 147] on input "0" at bounding box center [531, 153] width 66 height 13
type input "1"
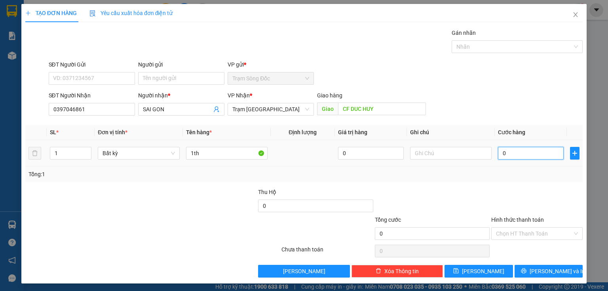
type input "1"
type input "12"
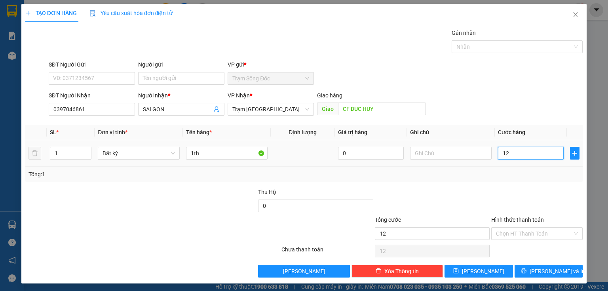
type input "120"
type input "1.200"
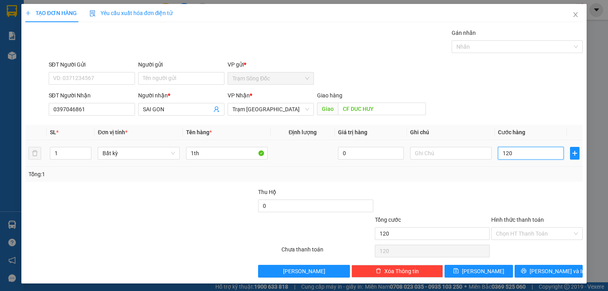
type input "1.200"
type input "12.000"
type input "120.000"
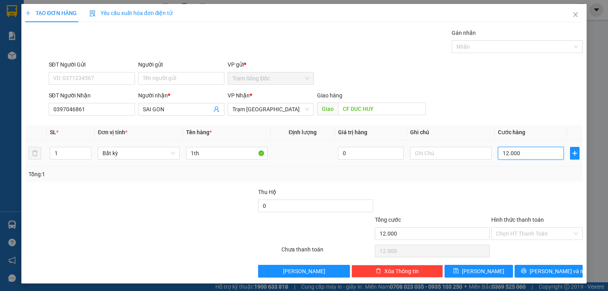
type input "120.000"
click at [520, 231] on input "Hình thức thanh toán" at bounding box center [534, 233] width 76 height 12
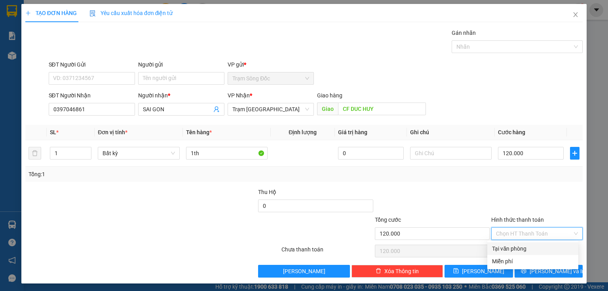
click at [511, 242] on div "Tại văn phòng" at bounding box center [532, 248] width 91 height 13
type input "0"
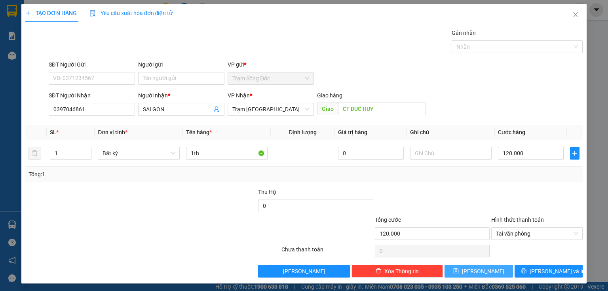
click at [485, 269] on button "[PERSON_NAME]" at bounding box center [478, 271] width 68 height 13
type input "0"
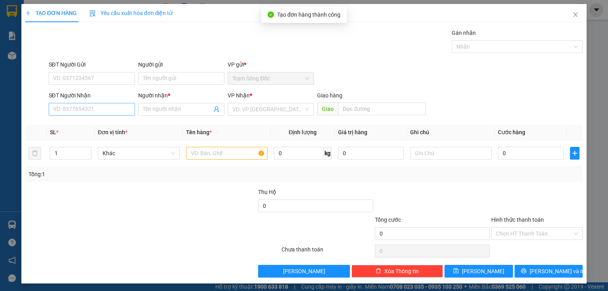
drag, startPoint x: 100, startPoint y: 100, endPoint x: 86, endPoint y: 104, distance: 14.6
click at [86, 104] on div "SĐT Người Nhận VD: 0377654321" at bounding box center [92, 105] width 86 height 28
click at [80, 108] on input "SĐT Người Nhận" at bounding box center [92, 109] width 86 height 13
type input "0"
click at [575, 17] on span "Close" at bounding box center [575, 15] width 22 height 22
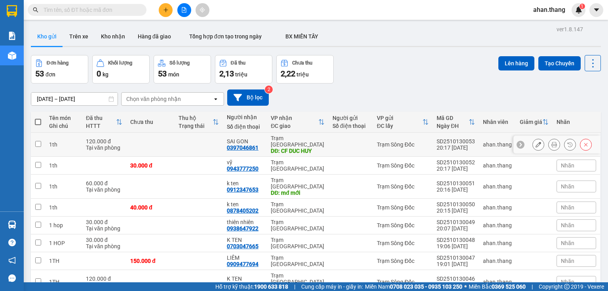
click at [265, 142] on td "SAI GON 0397046861" at bounding box center [245, 145] width 44 height 24
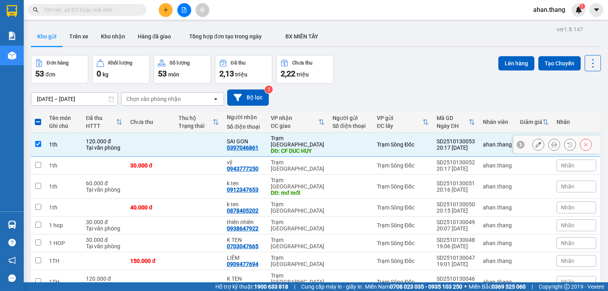
click at [265, 144] on td "SAI GON 0397046861" at bounding box center [245, 145] width 44 height 24
checkbox input "false"
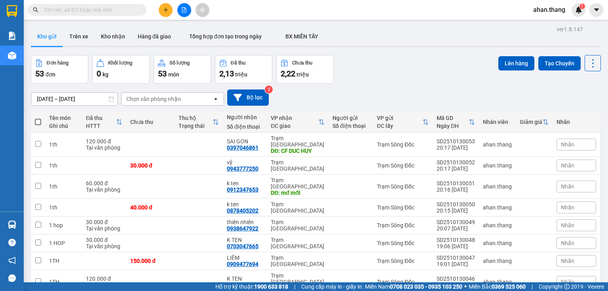
click at [164, 17] on div "Kết quả tìm kiếm ( 0 ) Bộ lọc No Data ahan.thang 1" at bounding box center [304, 10] width 608 height 20
click at [166, 2] on div "Kết quả tìm kiếm ( 0 ) Bộ lọc No Data ahan.thang 1" at bounding box center [304, 10] width 608 height 20
click at [166, 6] on button at bounding box center [166, 10] width 14 height 14
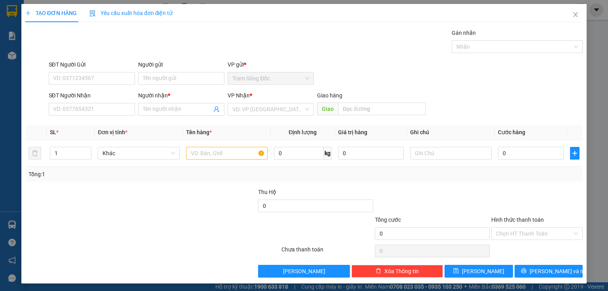
click at [79, 98] on div "SĐT Người Nhận" at bounding box center [92, 95] width 86 height 9
click at [79, 103] on input "SĐT Người Nhận" at bounding box center [92, 109] width 86 height 13
click at [74, 105] on input "SĐT Người Nhận" at bounding box center [92, 109] width 86 height 13
click at [102, 127] on div "0973887626 - DAT" at bounding box center [91, 124] width 76 height 9
type input "0973887626"
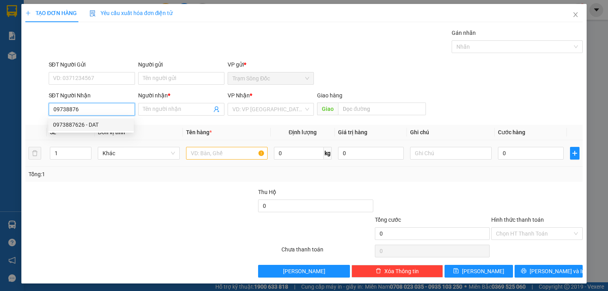
type input "DAT"
type input "0973887626"
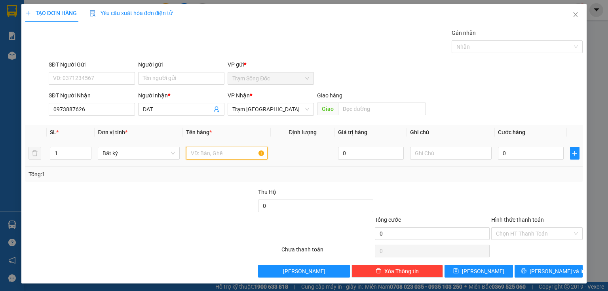
click at [193, 150] on input "text" at bounding box center [226, 153] width 81 height 13
type input "1 cục"
click at [527, 159] on div "0" at bounding box center [531, 153] width 66 height 16
click at [523, 156] on input "0" at bounding box center [531, 153] width 66 height 13
type input "4"
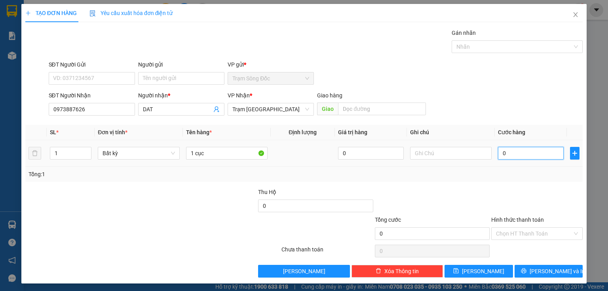
type input "4"
type input "40"
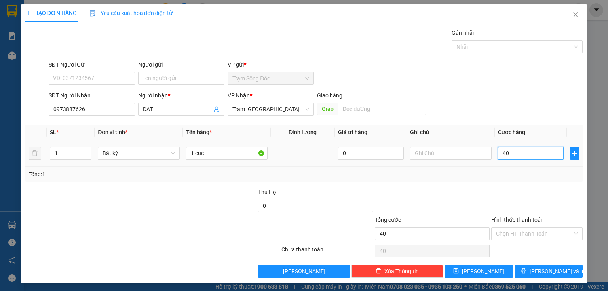
type input "400"
type input "4.000"
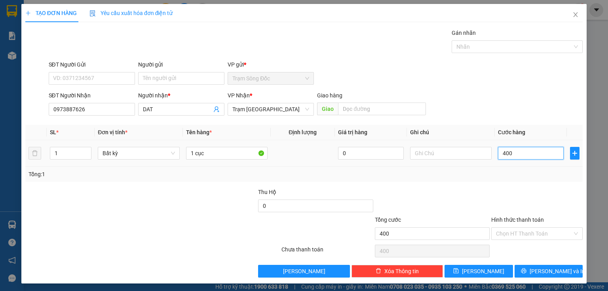
type input "4.000"
type input "40.000"
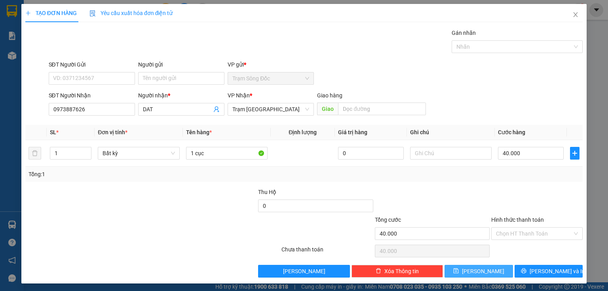
click at [485, 274] on button "[PERSON_NAME]" at bounding box center [478, 271] width 68 height 13
type input "0"
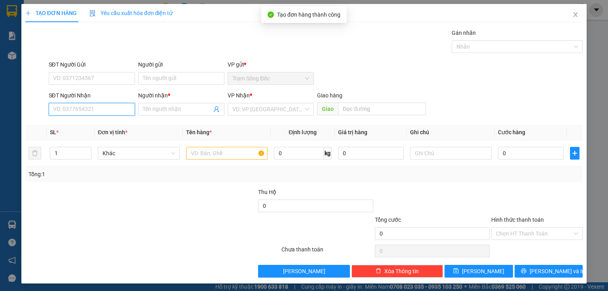
click at [112, 111] on input "SĐT Người Nhận" at bounding box center [92, 109] width 86 height 13
click at [64, 112] on input "0903008135" at bounding box center [92, 109] width 86 height 13
type input "0903008135"
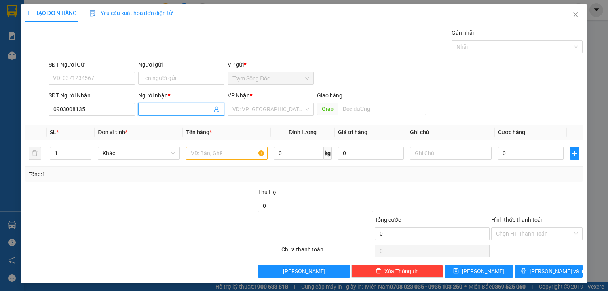
click at [198, 103] on span at bounding box center [181, 109] width 86 height 13
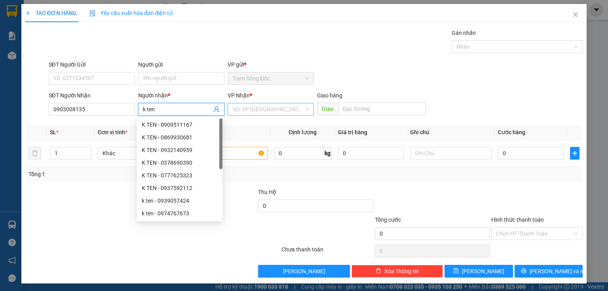
type input "k ten"
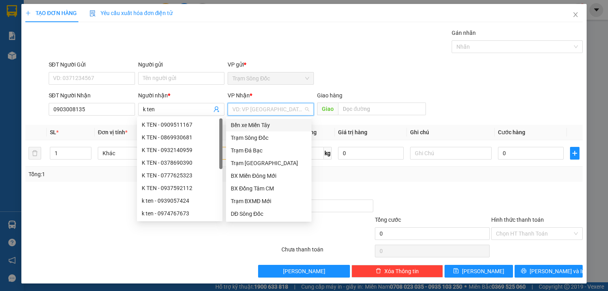
click at [256, 112] on input "search" at bounding box center [267, 109] width 71 height 12
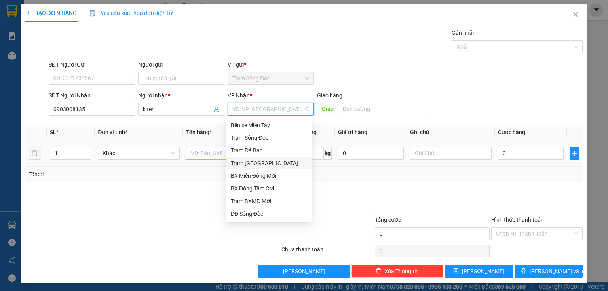
click at [246, 165] on div "Trạm [GEOGRAPHIC_DATA]" at bounding box center [269, 163] width 76 height 9
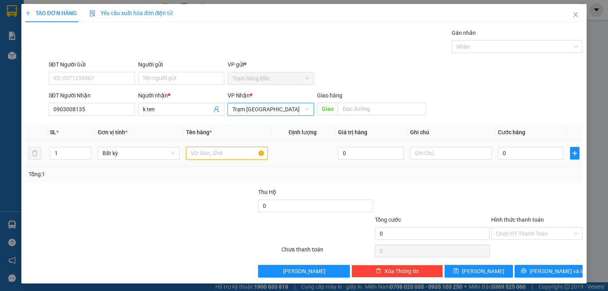
click at [232, 157] on input "text" at bounding box center [226, 153] width 81 height 13
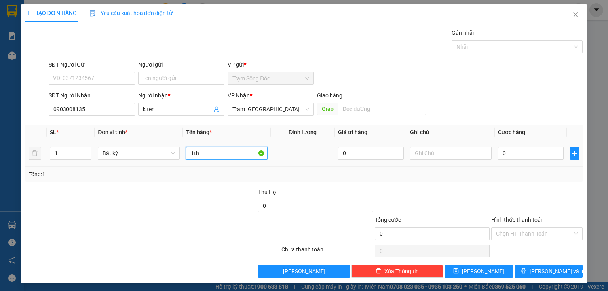
type input "1th"
click at [494, 152] on td "0" at bounding box center [530, 153] width 72 height 27
type input "1"
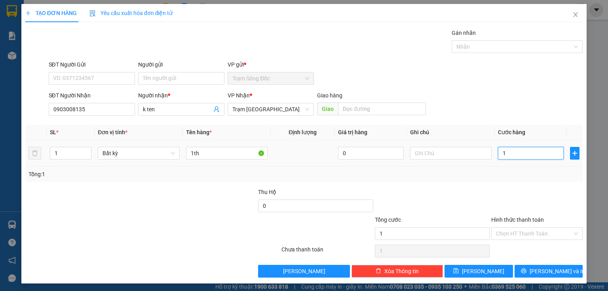
type input "10"
type input "100"
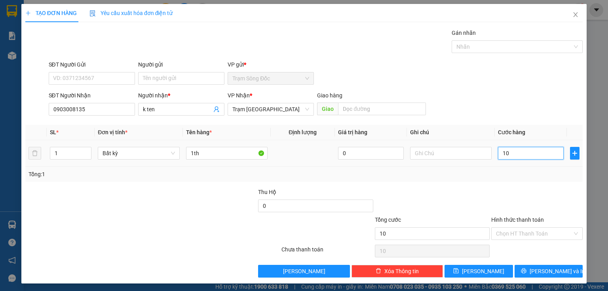
type input "100"
type input "1.000"
type input "10.000"
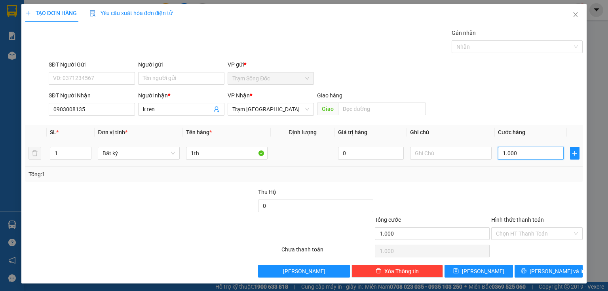
type input "10.000"
type input "100.000"
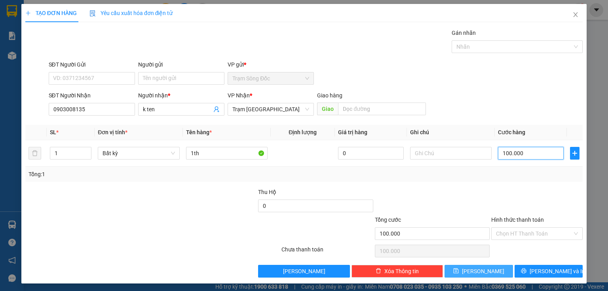
type input "100.000"
click at [474, 271] on button "[PERSON_NAME]" at bounding box center [478, 271] width 68 height 13
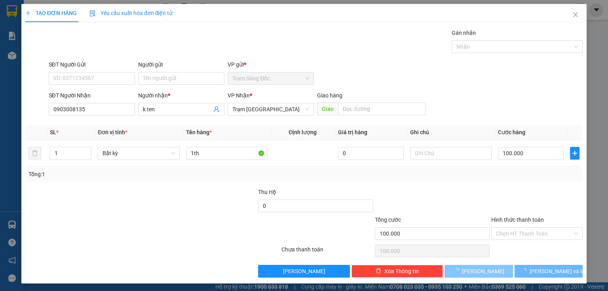
type input "0"
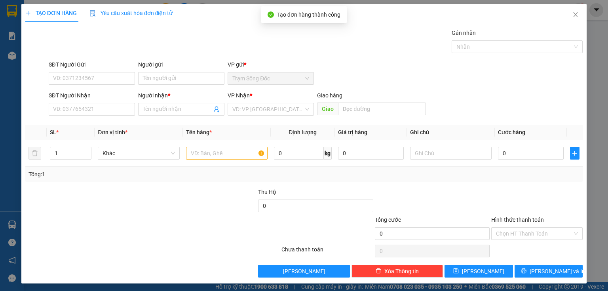
click at [55, 117] on div "SĐT Người Nhận VD: 0377654321" at bounding box center [92, 105] width 86 height 28
click at [55, 114] on input "SĐT Người Nhận" at bounding box center [92, 109] width 86 height 13
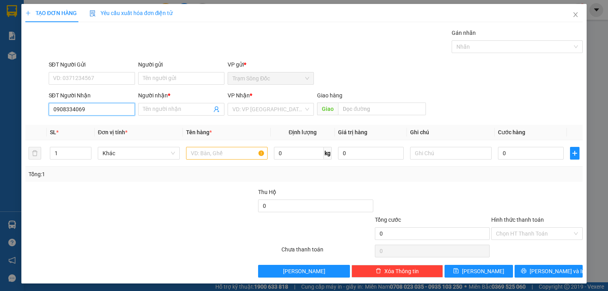
click at [63, 112] on input "0908334069" at bounding box center [92, 109] width 86 height 13
type input "0908334069"
click at [163, 116] on div "Người nhận * Tên người nhận" at bounding box center [181, 105] width 86 height 28
click at [168, 96] on b "*" at bounding box center [169, 95] width 2 height 6
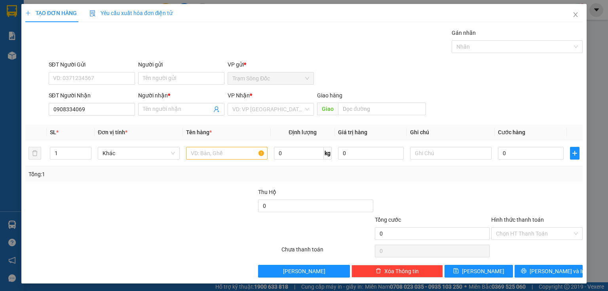
click at [167, 105] on input "Người nhận *" at bounding box center [177, 109] width 69 height 9
click at [161, 98] on div "Người nhận *" at bounding box center [181, 95] width 86 height 9
click at [161, 105] on input "Người nhận *" at bounding box center [177, 109] width 69 height 9
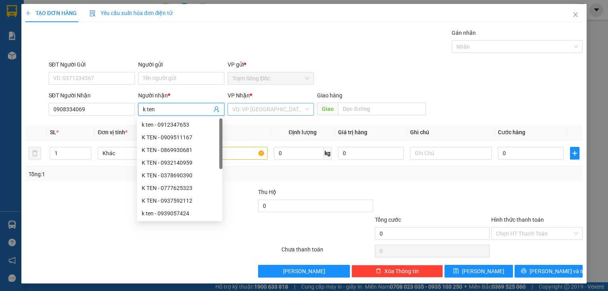
click at [229, 104] on div "VD: VP [GEOGRAPHIC_DATA]" at bounding box center [270, 109] width 86 height 13
type input "k ten"
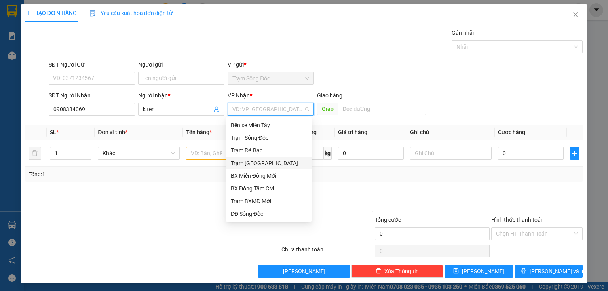
drag, startPoint x: 261, startPoint y: 160, endPoint x: 307, endPoint y: 134, distance: 51.9
click at [262, 160] on div "Trạm [GEOGRAPHIC_DATA]" at bounding box center [269, 163] width 76 height 9
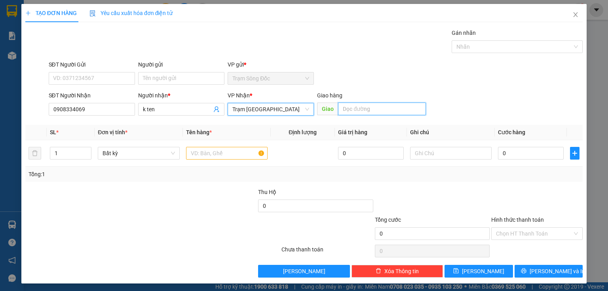
click at [364, 110] on input "text" at bounding box center [382, 108] width 88 height 13
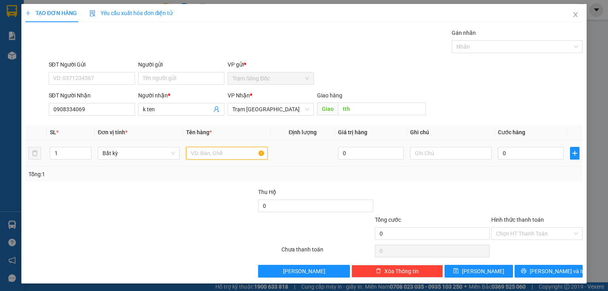
click at [192, 153] on input "text" at bounding box center [226, 153] width 81 height 13
click at [517, 153] on input "0" at bounding box center [531, 153] width 66 height 13
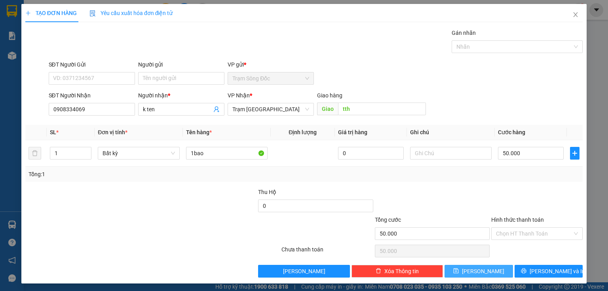
click at [453, 268] on button "[PERSON_NAME]" at bounding box center [478, 271] width 68 height 13
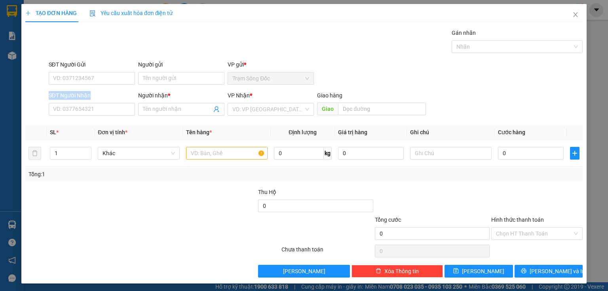
click at [46, 105] on div "SĐT Người Nhận VD: 0377654321 Người nhận * Tên người nhận VP Nhận * VD: VP Sài …" at bounding box center [304, 105] width 559 height 28
click at [54, 111] on input "SĐT Người Nhận" at bounding box center [92, 109] width 86 height 13
click at [607, 30] on div "TẠO ĐƠN HÀNG Yêu cầu xuất hóa đơn điện tử Transit Pickup Surcharge Ids Transit …" at bounding box center [304, 145] width 608 height 291
click at [97, 116] on div "SĐT Người Nhận 0" at bounding box center [92, 105] width 86 height 28
click at [100, 114] on input "0" at bounding box center [92, 109] width 86 height 13
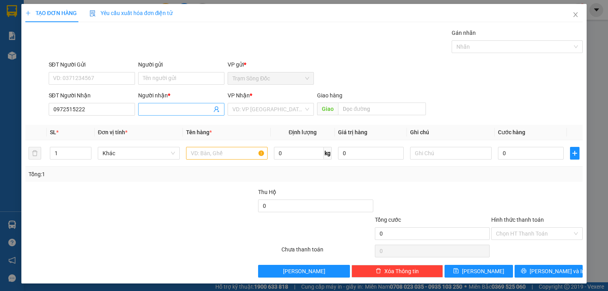
click at [186, 108] on input "Người nhận *" at bounding box center [177, 109] width 69 height 9
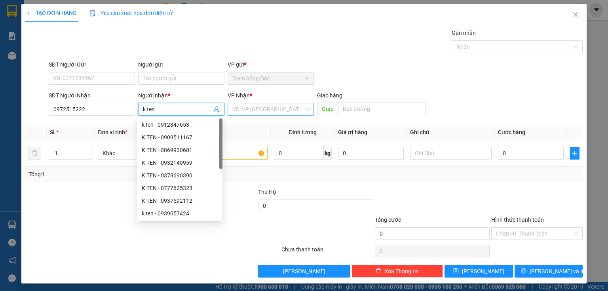
click at [230, 108] on div "VD: VP [GEOGRAPHIC_DATA]" at bounding box center [270, 109] width 86 height 13
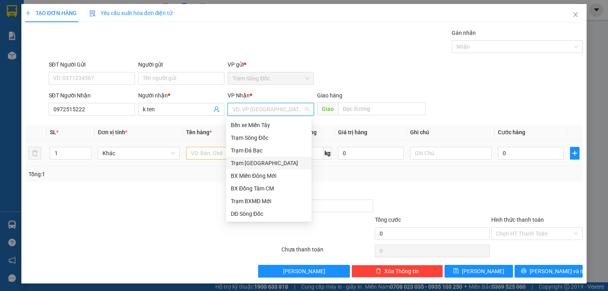
click at [250, 165] on div "Trạm [GEOGRAPHIC_DATA]" at bounding box center [269, 163] width 76 height 9
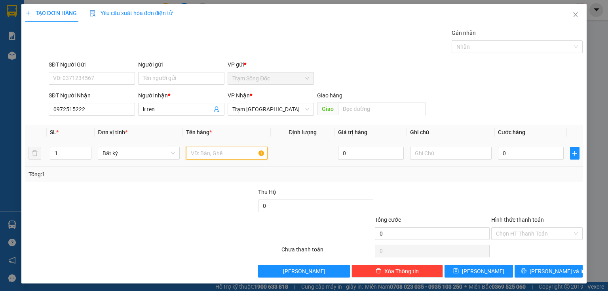
click at [240, 157] on input "text" at bounding box center [226, 153] width 81 height 13
click at [524, 159] on div "0" at bounding box center [531, 153] width 66 height 16
click at [525, 155] on input "0" at bounding box center [531, 153] width 66 height 13
click at [513, 230] on input "Hình thức thanh toán" at bounding box center [534, 233] width 76 height 12
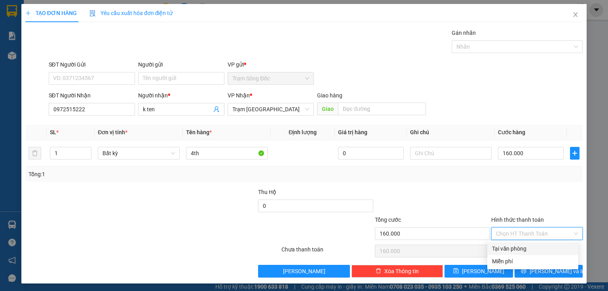
click at [509, 244] on div "Tại văn phòng" at bounding box center [532, 248] width 81 height 9
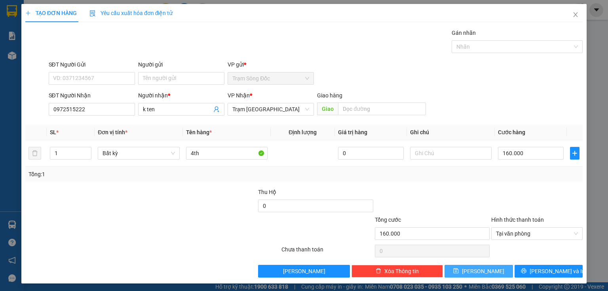
click at [458, 270] on icon "save" at bounding box center [456, 271] width 6 height 6
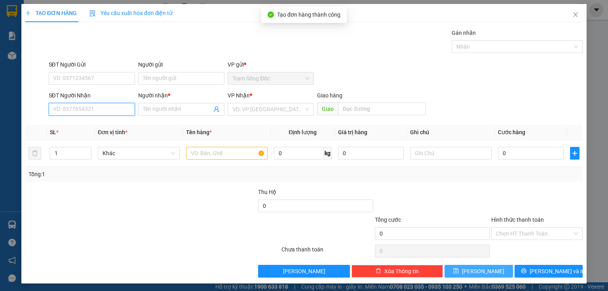
click at [83, 104] on input "SĐT Người Nhận" at bounding box center [92, 109] width 86 height 13
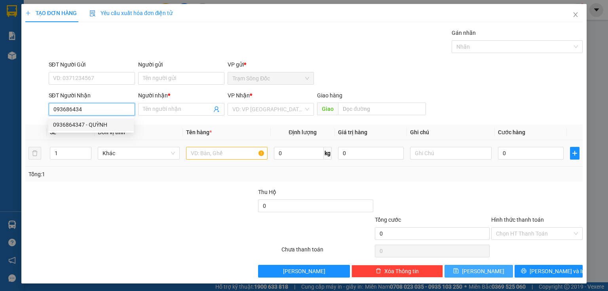
drag, startPoint x: 76, startPoint y: 120, endPoint x: 253, endPoint y: 151, distance: 179.9
click at [79, 119] on div "0936864347 - QUỲNH" at bounding box center [90, 124] width 85 height 13
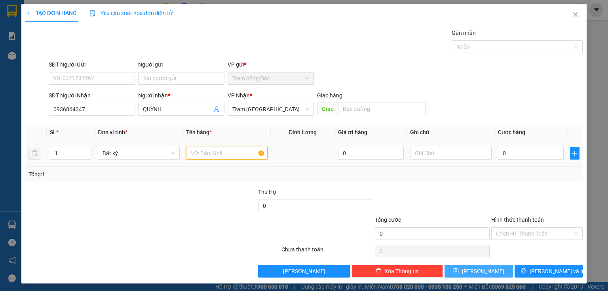
click at [234, 153] on input "text" at bounding box center [226, 153] width 81 height 13
click at [523, 151] on input "0" at bounding box center [531, 153] width 66 height 13
drag, startPoint x: 459, startPoint y: 271, endPoint x: 424, endPoint y: 259, distance: 36.3
click at [458, 271] on button "[PERSON_NAME]" at bounding box center [478, 271] width 68 height 13
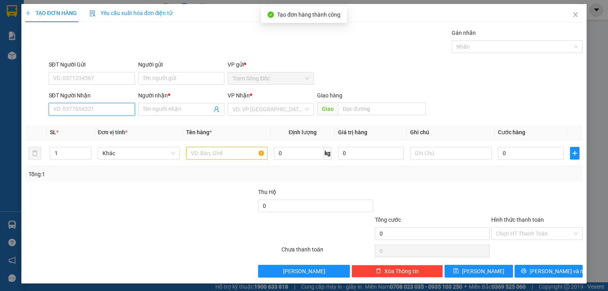
click at [71, 112] on input "SĐT Người Nhận" at bounding box center [92, 109] width 86 height 13
click at [63, 114] on input "0396520950" at bounding box center [92, 109] width 86 height 13
click at [69, 115] on input "0396520950" at bounding box center [92, 109] width 86 height 13
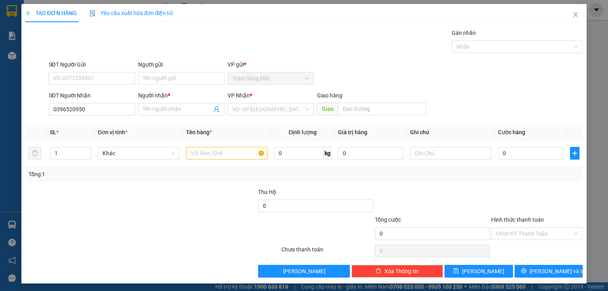
click at [204, 117] on div "Người nhận * Tên người nhận" at bounding box center [181, 105] width 86 height 28
click at [196, 112] on input "Người nhận *" at bounding box center [177, 109] width 69 height 9
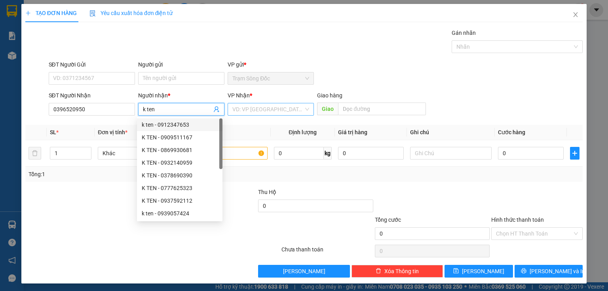
click at [269, 111] on input "search" at bounding box center [267, 109] width 71 height 12
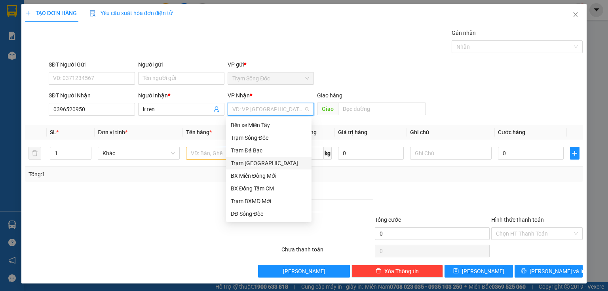
click at [255, 160] on div "Trạm [GEOGRAPHIC_DATA]" at bounding box center [269, 163] width 76 height 9
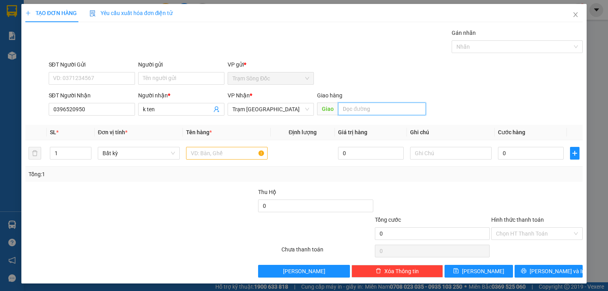
click at [374, 109] on input "text" at bounding box center [382, 108] width 88 height 13
click at [192, 152] on input "text" at bounding box center [226, 153] width 81 height 13
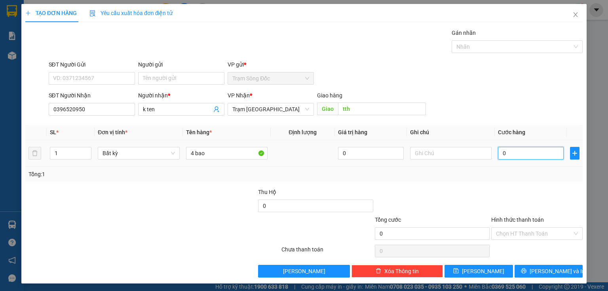
click at [533, 157] on input "0" at bounding box center [531, 153] width 66 height 13
click at [518, 234] on input "Hình thức thanh toán" at bounding box center [534, 233] width 76 height 12
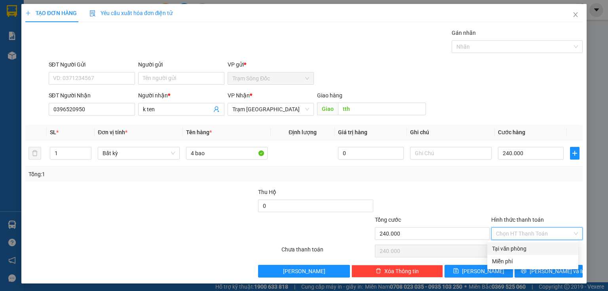
click at [517, 248] on div "Tại văn phòng" at bounding box center [532, 248] width 81 height 9
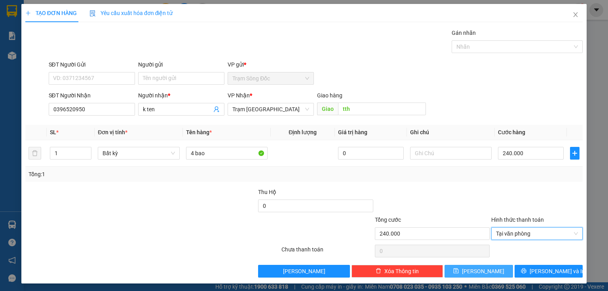
click at [478, 267] on span "[PERSON_NAME]" at bounding box center [483, 271] width 42 height 9
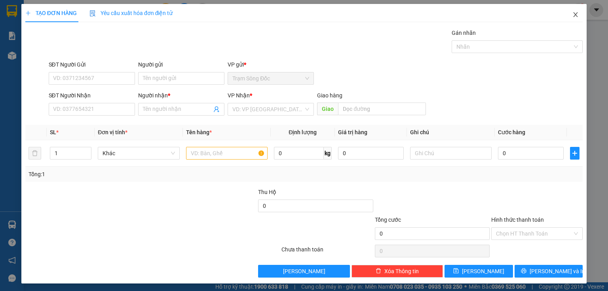
click at [574, 17] on span "Close" at bounding box center [575, 15] width 22 height 22
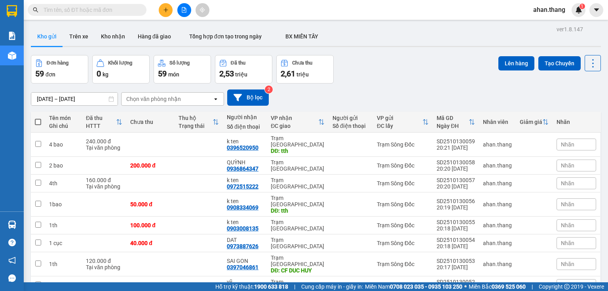
click at [241, 70] on div "2,53 triệu" at bounding box center [243, 73] width 49 height 11
